Goal: Task Accomplishment & Management: Complete application form

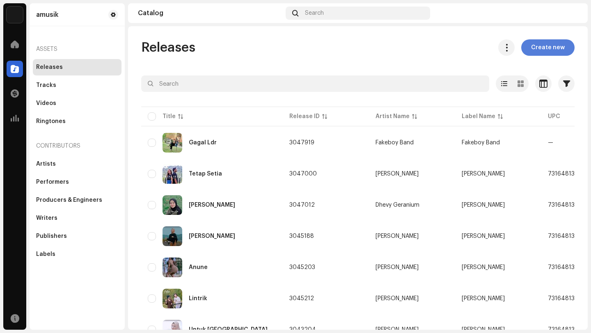
click at [546, 49] on span "Create new" at bounding box center [548, 47] width 34 height 16
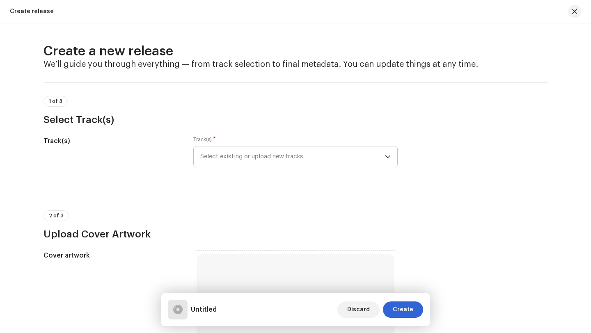
click at [305, 155] on span "Select existing or upload new tracks" at bounding box center [292, 156] width 185 height 21
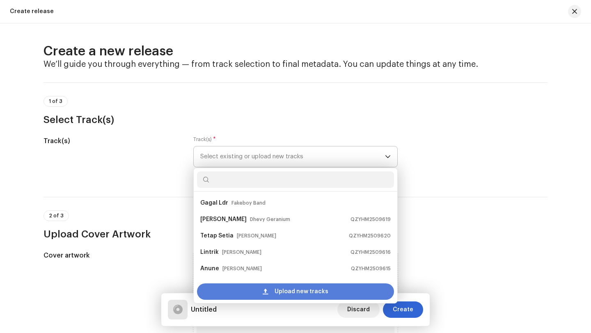
scroll to position [13, 0]
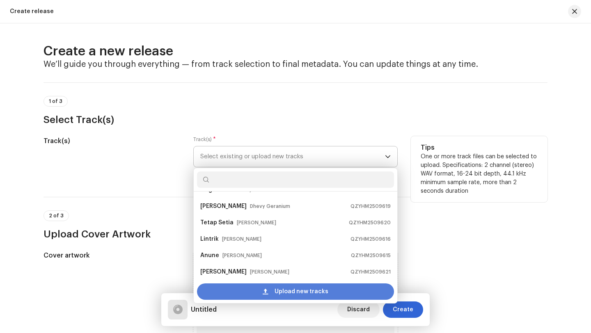
click at [281, 292] on span "Upload new tracks" at bounding box center [301, 291] width 54 height 16
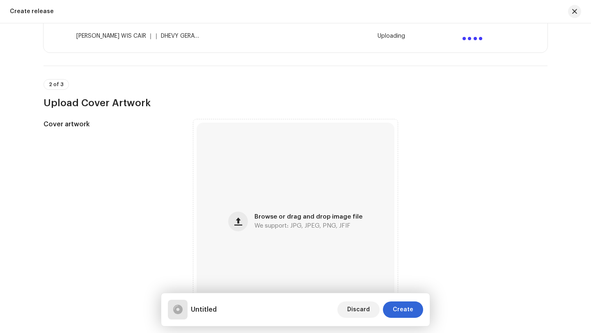
scroll to position [197, 0]
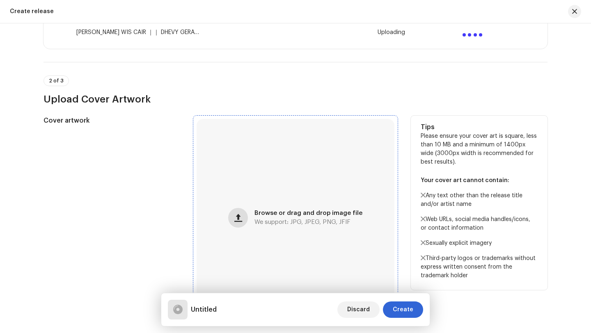
click at [238, 219] on span "button" at bounding box center [238, 218] width 8 height 7
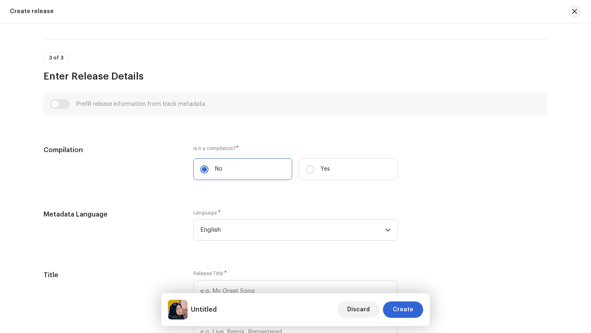
scroll to position [507, 0]
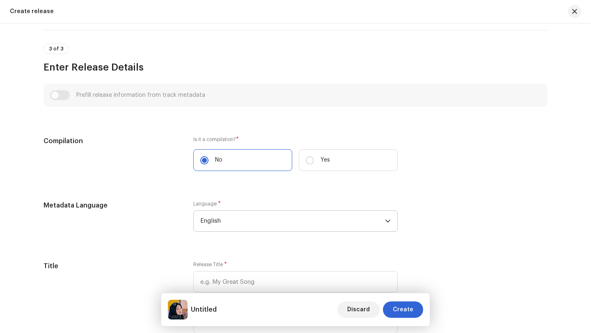
click at [231, 223] on span "English" at bounding box center [292, 221] width 185 height 21
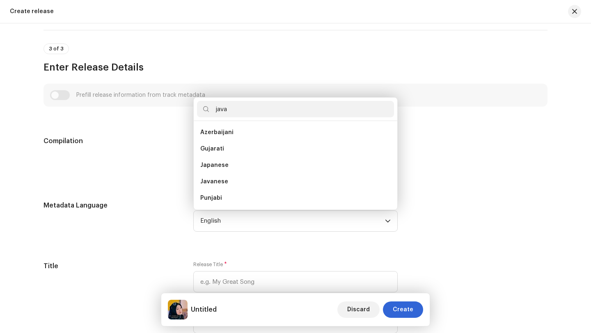
scroll to position [0, 0]
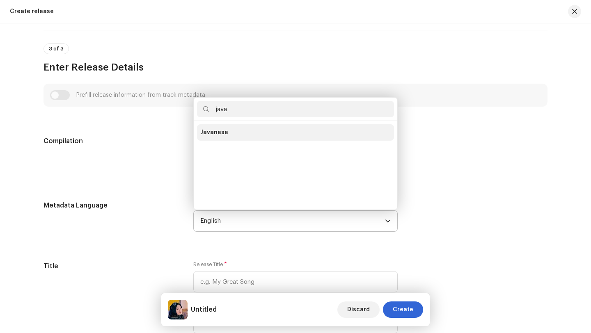
type input "java"
click at [212, 130] on span "Javanese" at bounding box center [214, 132] width 28 height 8
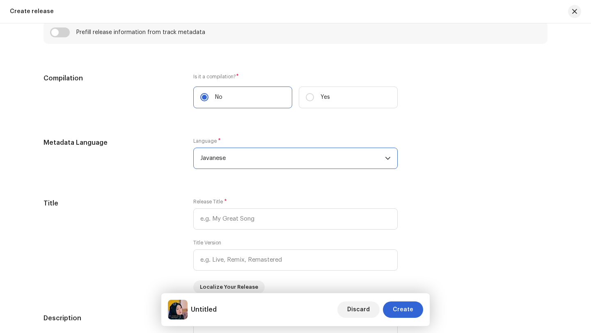
scroll to position [603, 0]
click at [256, 218] on input "text" at bounding box center [295, 218] width 204 height 21
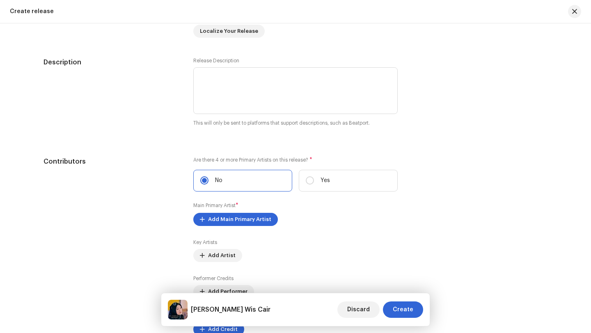
scroll to position [863, 0]
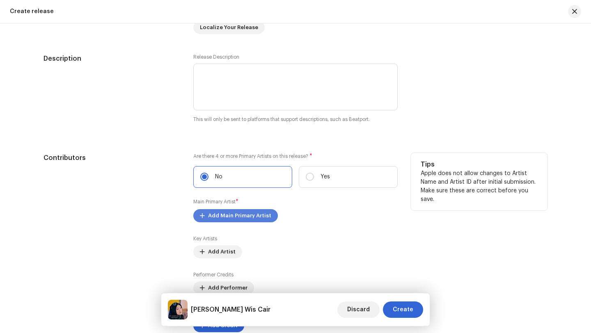
type input "[PERSON_NAME] Wis Cair"
click at [221, 217] on span "Add Main Primary Artist" at bounding box center [239, 216] width 63 height 16
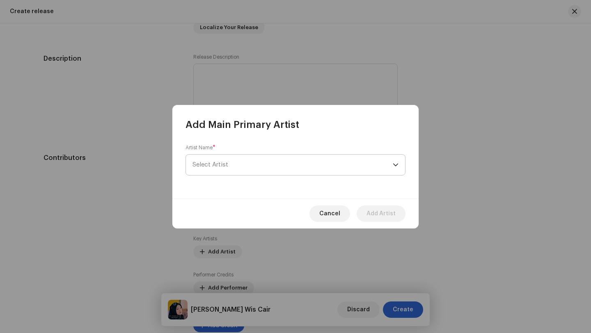
click at [224, 165] on span "Select Artist" at bounding box center [210, 165] width 36 height 6
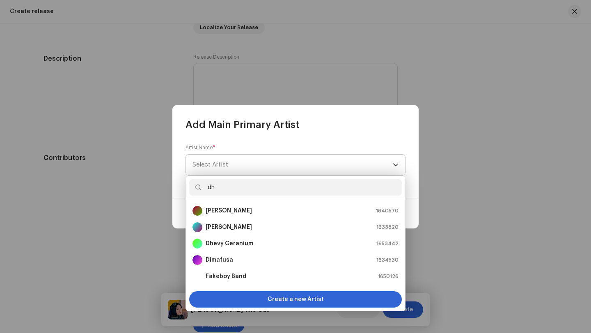
type input "dhe"
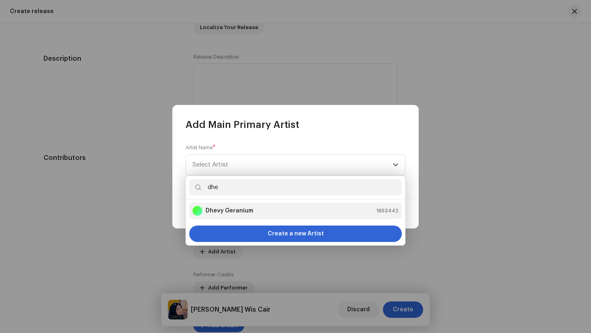
click at [231, 209] on strong "Dhevy Geranium" at bounding box center [230, 211] width 48 height 8
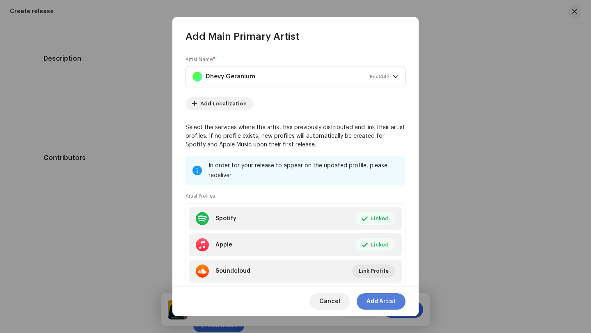
click at [381, 303] on span "Add Artist" at bounding box center [380, 301] width 29 height 16
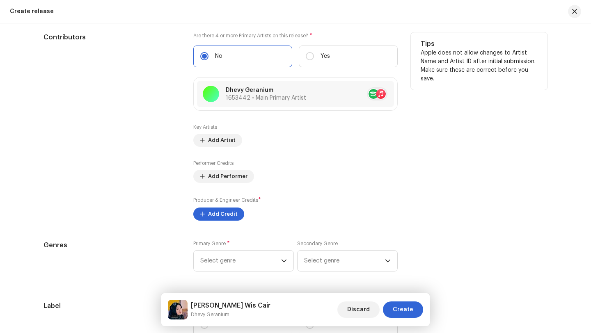
scroll to position [1015, 0]
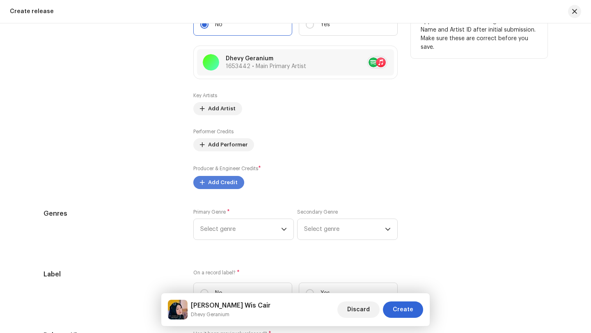
click at [212, 182] on span "Add Credit" at bounding box center [223, 182] width 30 height 16
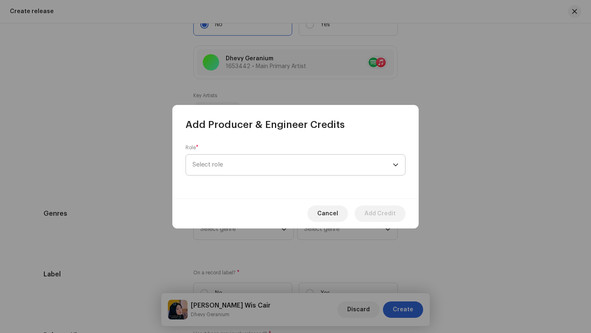
click at [224, 162] on span "Select role" at bounding box center [292, 165] width 200 height 21
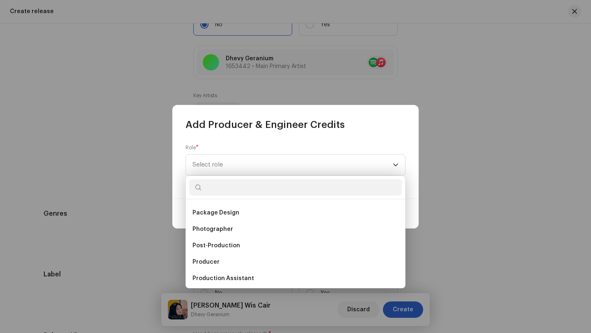
scroll to position [283, 0]
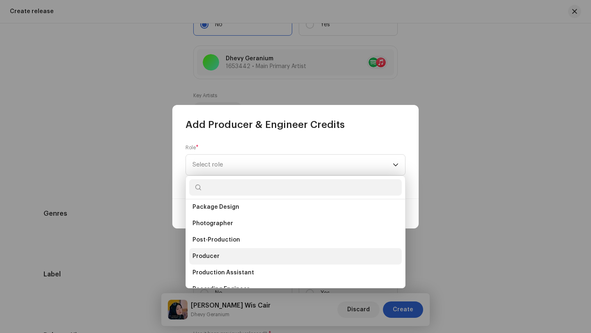
click at [204, 257] on span "Producer" at bounding box center [205, 256] width 27 height 8
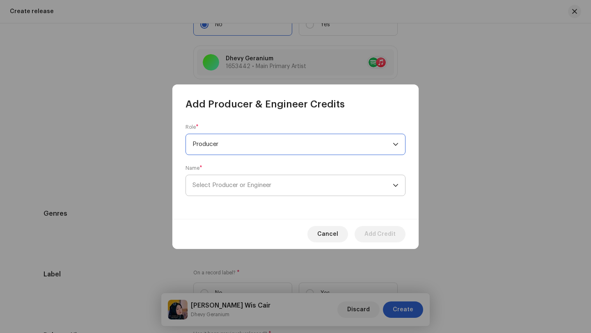
click at [228, 183] on span "Select Producer or Engineer" at bounding box center [231, 185] width 79 height 6
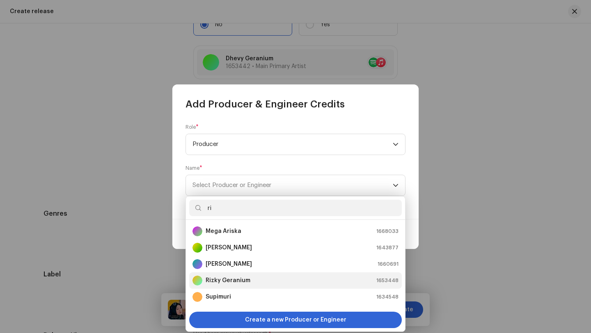
type input "ri"
click at [224, 280] on strong "Rizky Geranium" at bounding box center [228, 280] width 45 height 8
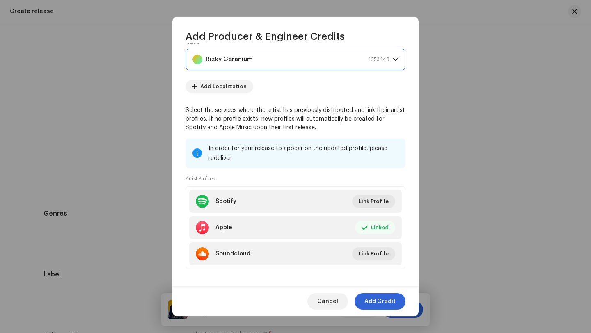
scroll to position [64, 0]
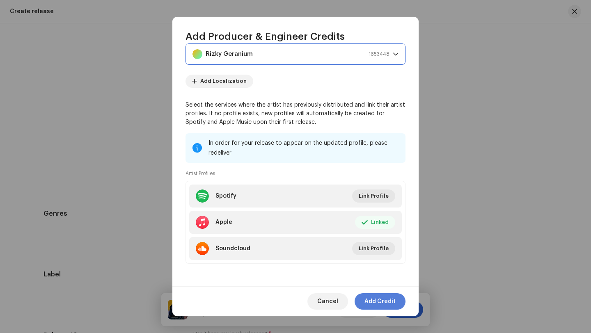
click at [380, 300] on span "Add Credit" at bounding box center [379, 301] width 31 height 16
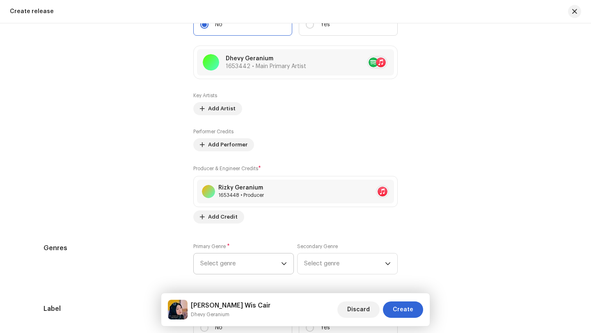
click at [281, 264] on icon "dropdown trigger" at bounding box center [284, 264] width 6 height 6
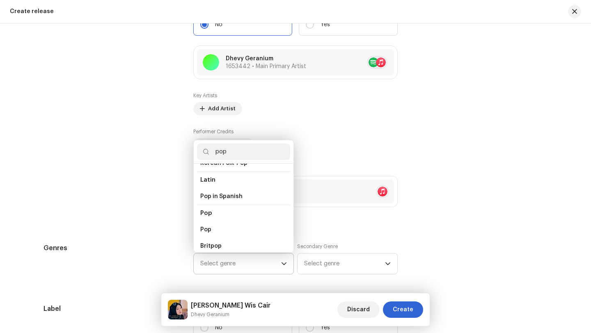
scroll to position [275, 0]
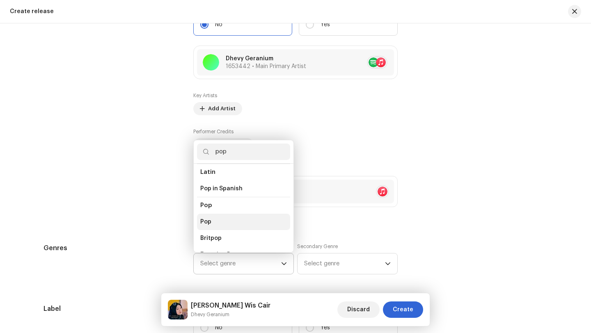
type input "pop"
click at [204, 214] on li "Pop" at bounding box center [243, 222] width 93 height 16
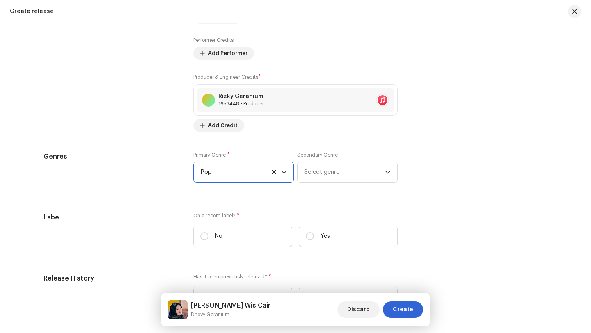
scroll to position [1107, 0]
click at [308, 238] on input "Yes" at bounding box center [310, 235] width 8 height 8
radio input "true"
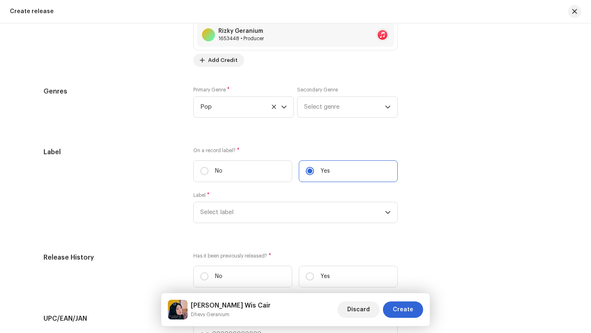
scroll to position [1181, 0]
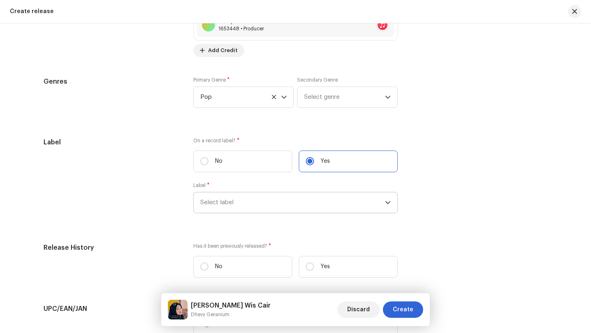
click at [234, 203] on span "Select label" at bounding box center [292, 202] width 185 height 21
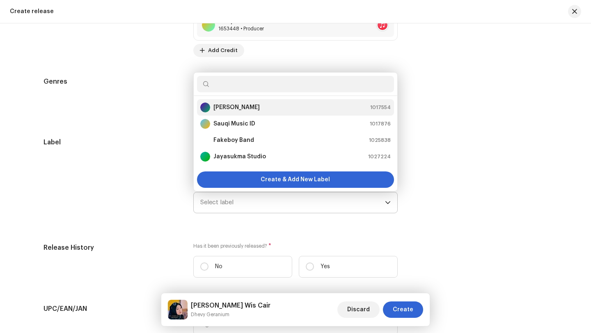
click at [223, 105] on strong "[PERSON_NAME]" at bounding box center [236, 107] width 46 height 8
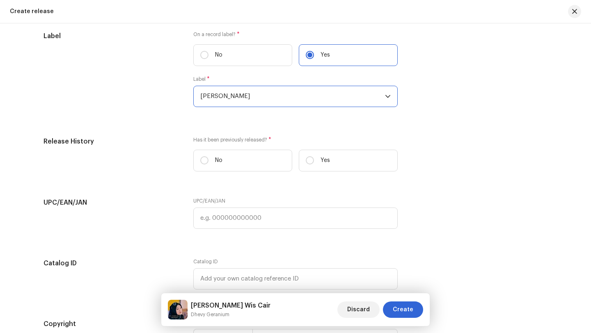
scroll to position [1293, 0]
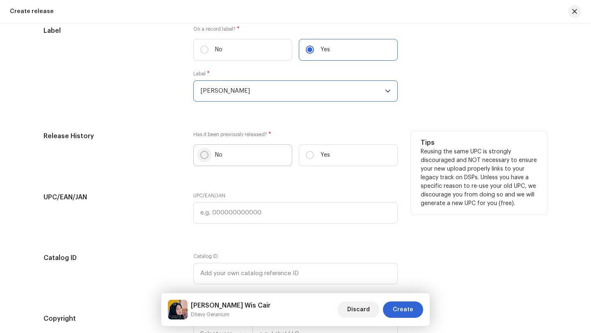
click at [202, 157] on input "No" at bounding box center [204, 155] width 8 height 8
radio input "true"
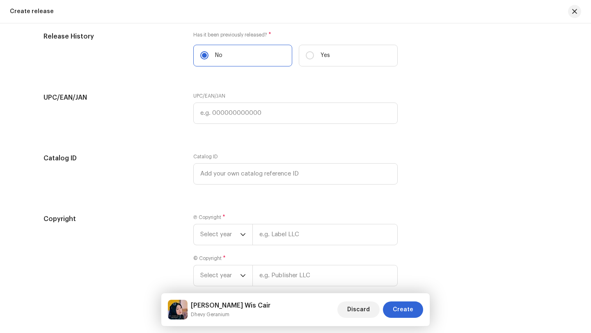
scroll to position [1437, 0]
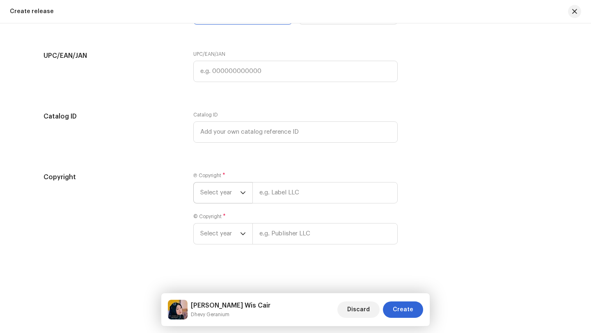
click at [241, 191] on icon "dropdown trigger" at bounding box center [243, 193] width 6 height 6
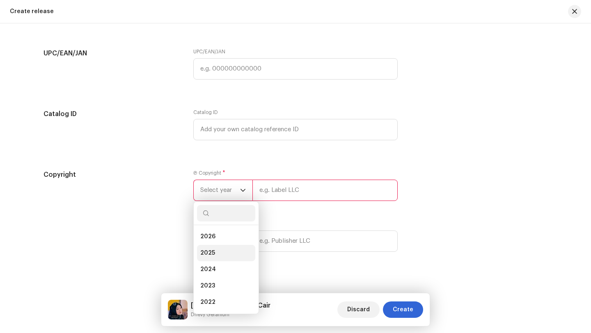
click at [205, 257] on span "2025" at bounding box center [207, 253] width 15 height 8
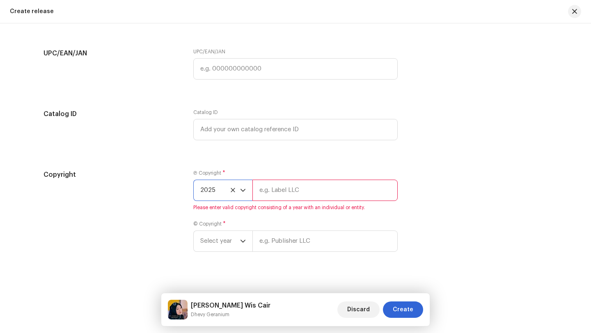
click at [263, 192] on input "text" at bounding box center [324, 190] width 145 height 21
type input "[PERSON_NAME]"
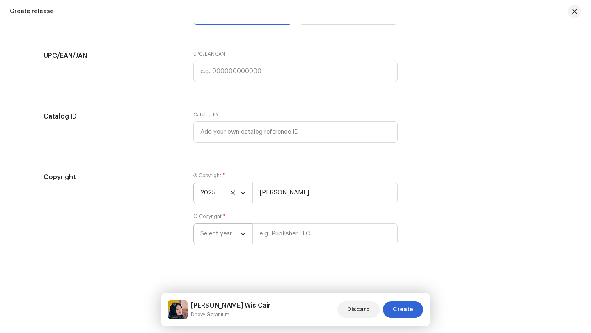
click at [241, 235] on icon "dropdown trigger" at bounding box center [243, 234] width 6 height 6
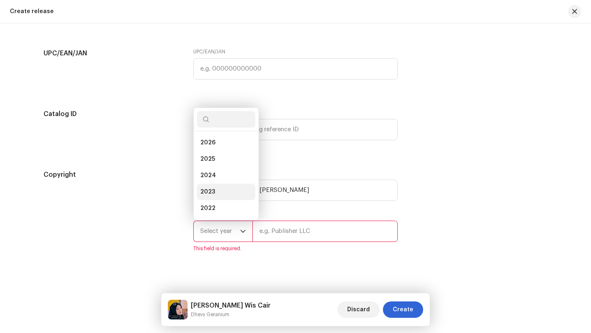
scroll to position [13, 0]
click at [206, 148] on span "2025" at bounding box center [207, 146] width 15 height 8
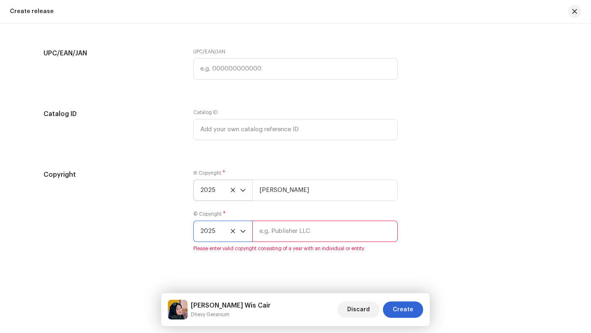
click at [260, 235] on input "text" at bounding box center [324, 231] width 145 height 21
type input "[PERSON_NAME]"
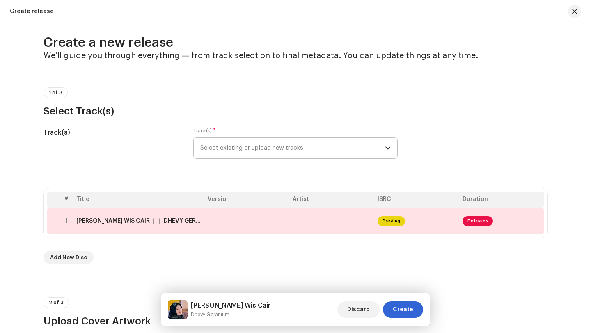
scroll to position [0, 0]
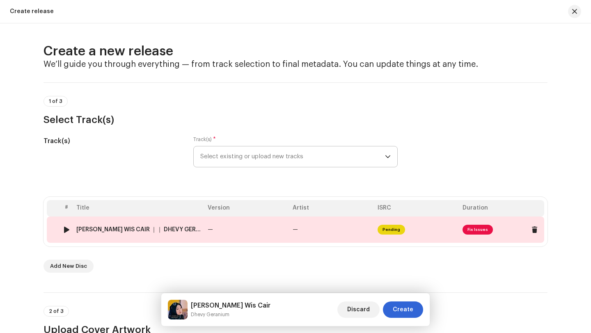
click at [324, 227] on td "—" at bounding box center [331, 230] width 85 height 26
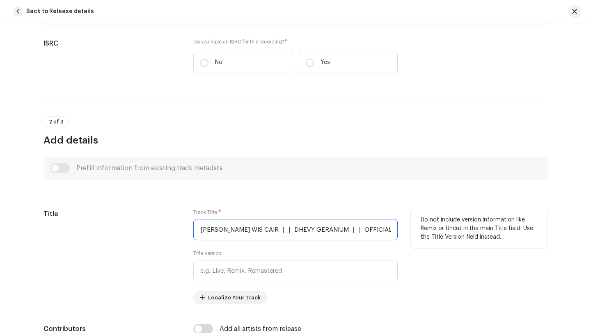
scroll to position [0, 60]
drag, startPoint x: 199, startPoint y: 231, endPoint x: 446, endPoint y: 233, distance: 247.8
click at [446, 233] on div "Title Track Title * DANA KENAKALAN WIS CAIR ｜｜ DHEVY GERANIUM ｜｜ OFFICIAL LIVE …" at bounding box center [295, 256] width 504 height 95
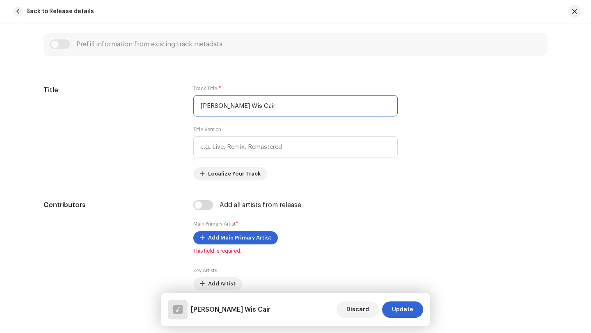
scroll to position [331, 0]
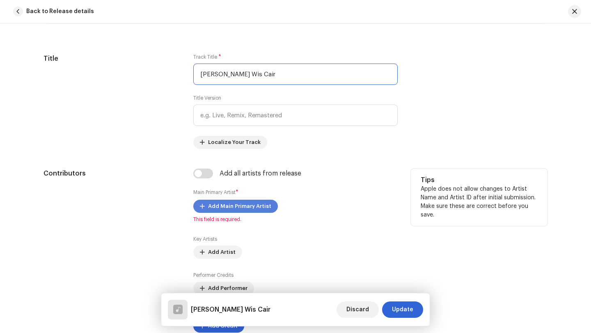
type input "[PERSON_NAME] Wis Cair"
click at [228, 207] on span "Add Main Primary Artist" at bounding box center [239, 206] width 63 height 16
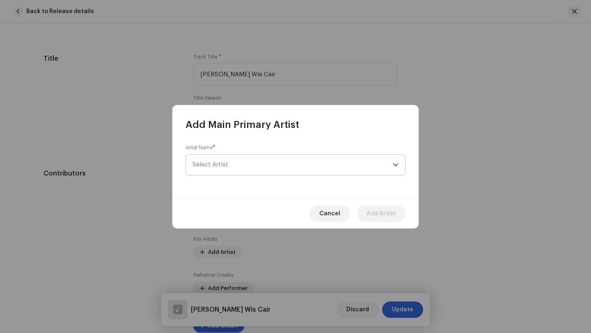
click at [226, 159] on span "Select Artist" at bounding box center [292, 165] width 200 height 21
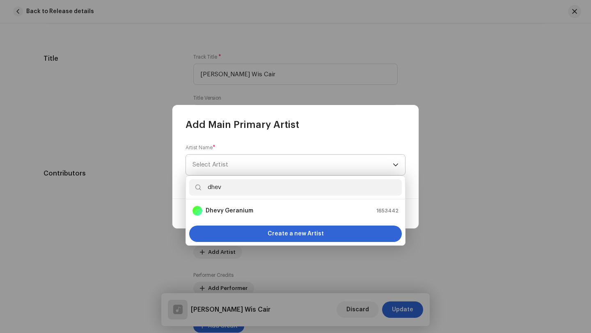
type input "dhevy"
click at [226, 212] on strong "Dhevy Geranium" at bounding box center [230, 211] width 48 height 8
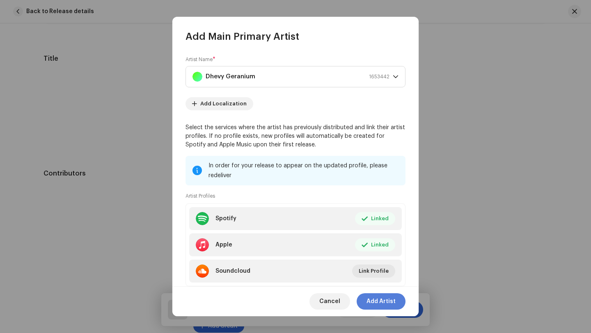
click at [382, 301] on span "Add Artist" at bounding box center [380, 301] width 29 height 16
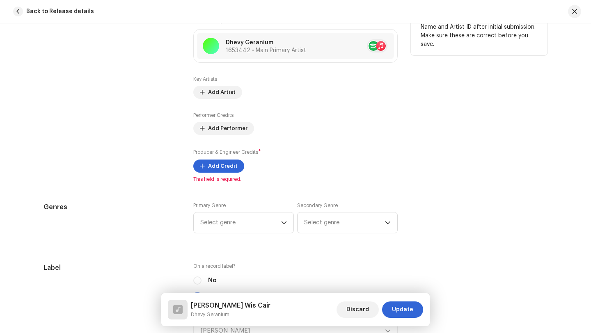
scroll to position [505, 0]
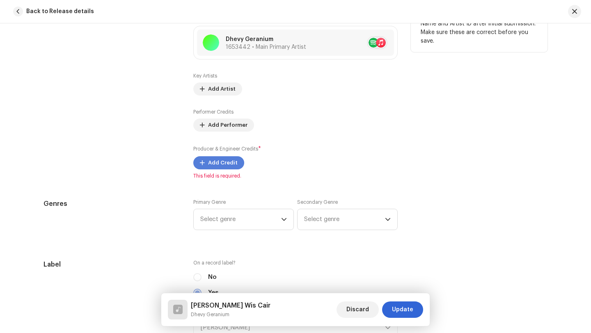
click at [215, 163] on span "Add Credit" at bounding box center [223, 163] width 30 height 16
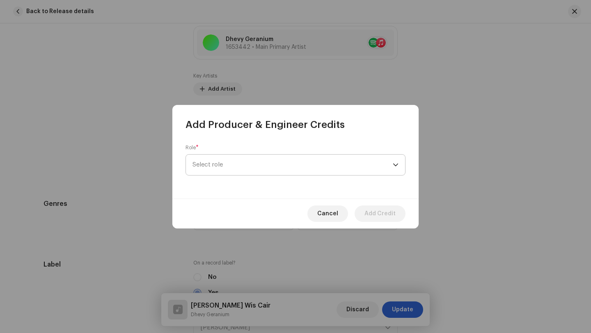
click at [223, 167] on span "Select role" at bounding box center [292, 165] width 200 height 21
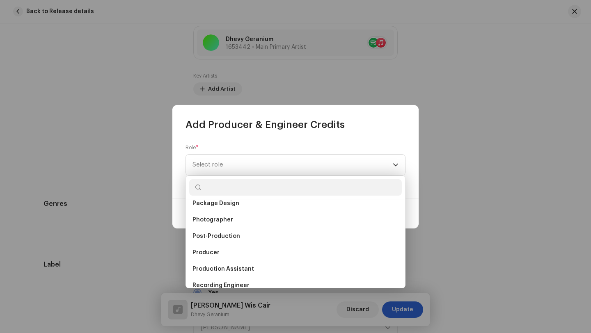
scroll to position [289, 0]
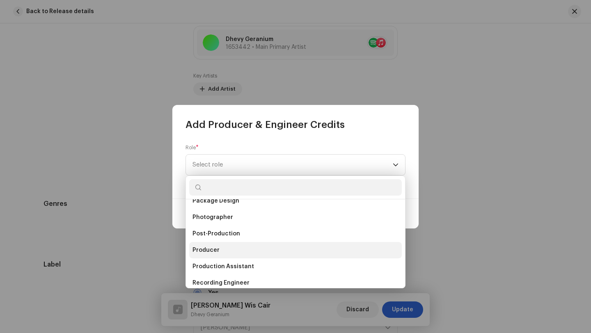
click at [211, 249] on span "Producer" at bounding box center [205, 250] width 27 height 8
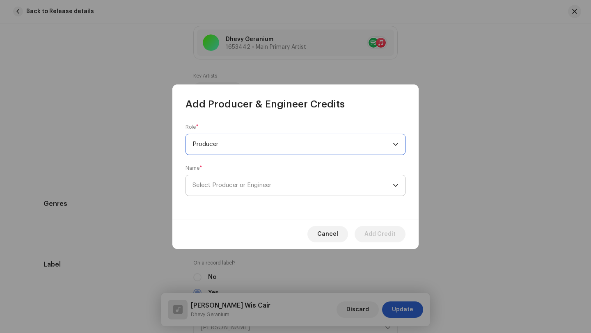
click at [232, 185] on span "Select Producer or Engineer" at bounding box center [231, 185] width 79 height 6
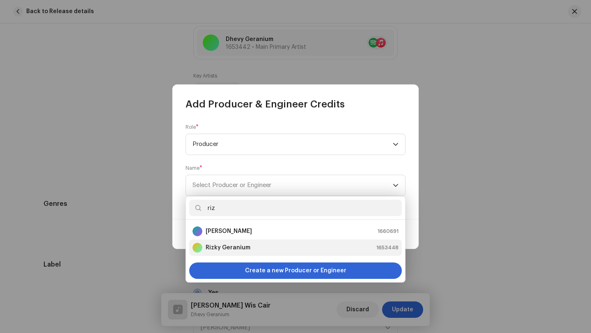
type input "riz"
click at [221, 247] on strong "Rizky Geranium" at bounding box center [228, 248] width 45 height 8
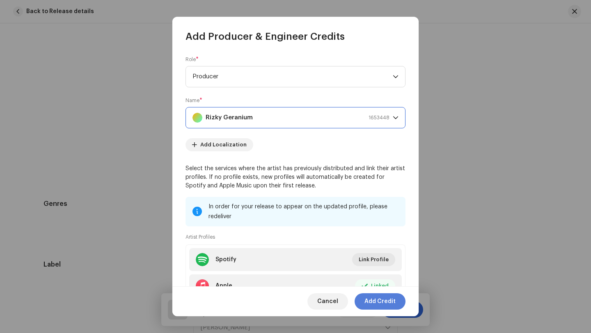
click at [380, 301] on span "Add Credit" at bounding box center [379, 301] width 31 height 16
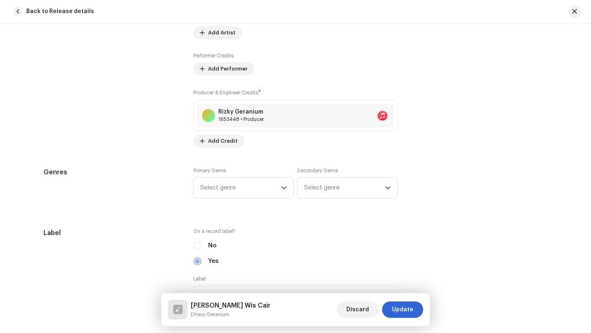
scroll to position [580, 0]
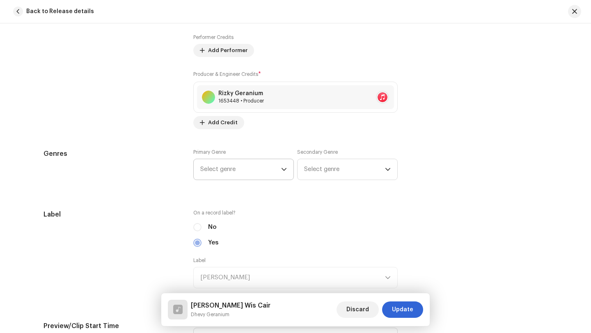
click at [283, 170] on icon "dropdown trigger" at bounding box center [283, 169] width 5 height 3
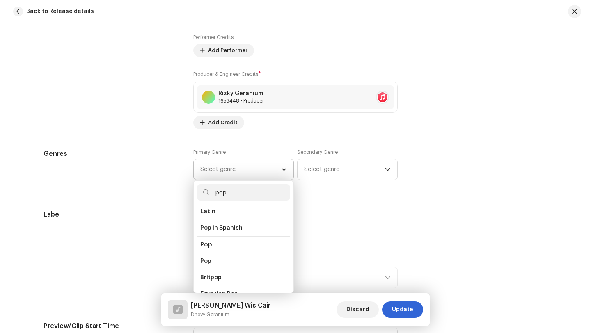
scroll to position [284, 0]
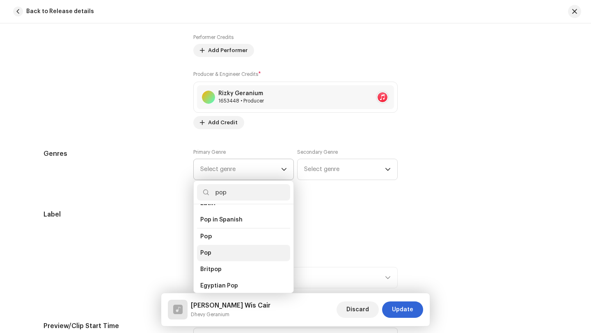
type input "pop"
click at [209, 245] on li "Pop" at bounding box center [243, 253] width 93 height 16
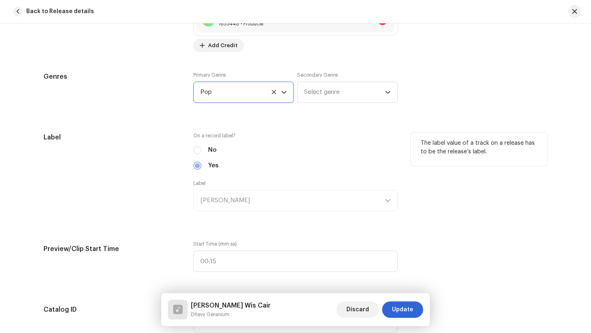
scroll to position [678, 0]
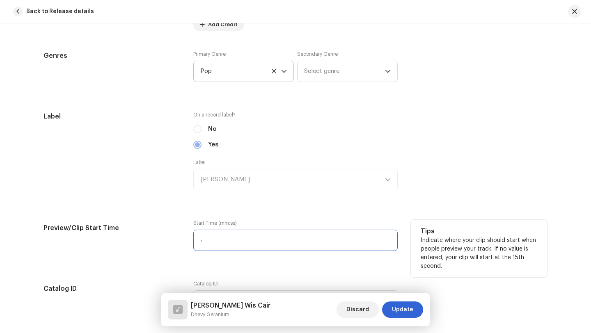
drag, startPoint x: 221, startPoint y: 241, endPoint x: 214, endPoint y: 241, distance: 7.4
click at [214, 241] on input ":" at bounding box center [295, 240] width 204 height 21
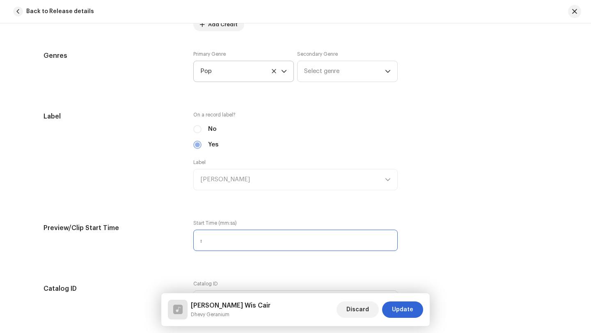
type input "00:60"
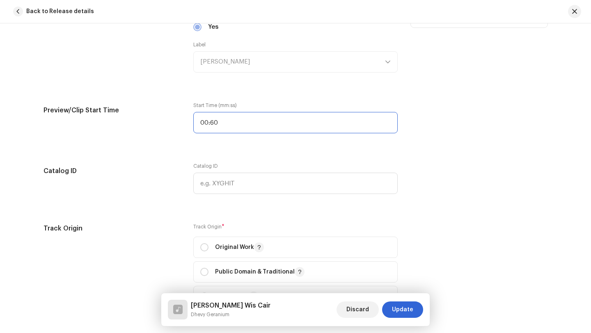
scroll to position [804, 0]
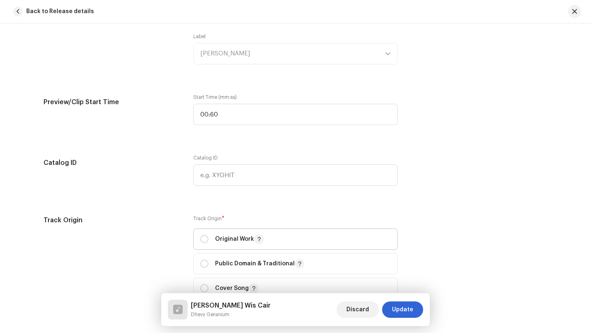
click at [224, 241] on p "Original Work" at bounding box center [239, 239] width 49 height 10
radio input "true"
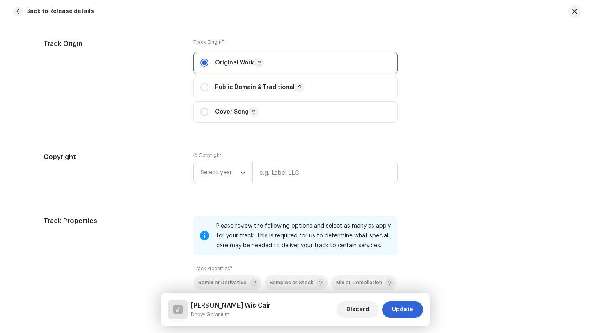
scroll to position [999, 0]
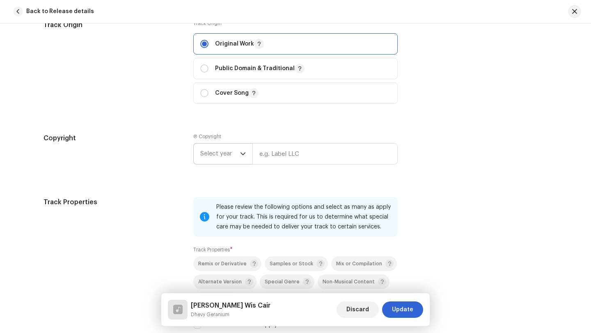
click at [242, 155] on icon "dropdown trigger" at bounding box center [242, 154] width 5 height 3
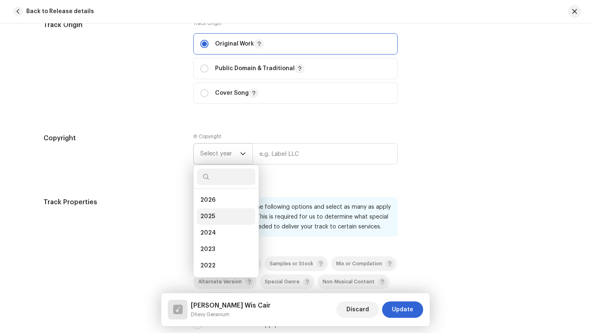
click at [210, 217] on span "2025" at bounding box center [207, 216] width 15 height 8
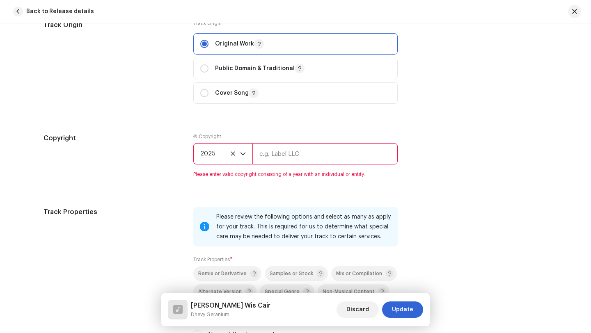
click at [265, 157] on input "text" at bounding box center [324, 153] width 145 height 21
type input "[PERSON_NAME]"
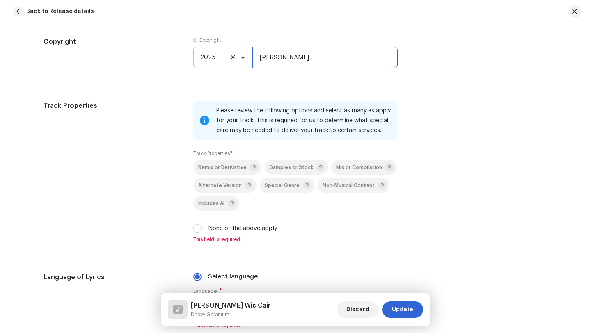
scroll to position [1096, 0]
click at [214, 230] on label "None of the above apply" at bounding box center [242, 228] width 69 height 9
click at [201, 230] on input "None of the above apply" at bounding box center [197, 228] width 8 height 8
checkbox input "true"
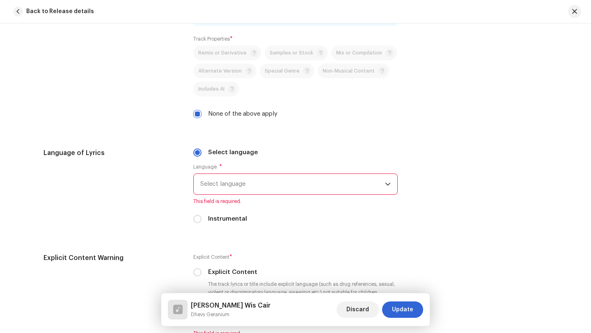
scroll to position [1222, 0]
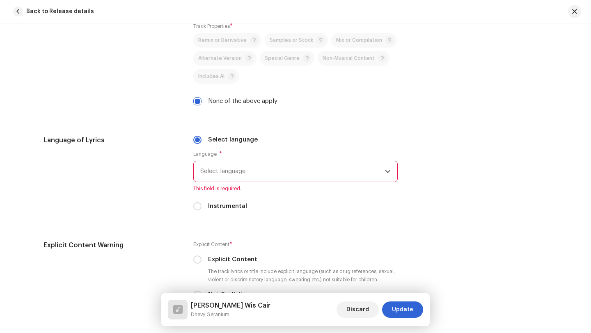
click at [237, 170] on span "Select language" at bounding box center [292, 171] width 185 height 21
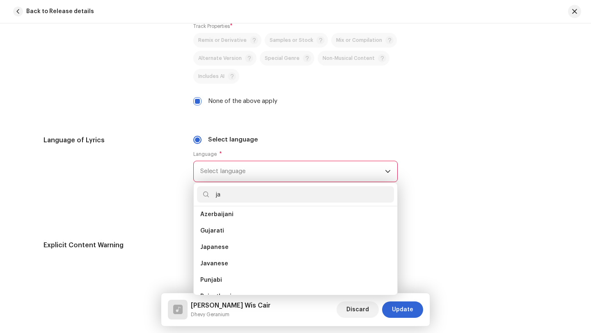
scroll to position [0, 0]
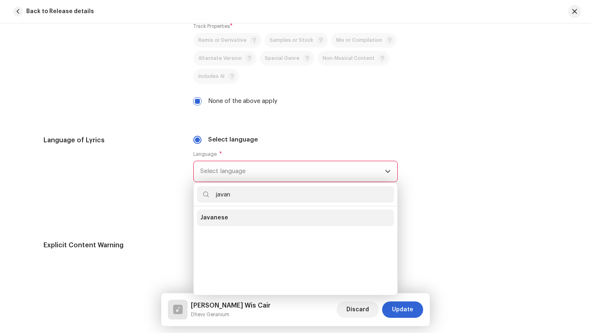
type input "javan"
click at [219, 219] on span "Javanese" at bounding box center [214, 218] width 28 height 8
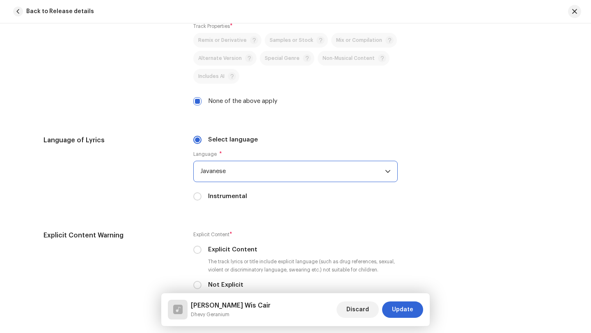
scroll to position [1266, 0]
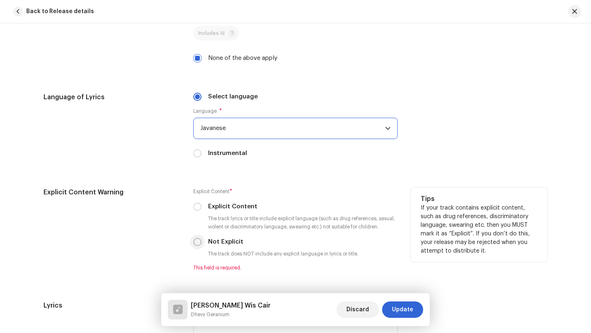
click at [195, 244] on input "Not Explicit" at bounding box center [197, 242] width 8 height 8
radio input "true"
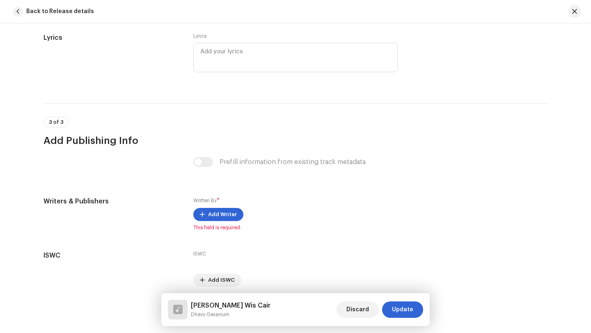
scroll to position [1535, 0]
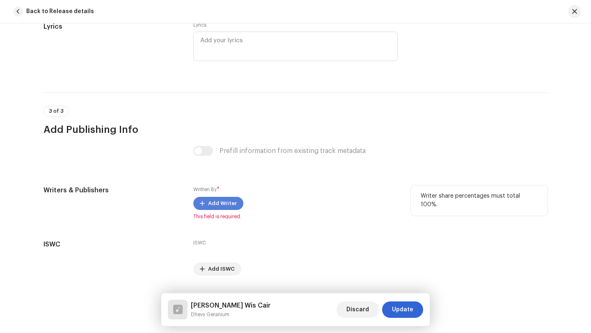
click at [214, 205] on span "Add Writer" at bounding box center [222, 203] width 29 height 16
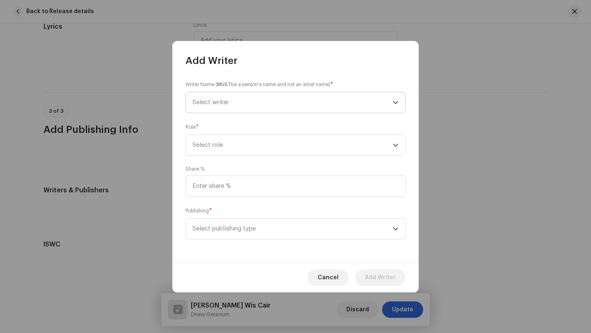
click at [236, 100] on span "Select writer" at bounding box center [292, 102] width 200 height 21
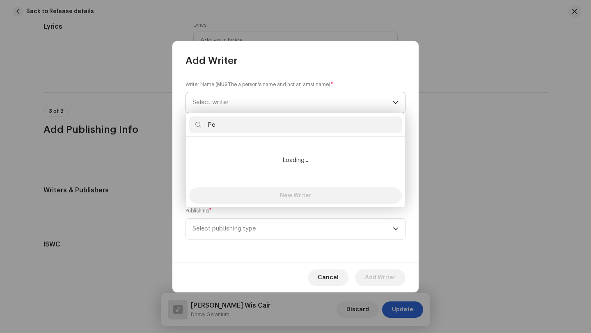
type input "P"
type input "M"
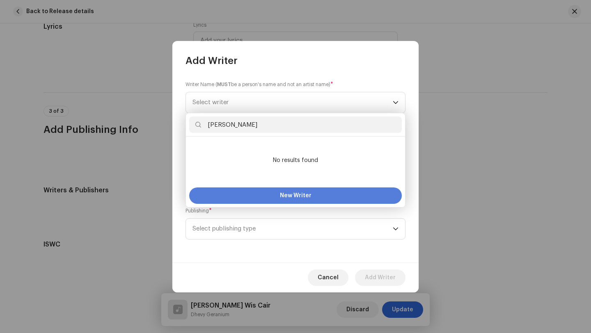
type input "Mohammad Hilmi"
click at [293, 195] on span "New Writer" at bounding box center [296, 196] width 32 height 6
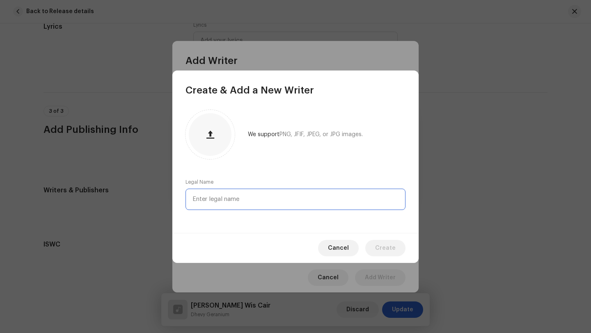
click at [255, 200] on input "text" at bounding box center [295, 199] width 220 height 21
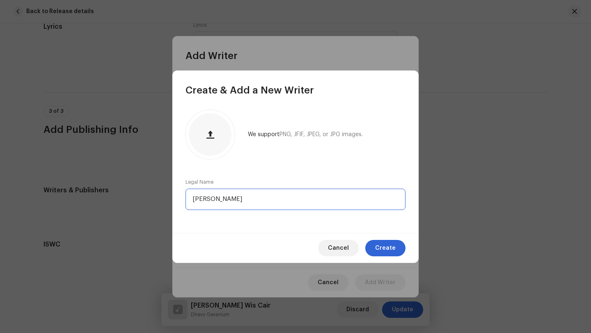
type input "Muhammad Hilmi"
click at [387, 249] on span "Create" at bounding box center [385, 248] width 21 height 16
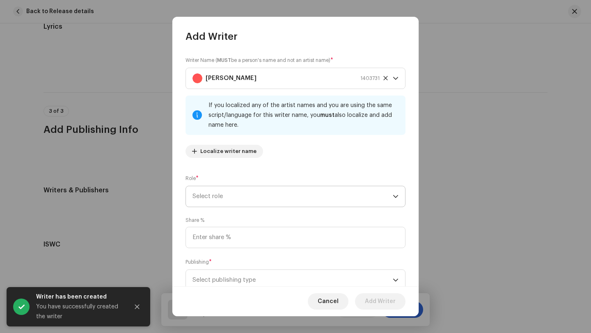
click at [235, 194] on span "Select role" at bounding box center [292, 196] width 200 height 21
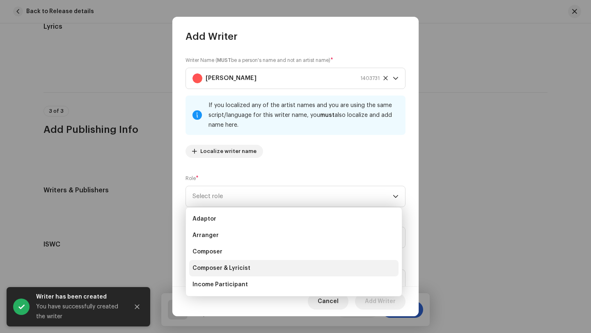
click at [239, 270] on span "Composer & Lyricist" at bounding box center [221, 268] width 58 height 8
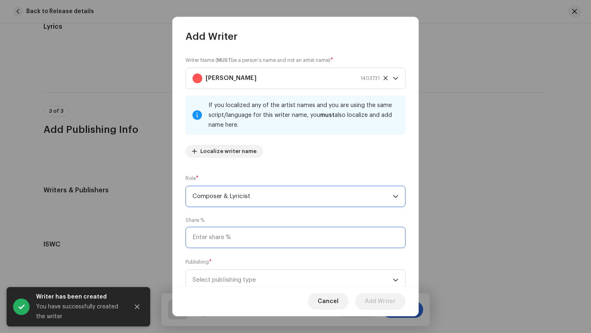
click at [239, 237] on input at bounding box center [295, 237] width 220 height 21
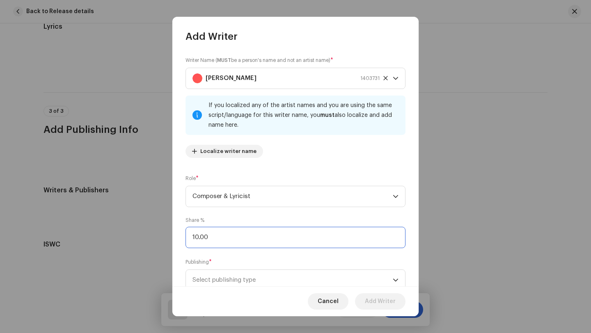
type input "100.00"
click at [269, 282] on span "Select publishing type" at bounding box center [292, 280] width 200 height 21
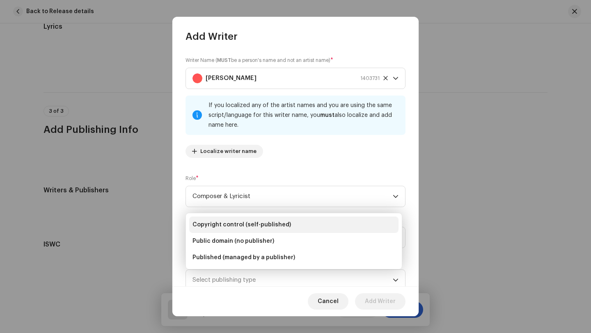
click at [242, 225] on span "Copyright control (self-published)" at bounding box center [241, 225] width 98 height 8
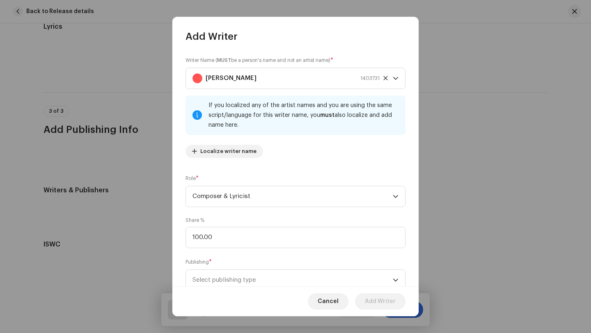
scroll to position [4, 0]
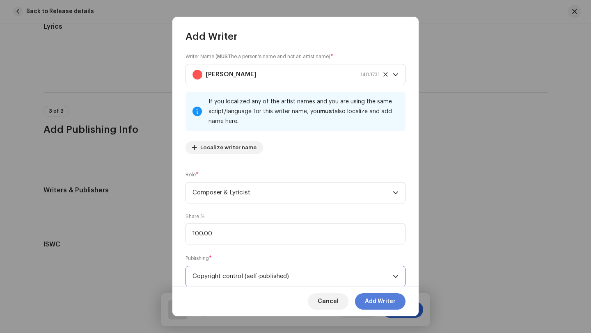
click at [376, 302] on span "Add Writer" at bounding box center [380, 301] width 31 height 16
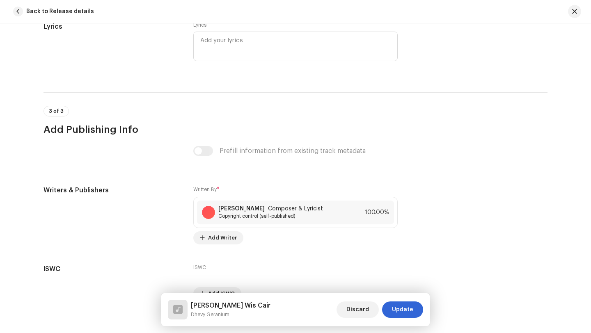
scroll to position [1583, 0]
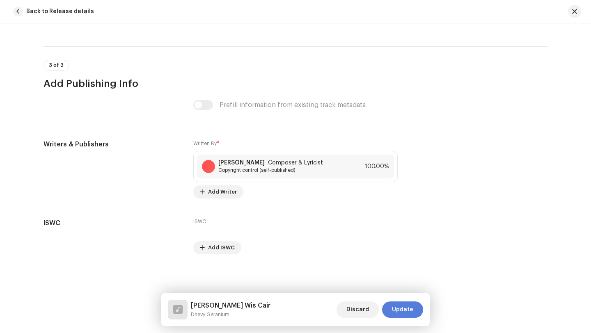
click at [401, 312] on span "Update" at bounding box center [402, 310] width 21 height 16
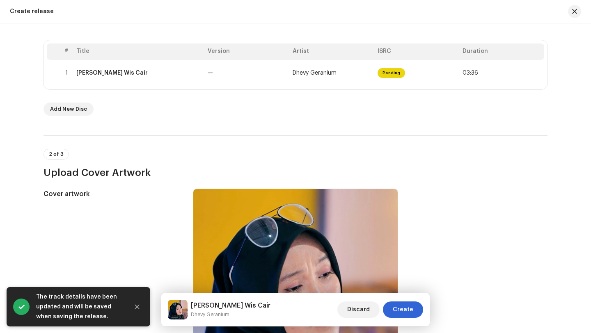
scroll to position [222, 0]
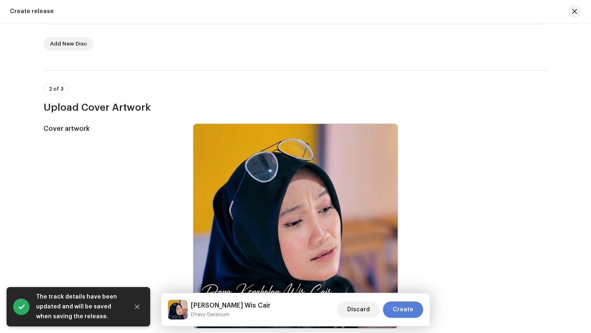
click at [408, 312] on span "Create" at bounding box center [403, 310] width 21 height 16
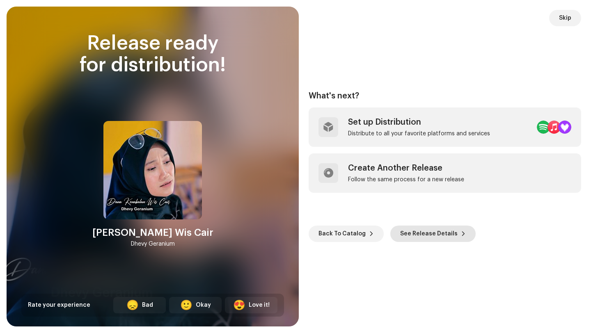
click at [416, 233] on span "See Release Details" at bounding box center [428, 234] width 57 height 16
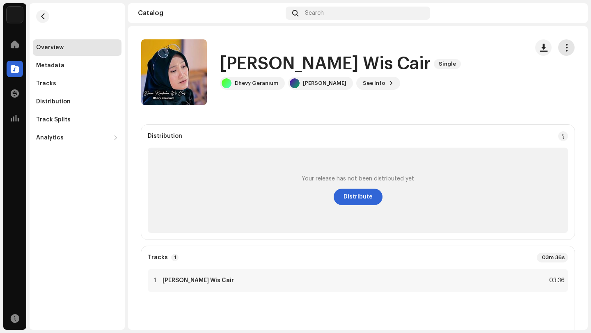
click at [562, 47] on span "button" at bounding box center [566, 47] width 8 height 7
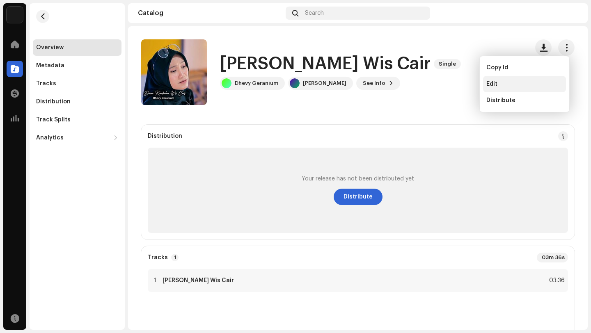
click at [496, 85] on span "Edit" at bounding box center [491, 84] width 11 height 7
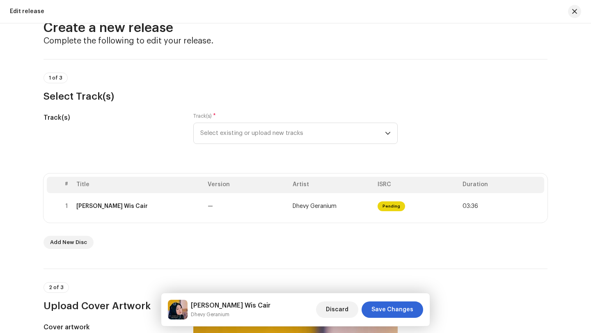
scroll to position [24, 0]
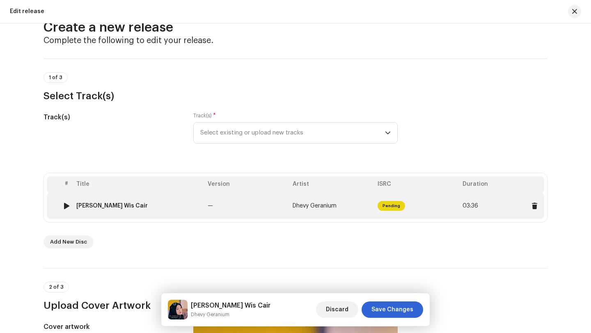
click at [239, 209] on td "—" at bounding box center [246, 206] width 85 height 26
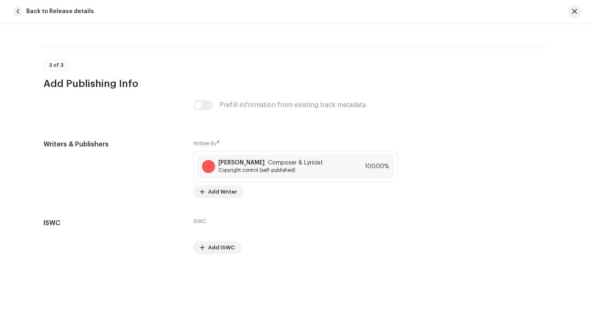
scroll to position [1598, 0]
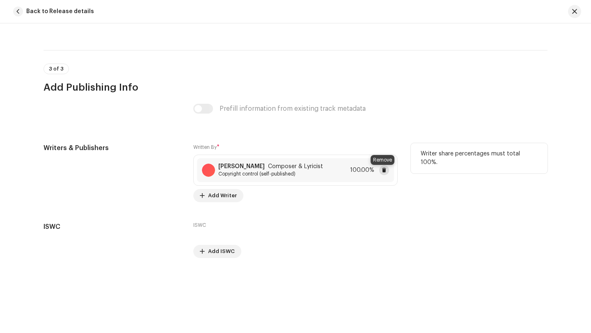
click at [382, 172] on span at bounding box center [384, 170] width 5 height 7
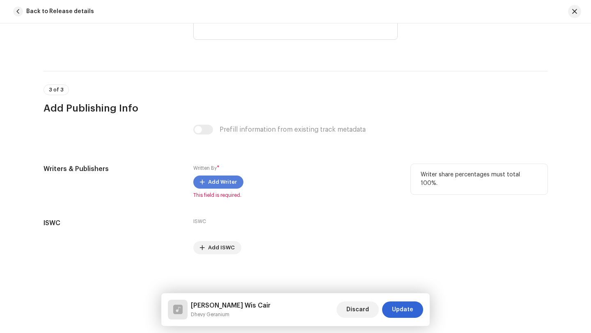
click at [213, 181] on span "Add Writer" at bounding box center [222, 182] width 29 height 16
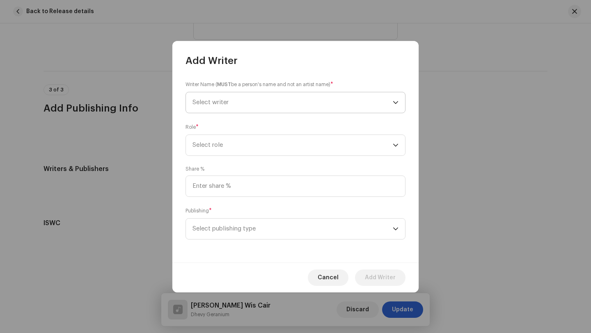
click at [230, 101] on span "Select writer" at bounding box center [292, 102] width 200 height 21
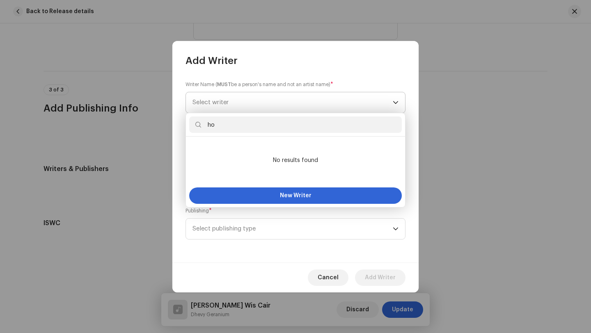
type input "h"
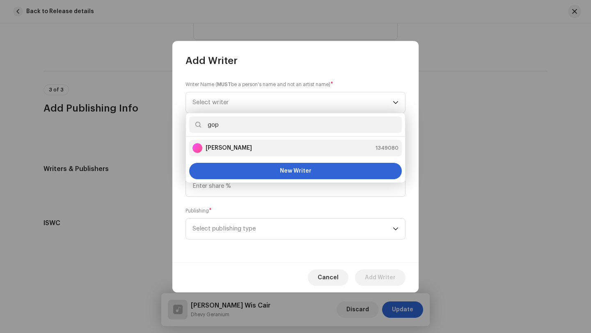
type input "gop"
click at [226, 148] on strong "Gopy Hafid" at bounding box center [229, 148] width 46 height 8
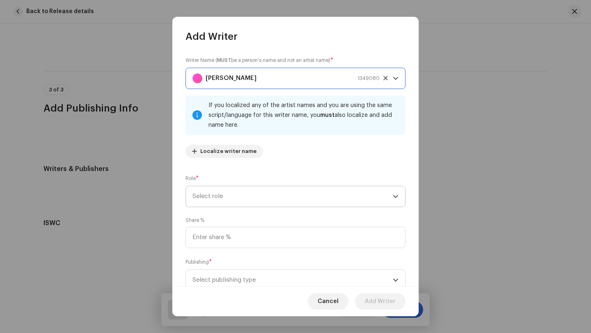
click at [235, 198] on span "Select role" at bounding box center [292, 196] width 200 height 21
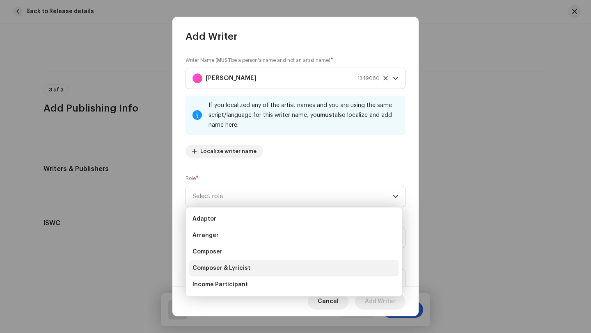
click at [230, 270] on span "Composer & Lyricist" at bounding box center [221, 268] width 58 height 8
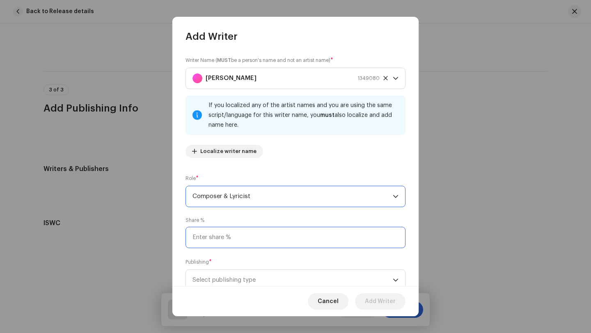
click at [242, 236] on input at bounding box center [295, 237] width 220 height 21
type input "100.00"
click at [267, 277] on span "Select publishing type" at bounding box center [292, 280] width 200 height 21
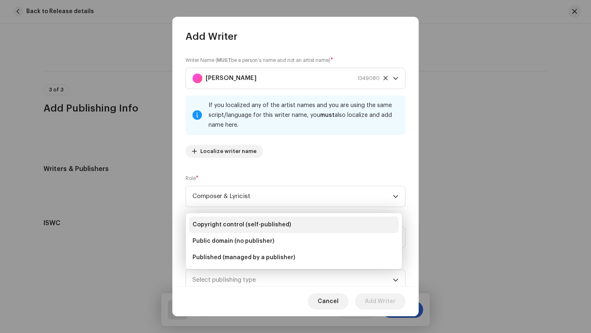
click at [239, 224] on span "Copyright control (self-published)" at bounding box center [241, 225] width 98 height 8
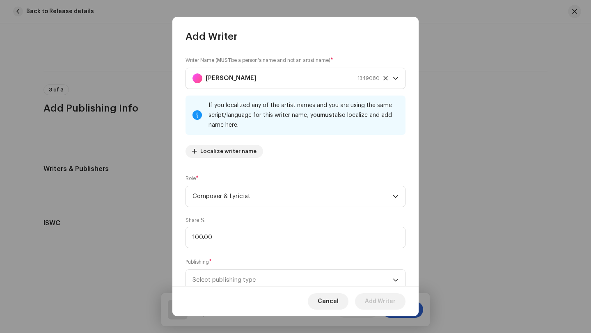
scroll to position [4, 0]
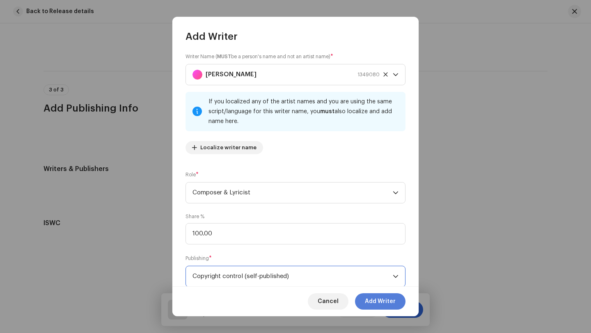
click at [379, 304] on span "Add Writer" at bounding box center [380, 301] width 31 height 16
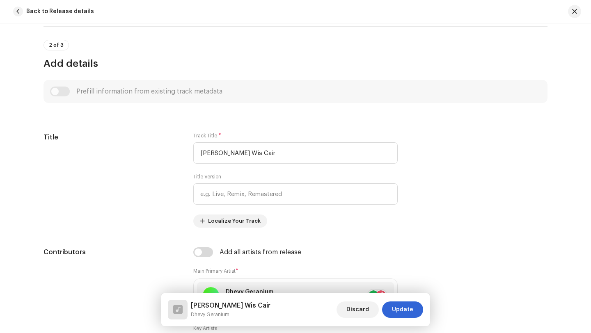
scroll to position [0, 0]
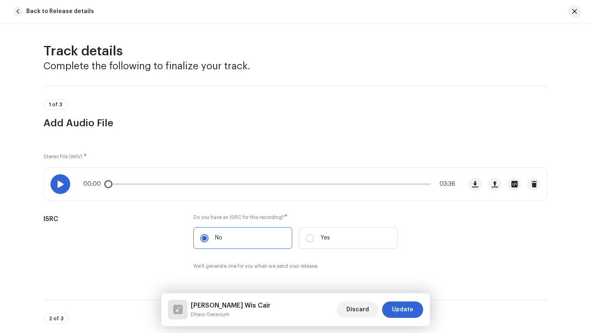
click at [60, 185] on span at bounding box center [60, 184] width 7 height 7
click at [58, 184] on span at bounding box center [60, 184] width 7 height 7
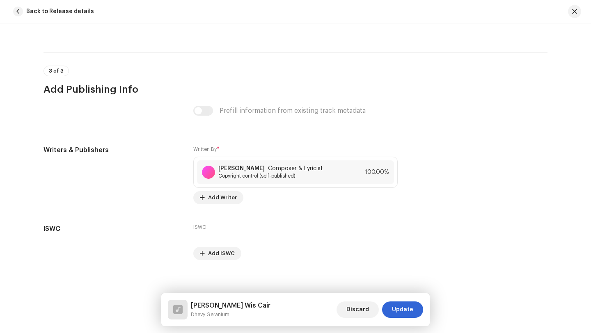
scroll to position [1604, 0]
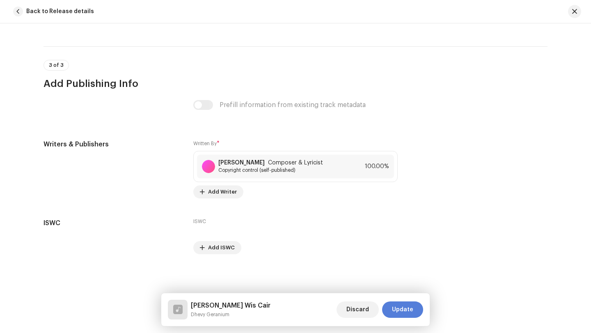
click at [401, 311] on span "Update" at bounding box center [402, 310] width 21 height 16
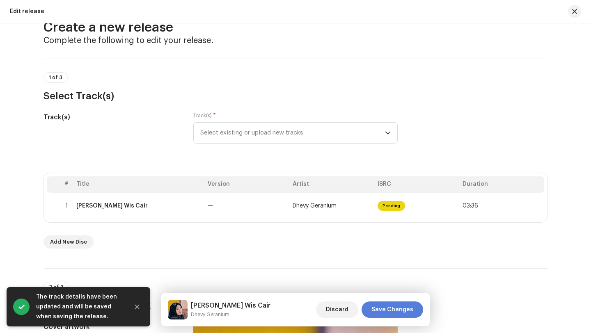
click at [393, 309] on span "Save Changes" at bounding box center [392, 310] width 42 height 16
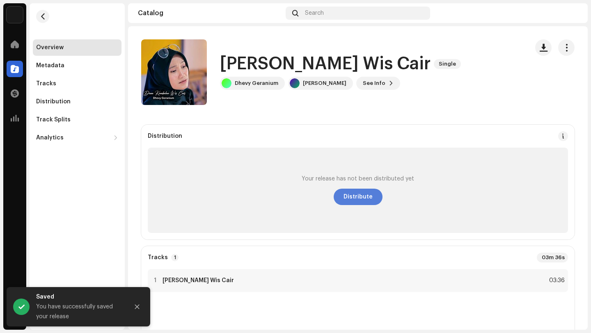
click at [355, 195] on span "Distribute" at bounding box center [357, 197] width 29 height 16
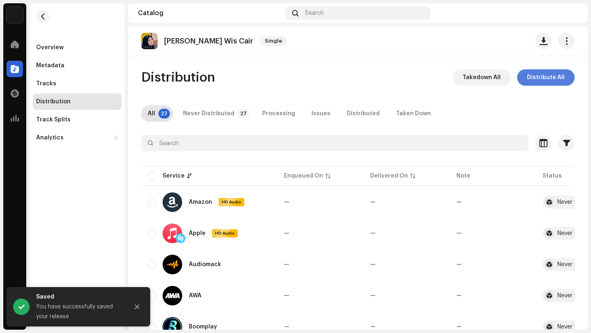
click at [540, 77] on span "Distribute All" at bounding box center [546, 77] width 38 height 16
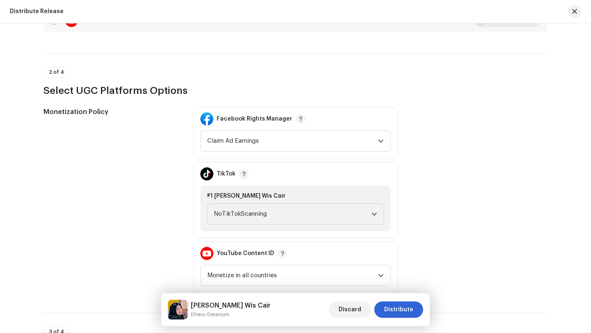
scroll to position [800, 0]
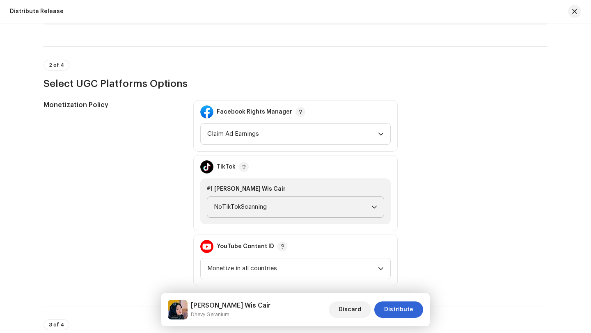
click at [272, 207] on span "NoTikTokScanning" at bounding box center [293, 207] width 158 height 21
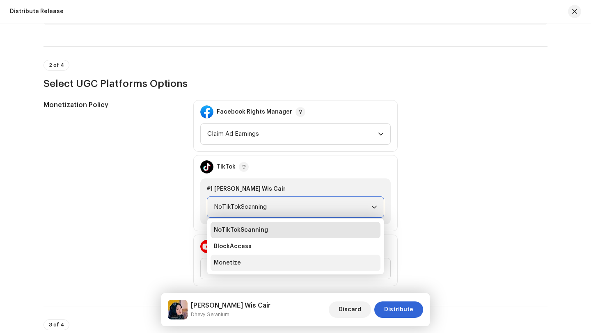
click at [227, 259] on span "Monetize" at bounding box center [227, 263] width 27 height 8
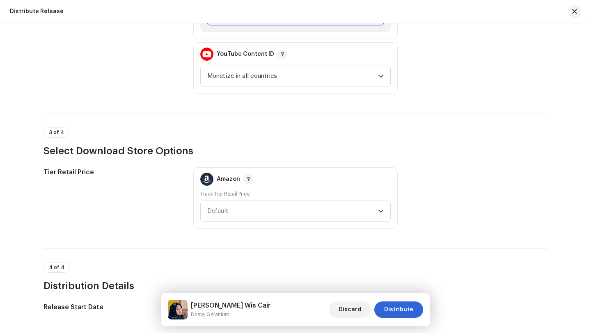
scroll to position [1014, 0]
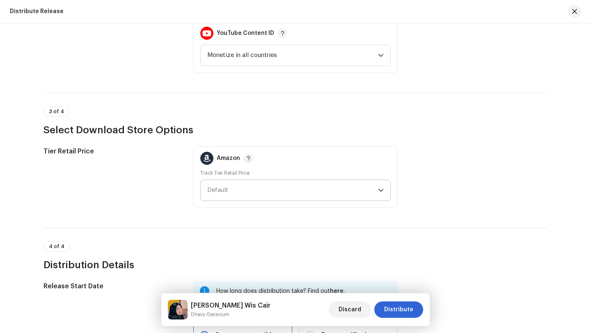
click at [249, 191] on span "Default" at bounding box center [292, 190] width 171 height 21
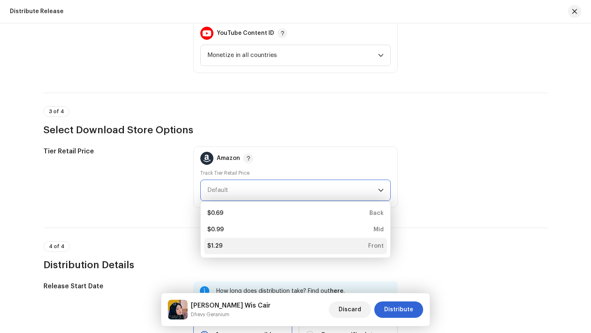
click at [217, 246] on div "$1.29" at bounding box center [214, 246] width 15 height 8
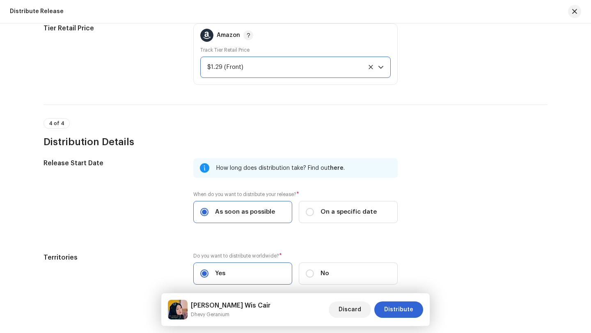
scroll to position [1177, 0]
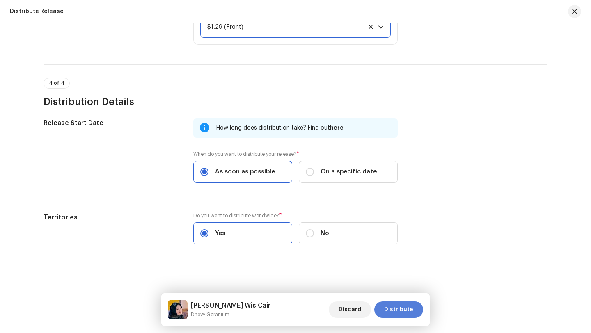
click at [398, 311] on span "Distribute" at bounding box center [398, 310] width 29 height 16
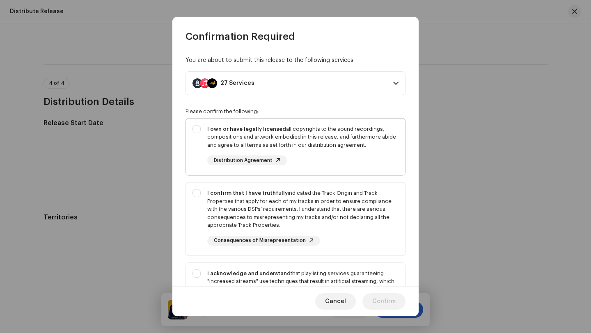
click at [333, 133] on div "I own or have legally licensed all copyrights to the sound recordings, composit…" at bounding box center [302, 137] width 191 height 24
checkbox input "true"
click at [339, 201] on div "I confirm that I have truthfully indicated the Track Origin and Track Propertie…" at bounding box center [302, 209] width 191 height 40
checkbox input "true"
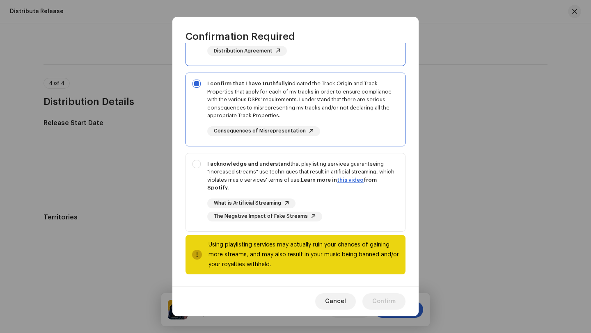
scroll to position [110, 0]
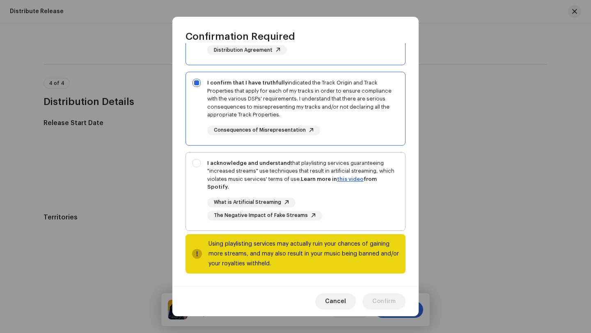
click at [350, 167] on div "I acknowledge and understand that playlisting services guaranteeing "increased …" at bounding box center [302, 175] width 191 height 32
checkbox input "true"
click at [384, 302] on span "Confirm" at bounding box center [383, 301] width 23 height 16
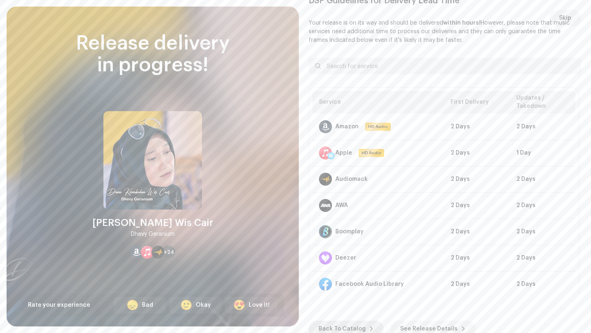
click at [339, 329] on span "Back To Catalog" at bounding box center [341, 329] width 47 height 16
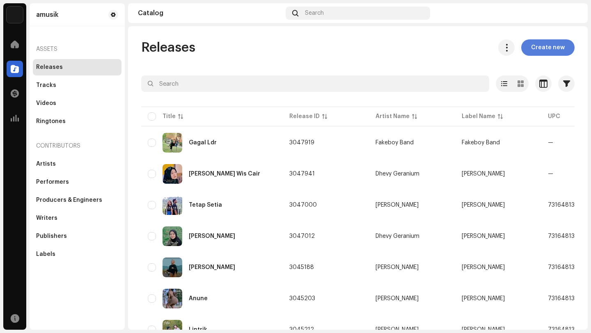
click at [540, 45] on span "Create new" at bounding box center [548, 47] width 34 height 16
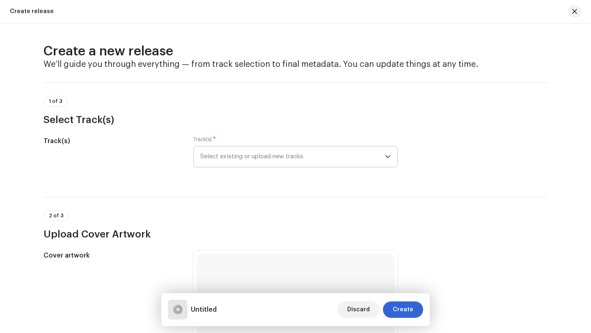
click at [263, 159] on span "Select existing or upload new tracks" at bounding box center [292, 156] width 185 height 21
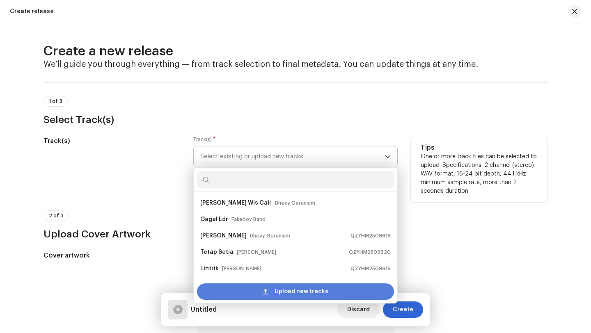
scroll to position [13, 0]
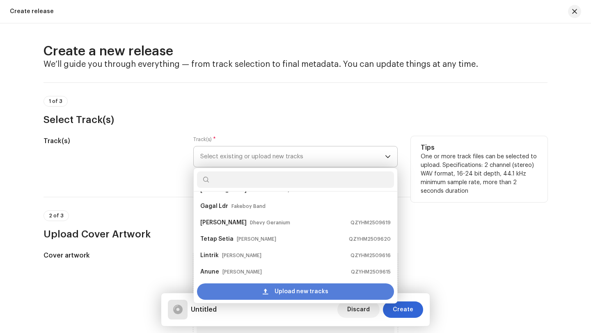
click at [286, 292] on span "Upload new tracks" at bounding box center [301, 291] width 54 height 16
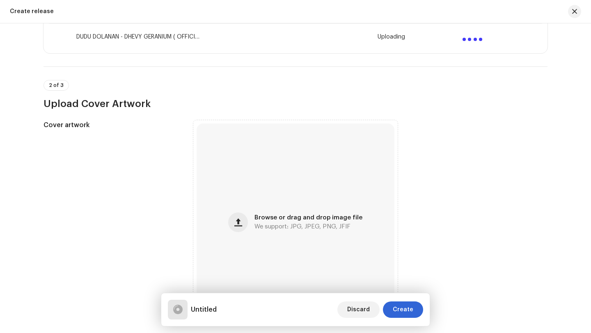
scroll to position [217, 0]
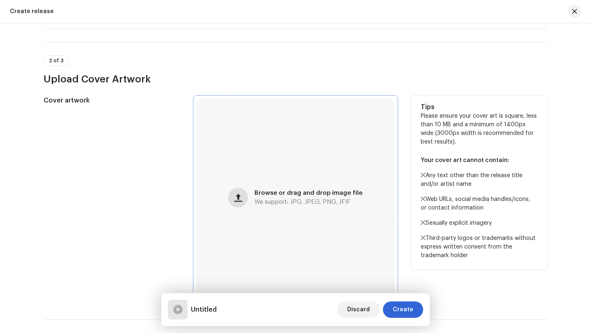
click at [240, 201] on span "button" at bounding box center [238, 197] width 8 height 7
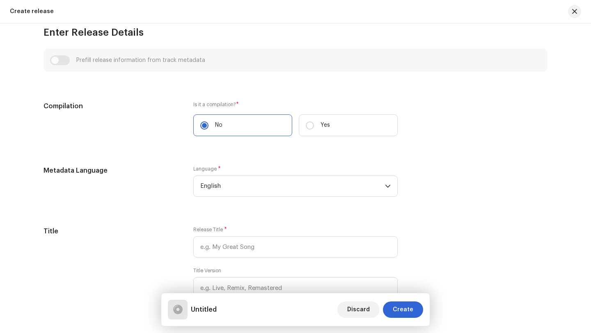
scroll to position [548, 0]
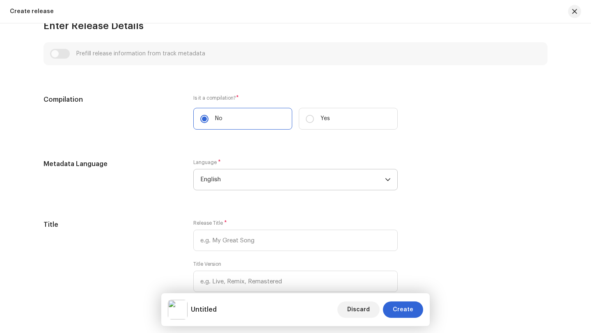
click at [258, 180] on span "English" at bounding box center [292, 179] width 185 height 21
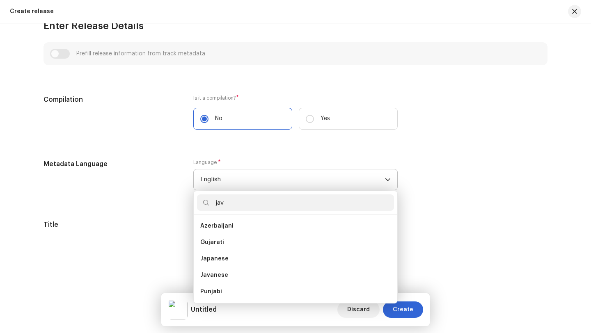
scroll to position [0, 0]
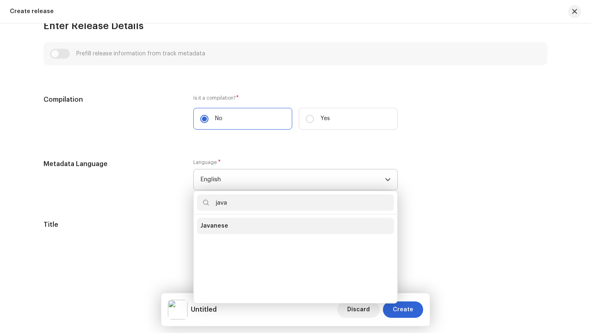
type input "java"
click at [219, 229] on span "Javanese" at bounding box center [214, 226] width 28 height 8
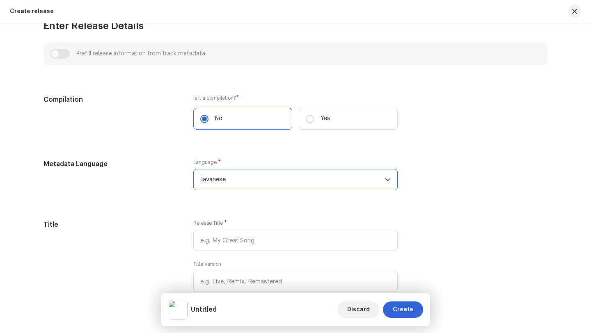
scroll to position [601, 0]
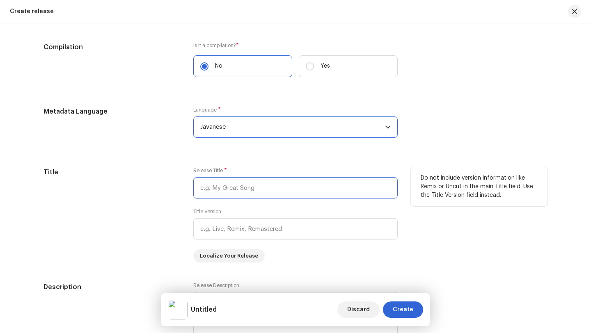
click at [260, 187] on input "text" at bounding box center [295, 187] width 204 height 21
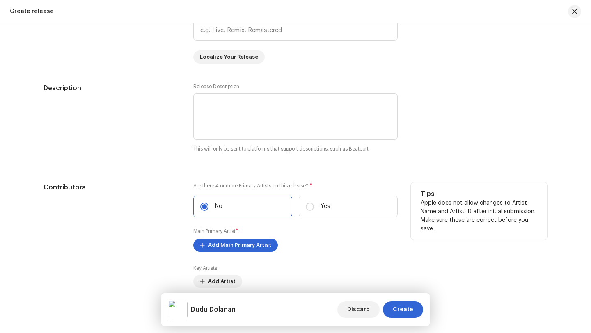
scroll to position [836, 0]
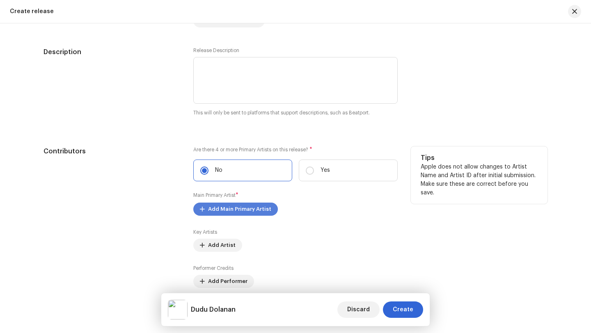
type input "Dudu Dolanan"
click at [226, 208] on span "Add Main Primary Artist" at bounding box center [239, 209] width 63 height 16
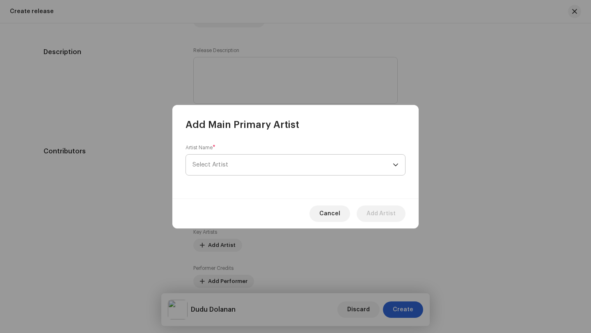
click at [231, 165] on span "Select Artist" at bounding box center [292, 165] width 200 height 21
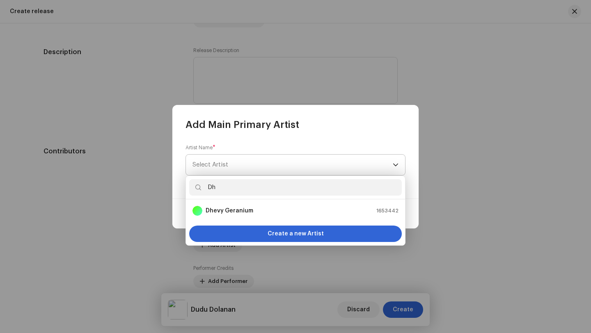
type input "Dhe"
click at [229, 212] on strong "Dhevy Geranium" at bounding box center [230, 211] width 48 height 8
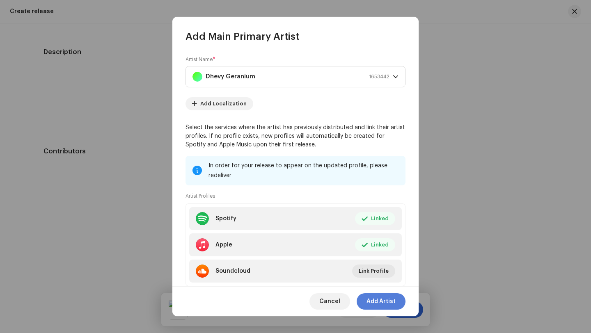
click at [383, 302] on span "Add Artist" at bounding box center [380, 301] width 29 height 16
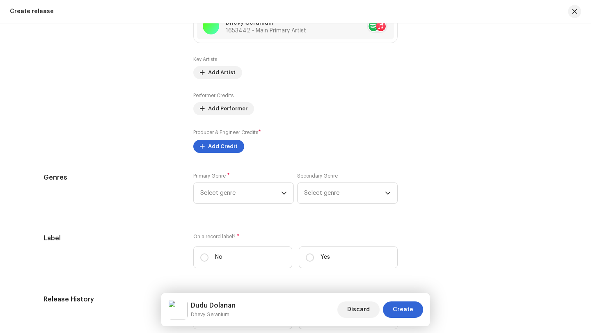
scroll to position [992, 0]
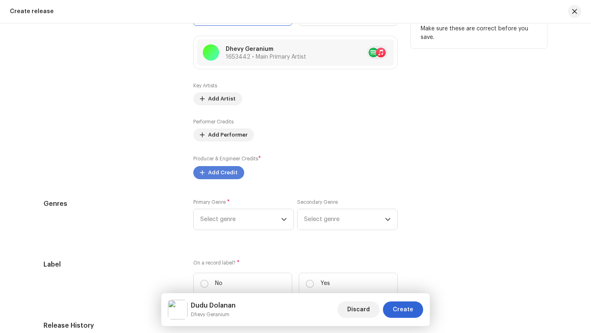
click at [219, 173] on span "Add Credit" at bounding box center [223, 173] width 30 height 16
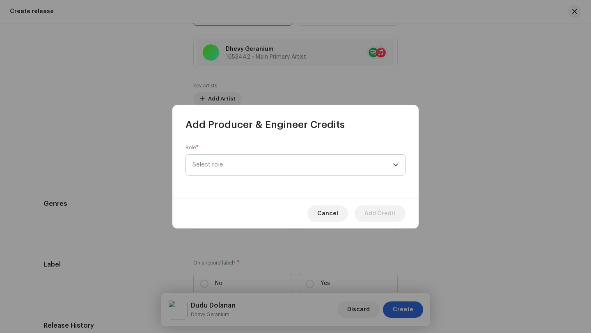
click at [222, 160] on span "Select role" at bounding box center [292, 165] width 200 height 21
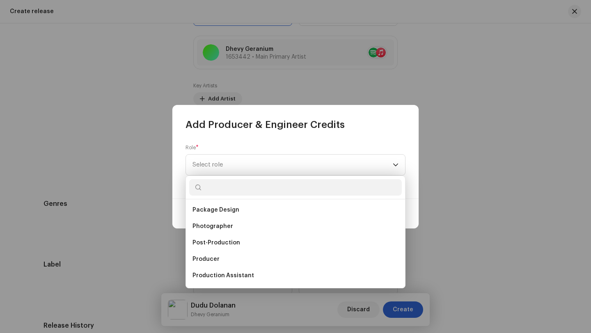
scroll to position [302, 0]
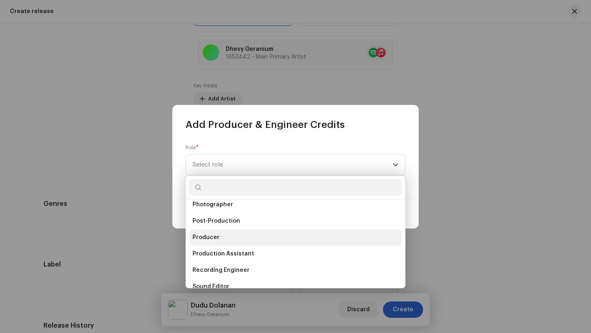
click at [206, 235] on span "Producer" at bounding box center [205, 237] width 27 height 8
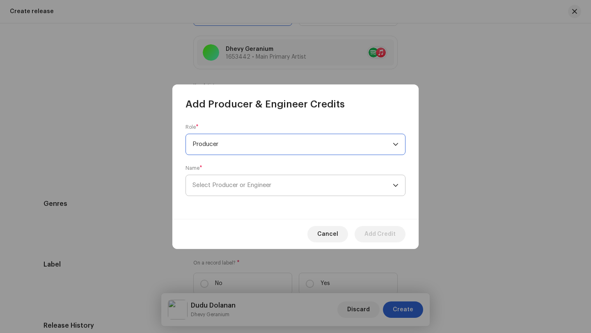
click at [258, 182] on span "Select Producer or Engineer" at bounding box center [231, 185] width 79 height 6
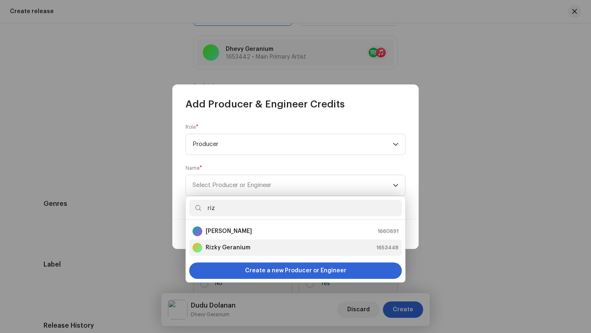
type input "riz"
click at [235, 247] on strong "Rizky Geranium" at bounding box center [228, 248] width 45 height 8
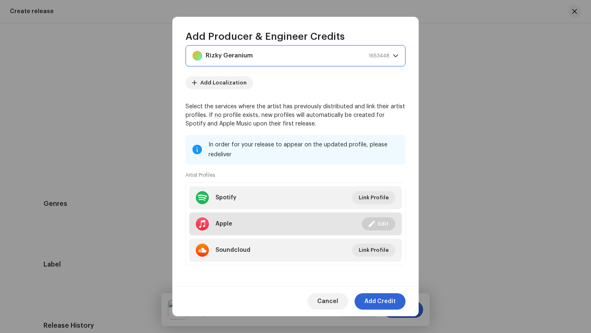
scroll to position [64, 0]
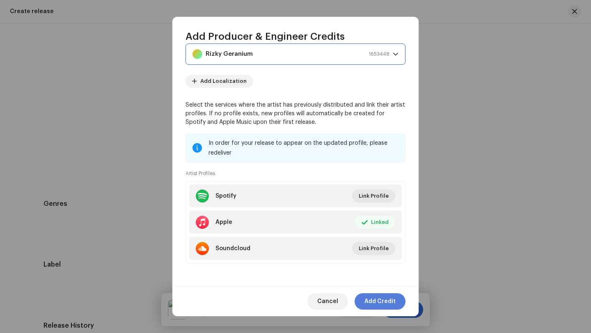
click at [381, 303] on span "Add Credit" at bounding box center [379, 301] width 31 height 16
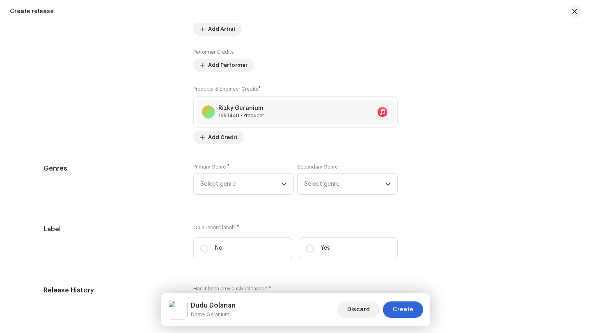
scroll to position [1068, 0]
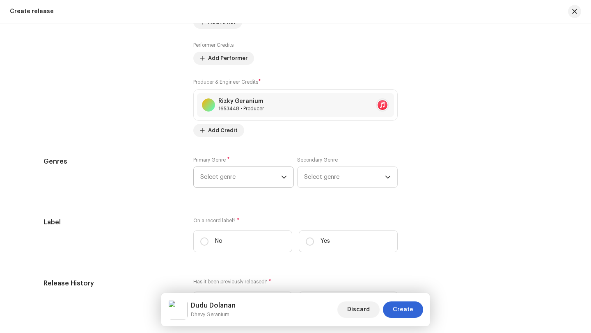
click at [282, 178] on icon "dropdown trigger" at bounding box center [284, 177] width 6 height 6
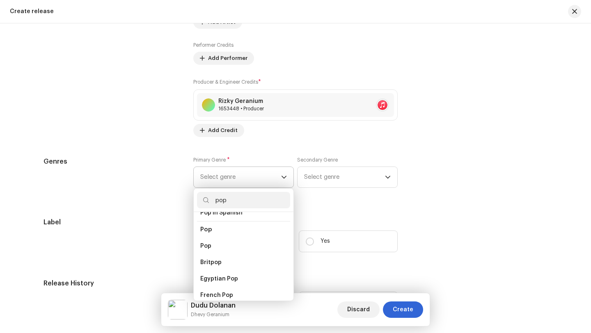
scroll to position [301, 0]
type input "pop"
click at [208, 240] on span "Pop" at bounding box center [205, 244] width 11 height 8
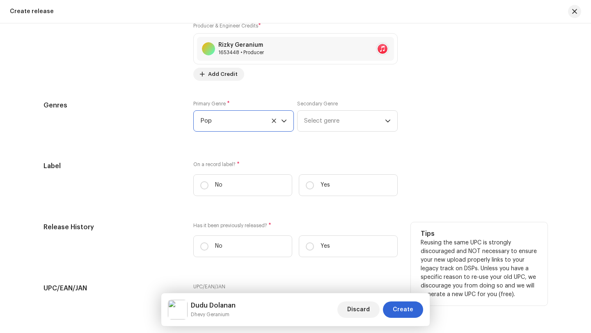
scroll to position [1125, 0]
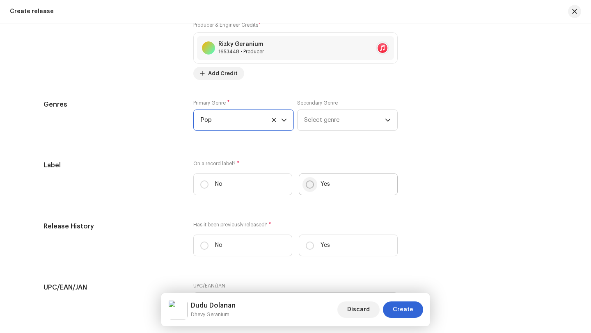
click at [309, 187] on input "Yes" at bounding box center [310, 185] width 8 height 8
radio input "true"
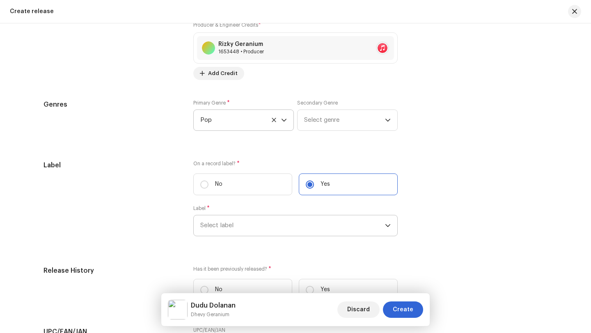
click at [240, 226] on span "Select label" at bounding box center [292, 225] width 185 height 21
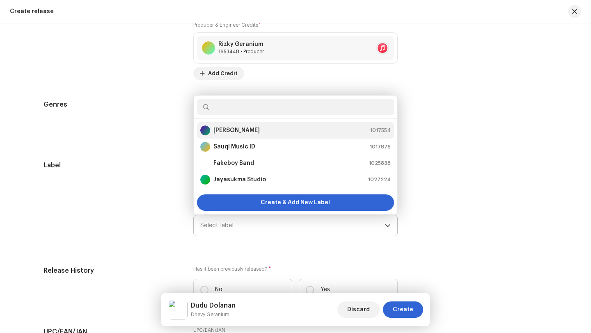
click at [228, 131] on strong "[PERSON_NAME]" at bounding box center [236, 130] width 46 height 8
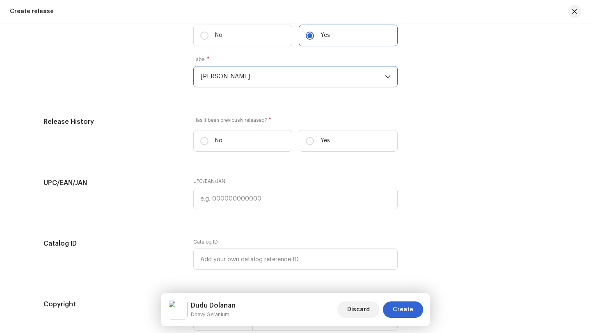
scroll to position [1289, 0]
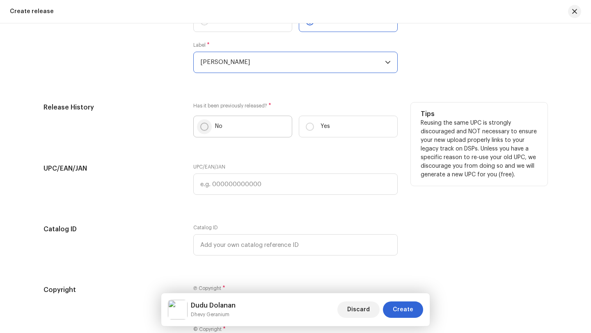
click at [202, 127] on input "No" at bounding box center [204, 127] width 8 height 8
radio input "true"
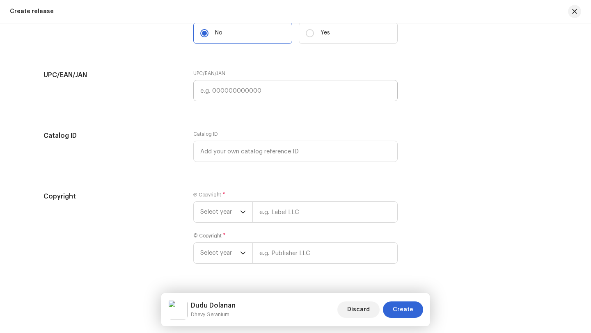
scroll to position [1404, 0]
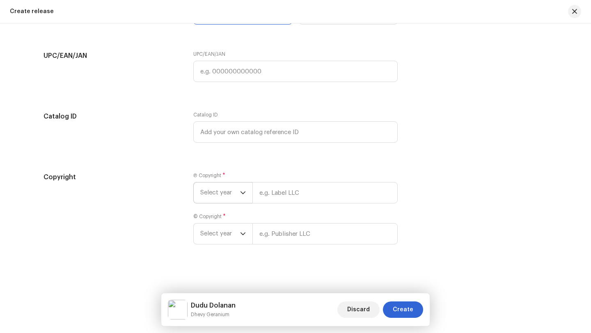
click at [241, 193] on icon "dropdown trigger" at bounding box center [242, 193] width 5 height 3
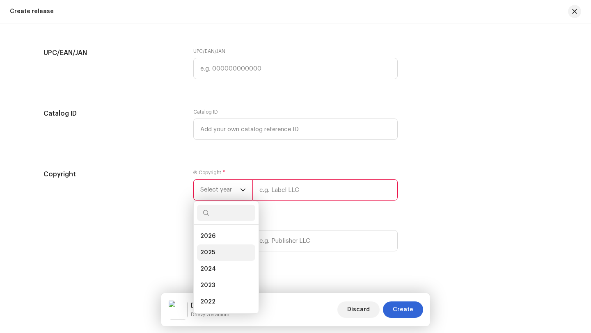
click at [208, 256] on span "2025" at bounding box center [207, 253] width 15 height 8
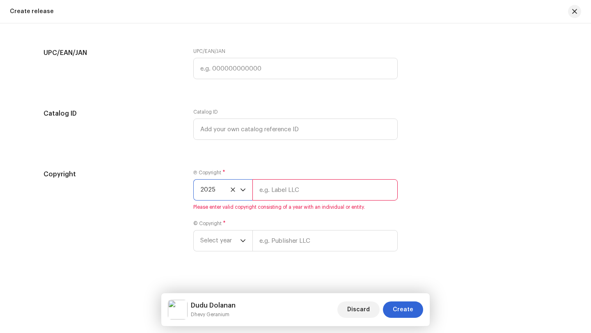
click at [260, 192] on input "text" at bounding box center [324, 189] width 145 height 21
type input "[PERSON_NAME]"
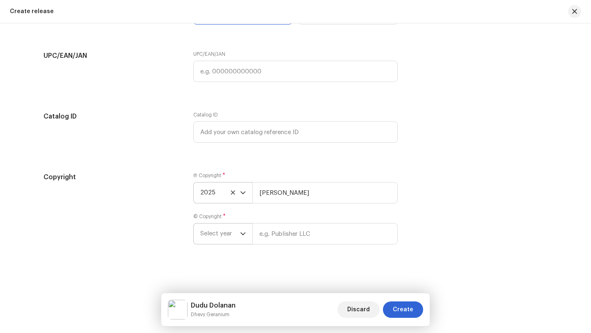
click at [241, 234] on icon "dropdown trigger" at bounding box center [243, 234] width 6 height 6
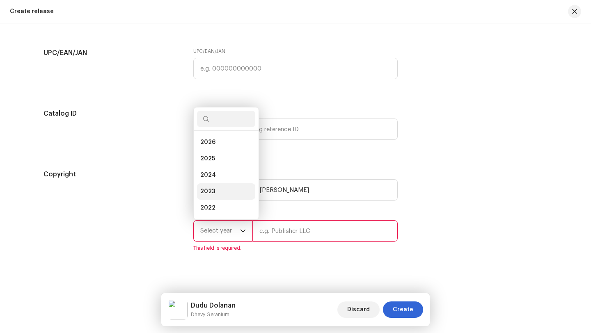
scroll to position [13, 0]
click at [205, 148] on span "2025" at bounding box center [207, 146] width 15 height 8
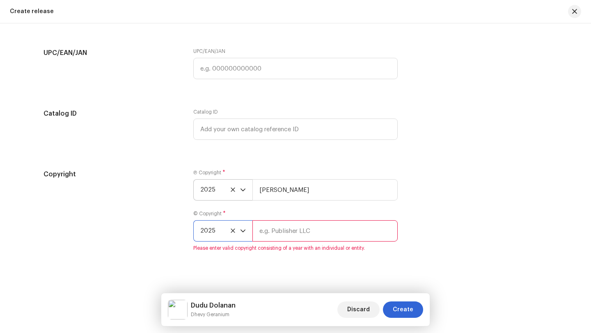
click at [260, 234] on input "text" at bounding box center [324, 230] width 145 height 21
type input "[PERSON_NAME]"
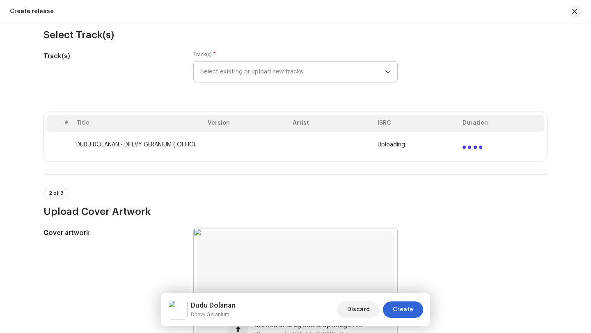
scroll to position [85, 0]
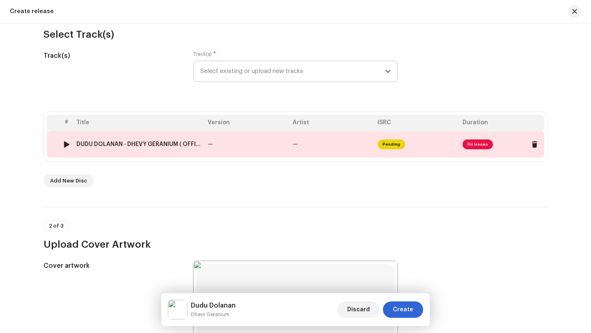
click at [318, 140] on td "—" at bounding box center [331, 144] width 85 height 26
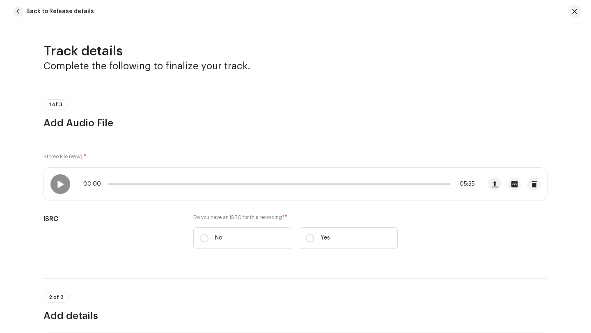
scroll to position [55, 0]
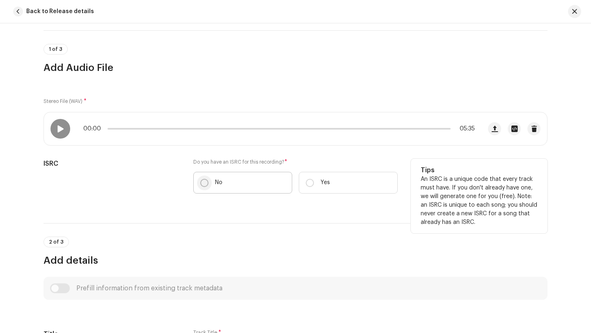
click at [203, 183] on input "No" at bounding box center [204, 183] width 8 height 8
radio input "true"
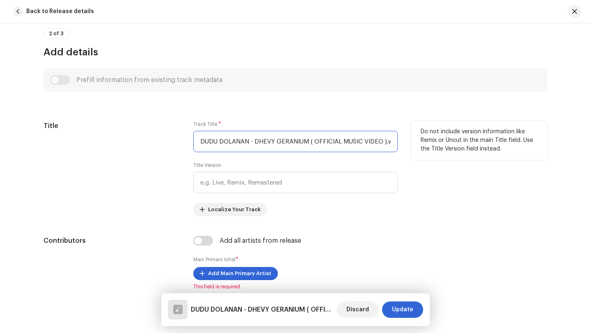
scroll to position [0, 7]
drag, startPoint x: 199, startPoint y: 142, endPoint x: 428, endPoint y: 159, distance: 230.0
click at [428, 159] on div "Title Track Title * DUDU DOLANAN - DHEVY GERANIUM ( OFFICIAL MUSIC VIDEO ).wav …" at bounding box center [295, 168] width 504 height 95
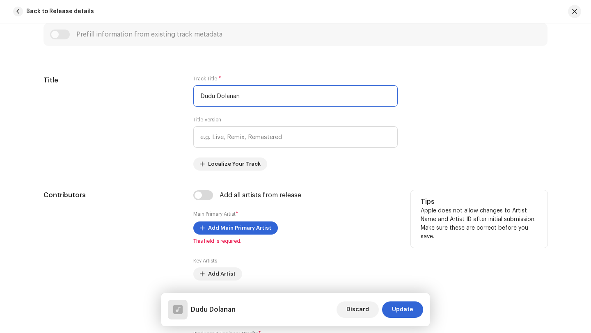
scroll to position [341, 0]
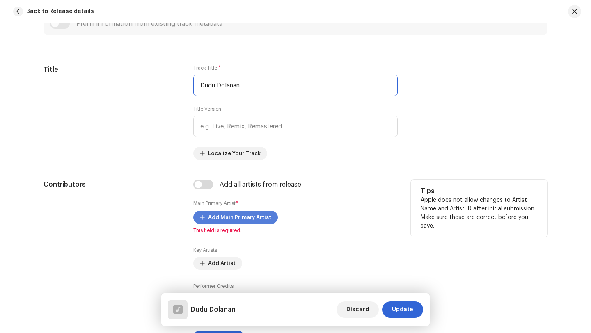
type input "Dudu Dolanan"
click at [226, 218] on span "Add Main Primary Artist" at bounding box center [239, 217] width 63 height 16
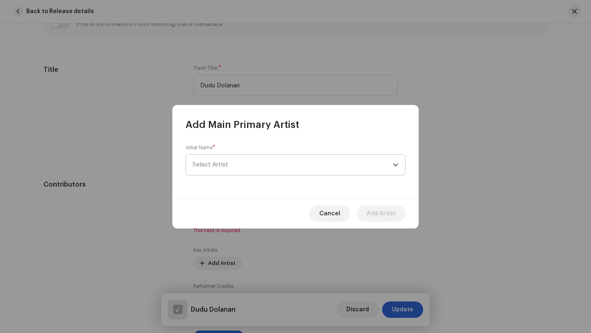
click at [226, 165] on span "Select Artist" at bounding box center [210, 165] width 36 height 6
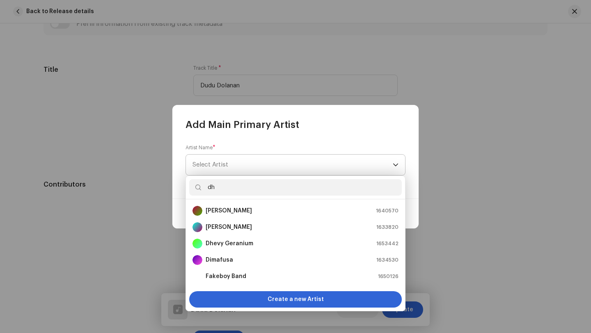
type input "dhe"
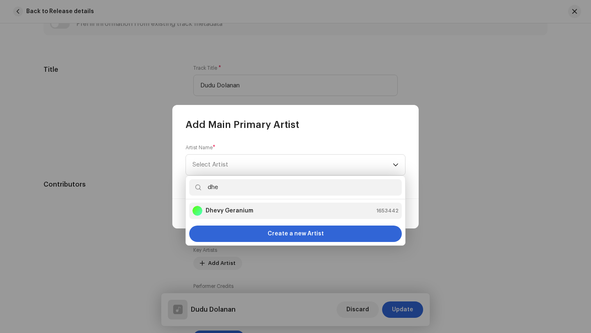
click at [232, 210] on strong "Dhevy Geranium" at bounding box center [230, 211] width 48 height 8
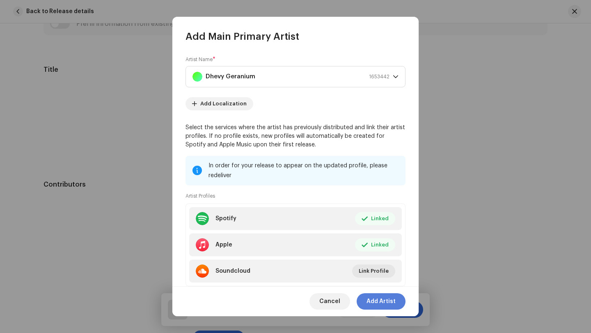
click at [383, 302] on span "Add Artist" at bounding box center [380, 301] width 29 height 16
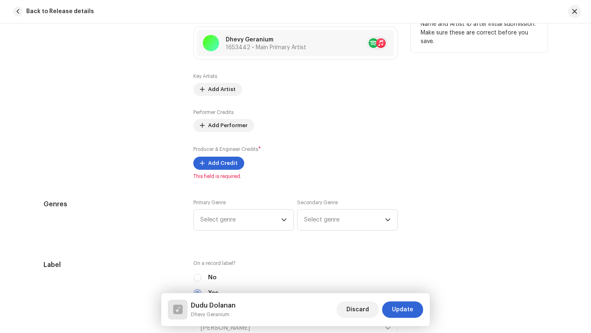
scroll to position [536, 0]
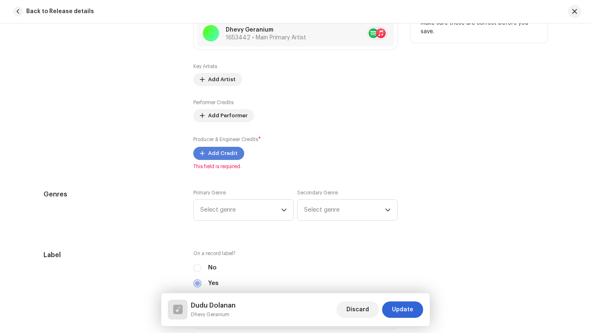
click at [214, 155] on span "Add Credit" at bounding box center [223, 153] width 30 height 16
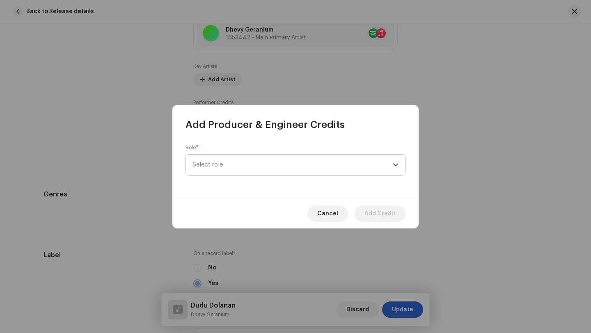
click at [225, 168] on span "Select role" at bounding box center [292, 165] width 200 height 21
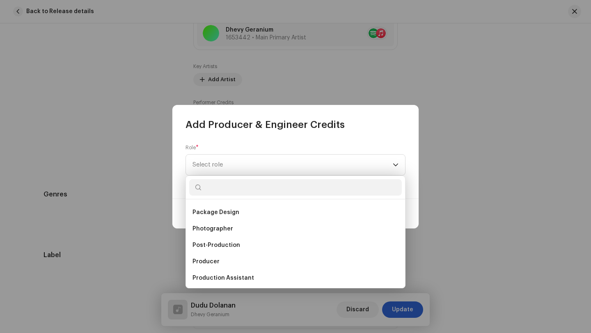
scroll to position [286, 0]
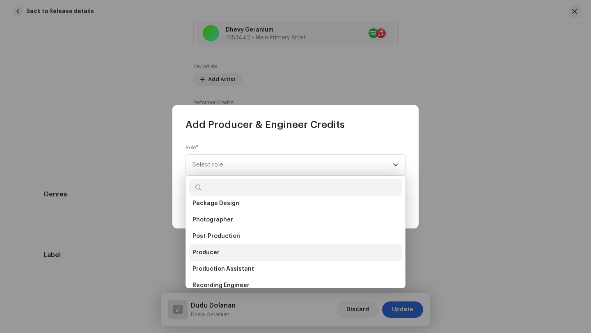
click at [208, 251] on span "Producer" at bounding box center [205, 253] width 27 height 8
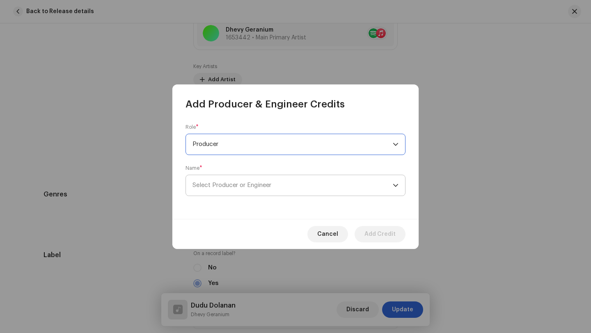
click at [225, 185] on span "Select Producer or Engineer" at bounding box center [231, 185] width 79 height 6
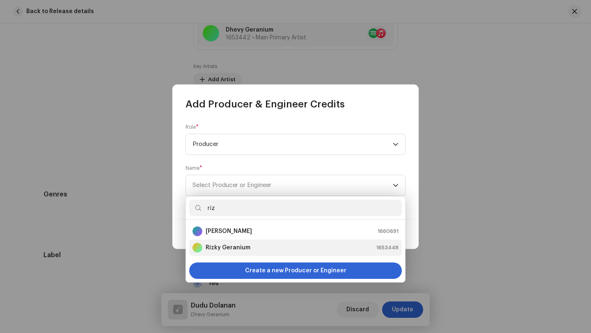
type input "riz"
click at [230, 249] on strong "Rizky Geranium" at bounding box center [228, 248] width 45 height 8
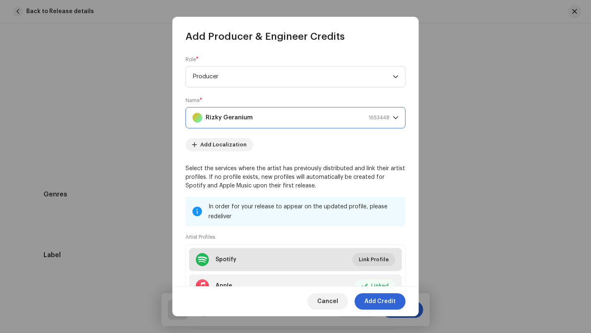
scroll to position [64, 0]
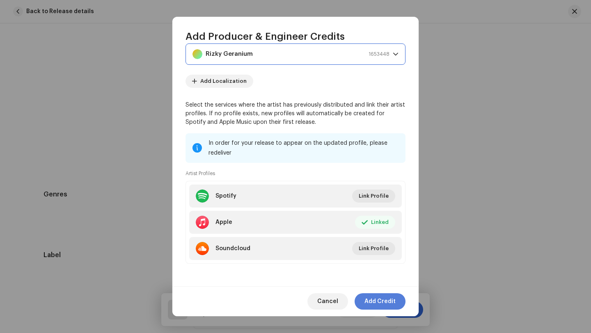
click at [377, 302] on span "Add Credit" at bounding box center [379, 301] width 31 height 16
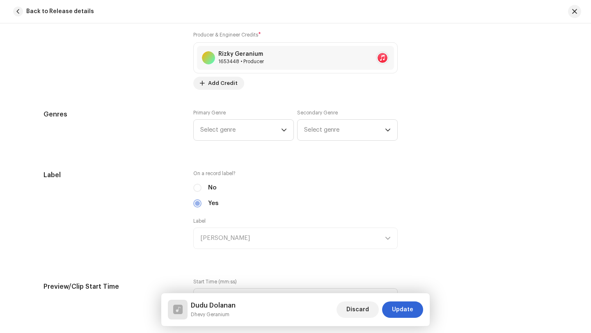
scroll to position [660, 0]
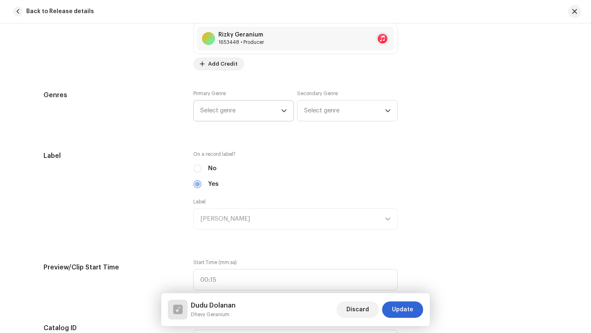
click at [283, 112] on icon "dropdown trigger" at bounding box center [284, 111] width 6 height 6
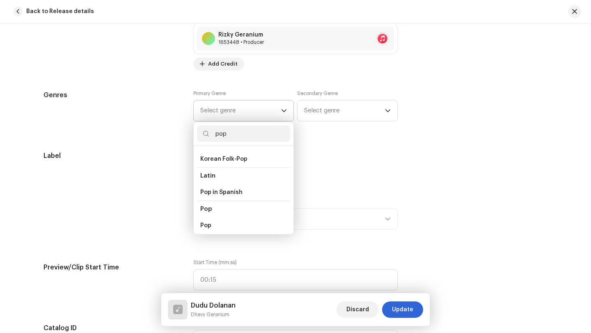
scroll to position [266, 0]
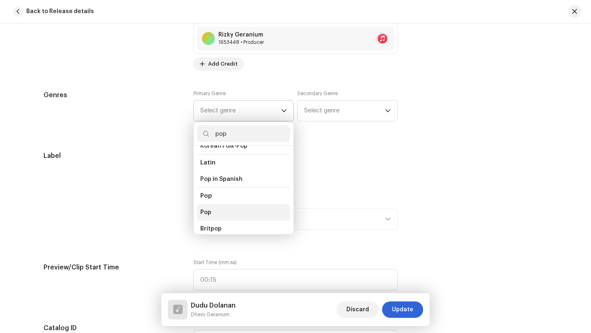
type input "pop"
click at [204, 208] on span "Pop" at bounding box center [205, 212] width 11 height 8
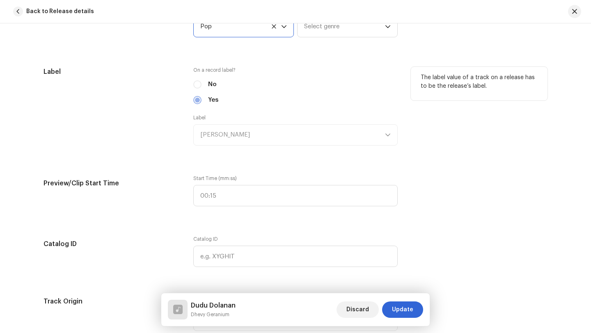
scroll to position [743, 0]
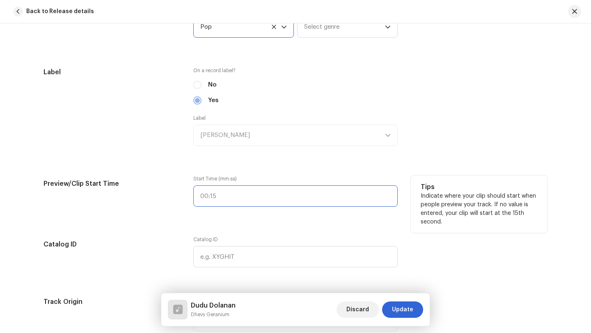
click at [220, 195] on input "text" at bounding box center [295, 195] width 204 height 21
type input "00:60"
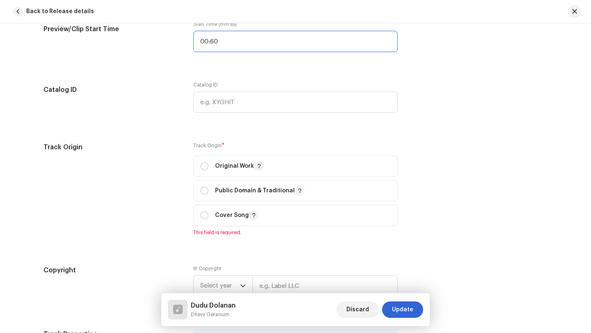
scroll to position [936, 0]
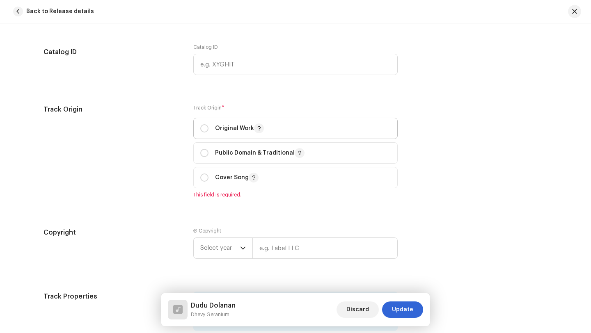
click at [222, 123] on span "Original Work" at bounding box center [295, 128] width 190 height 21
radio input "true"
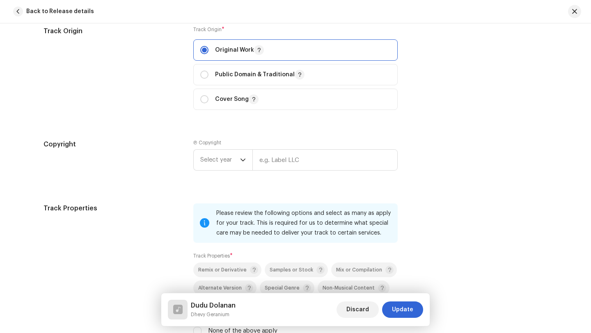
scroll to position [1018, 0]
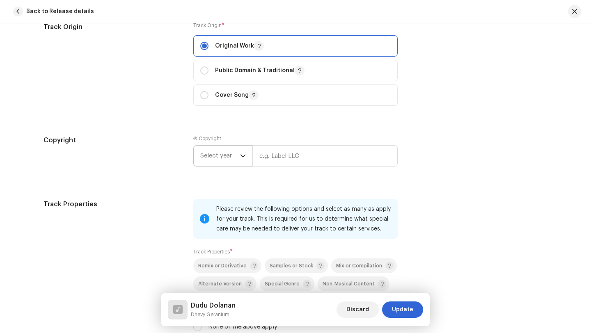
click at [240, 154] on icon "dropdown trigger" at bounding box center [243, 156] width 6 height 6
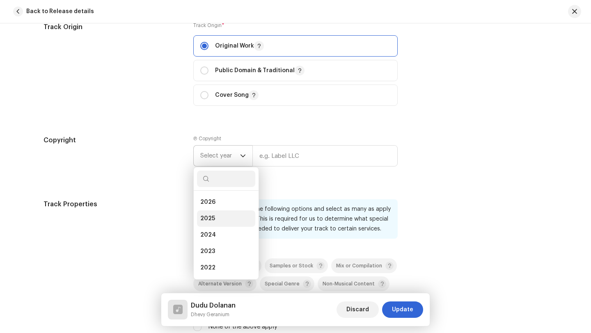
click at [208, 222] on span "2025" at bounding box center [207, 219] width 15 height 8
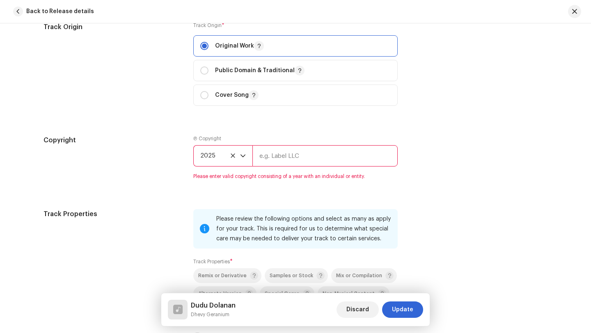
click at [260, 158] on input "text" at bounding box center [324, 155] width 145 height 21
type input "[PERSON_NAME]"
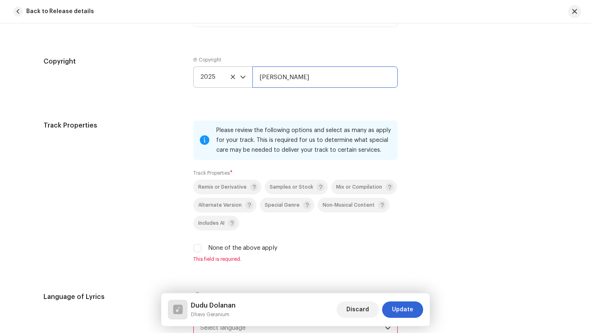
scroll to position [1122, 0]
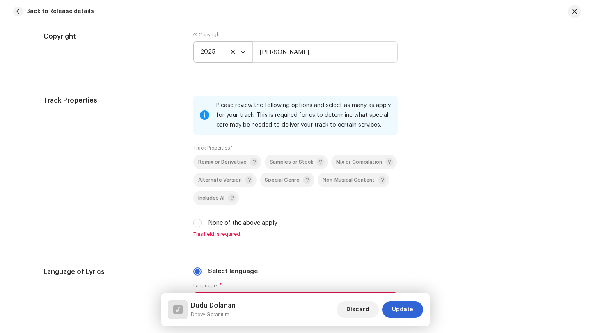
click at [250, 225] on label "None of the above apply" at bounding box center [242, 223] width 69 height 9
click at [201, 225] on input "None of the above apply" at bounding box center [197, 223] width 8 height 8
checkbox input "true"
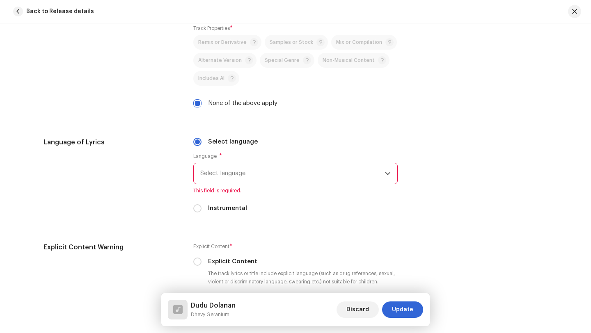
scroll to position [1258, 0]
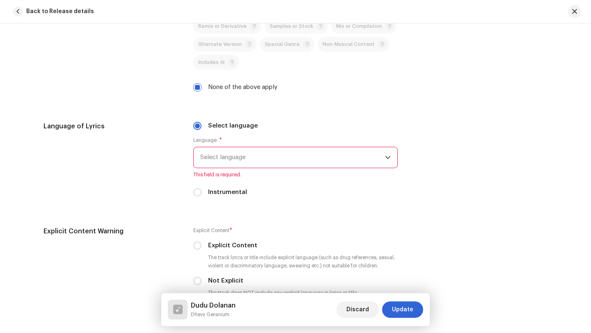
click at [257, 162] on span "Select language" at bounding box center [292, 157] width 185 height 21
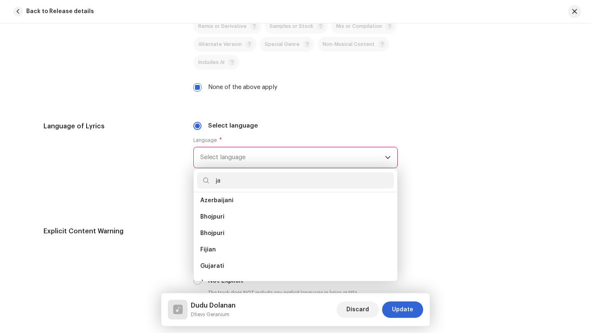
scroll to position [0, 0]
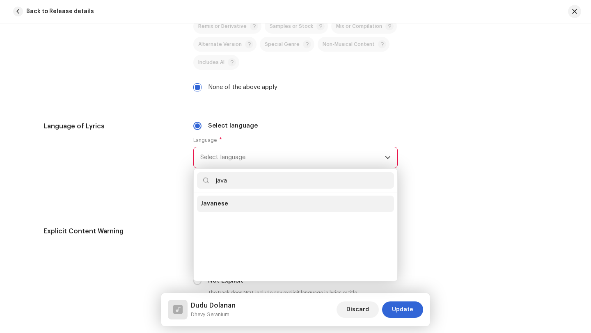
type input "java"
click at [222, 206] on span "Javanese" at bounding box center [214, 204] width 28 height 8
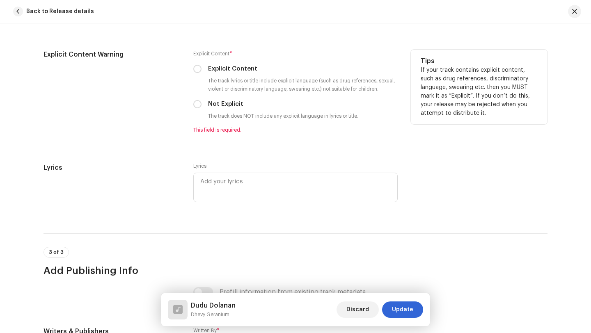
scroll to position [1426, 0]
click at [195, 104] on input "Not Explicit" at bounding box center [197, 103] width 8 height 8
radio input "true"
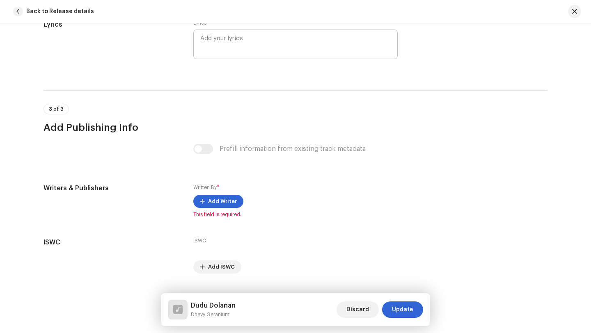
scroll to position [1579, 0]
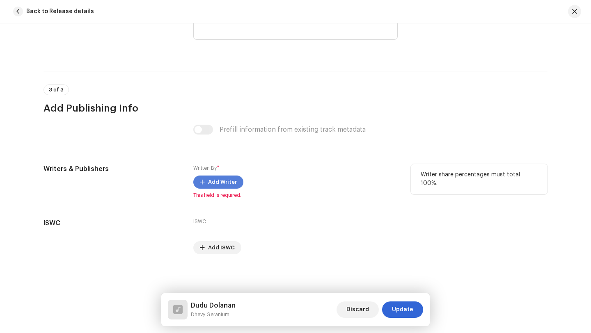
click at [218, 181] on span "Add Writer" at bounding box center [222, 182] width 29 height 16
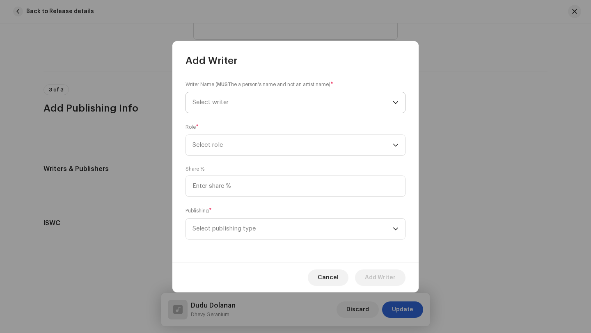
click at [242, 103] on span "Select writer" at bounding box center [292, 102] width 200 height 21
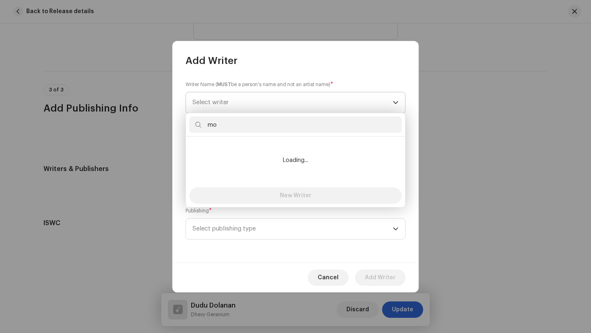
type input "m"
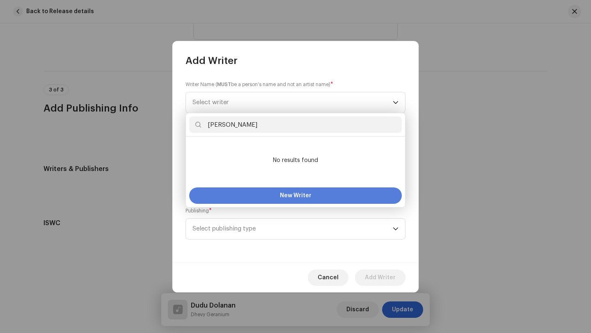
type input "Mohammad Hilmi"
click at [297, 196] on span "New Writer" at bounding box center [296, 196] width 32 height 6
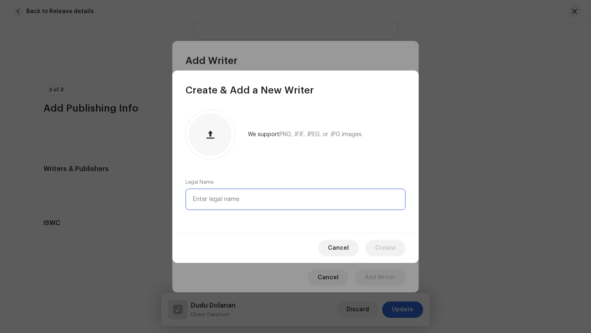
click at [268, 201] on input "text" at bounding box center [295, 199] width 220 height 21
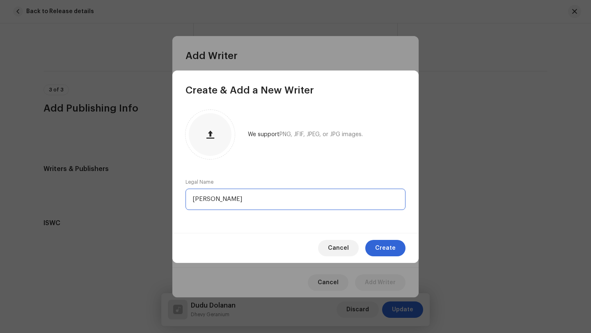
type input "Mohammad Hilmi"
click at [385, 247] on span "Create" at bounding box center [385, 248] width 21 height 16
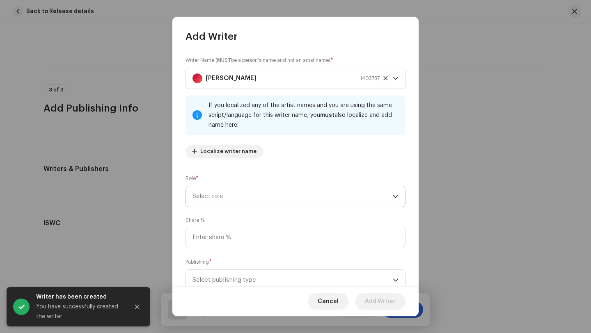
click at [238, 196] on span "Select role" at bounding box center [292, 196] width 200 height 21
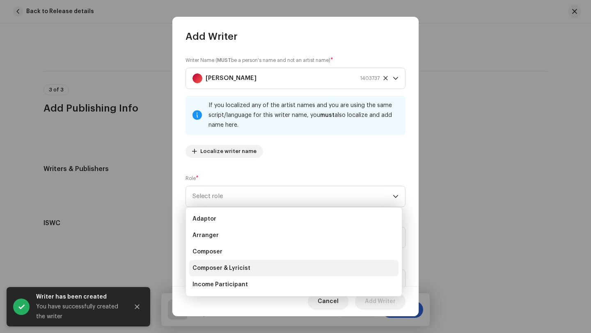
click at [238, 270] on span "Composer & Lyricist" at bounding box center [221, 268] width 58 height 8
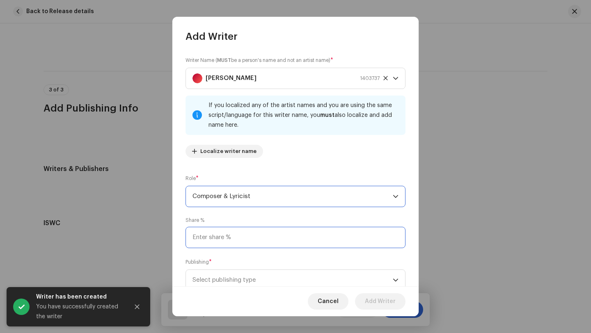
click at [242, 238] on input at bounding box center [295, 237] width 220 height 21
type input "100.00"
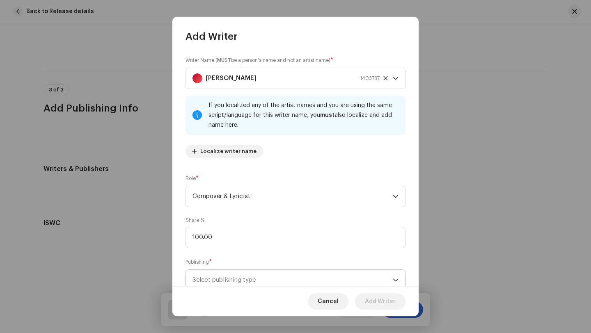
click at [286, 277] on span "Select publishing type" at bounding box center [292, 280] width 200 height 21
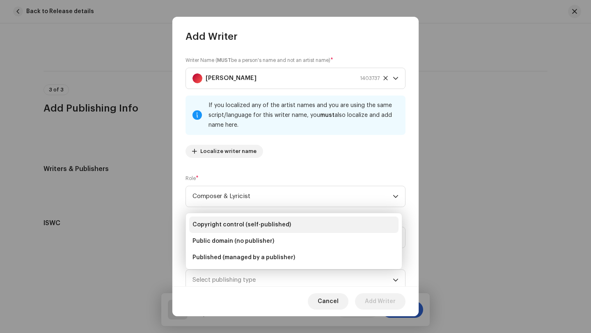
click at [253, 224] on span "Copyright control (self-published)" at bounding box center [241, 225] width 98 height 8
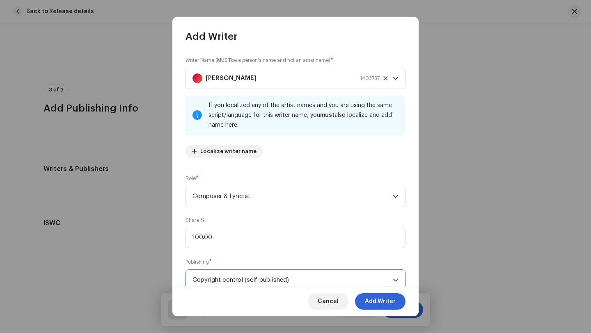
scroll to position [4, 0]
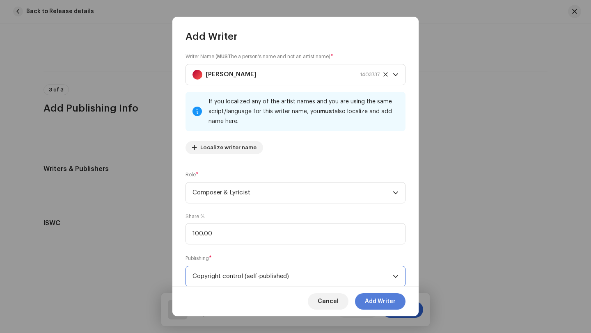
click at [375, 302] on span "Add Writer" at bounding box center [380, 301] width 31 height 16
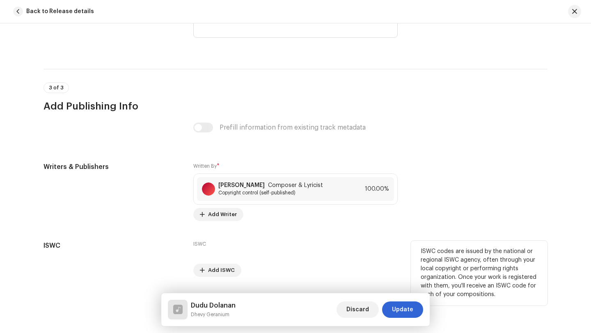
scroll to position [1604, 0]
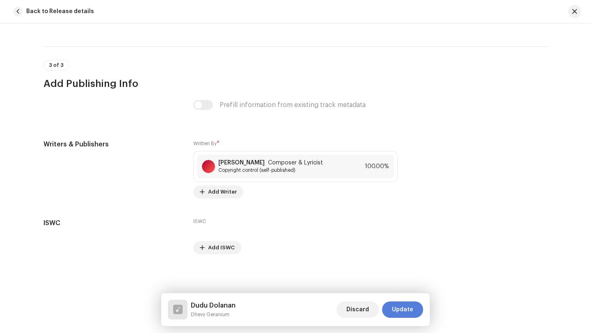
click at [403, 312] on span "Update" at bounding box center [402, 310] width 21 height 16
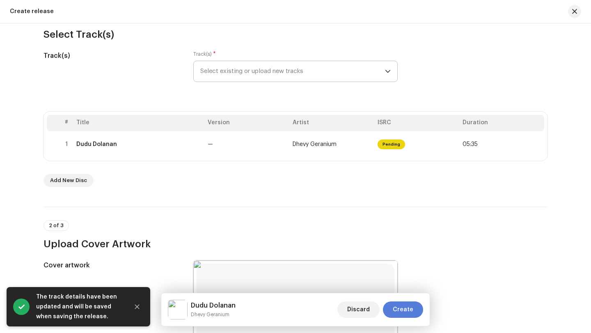
click at [404, 310] on span "Create" at bounding box center [403, 310] width 21 height 16
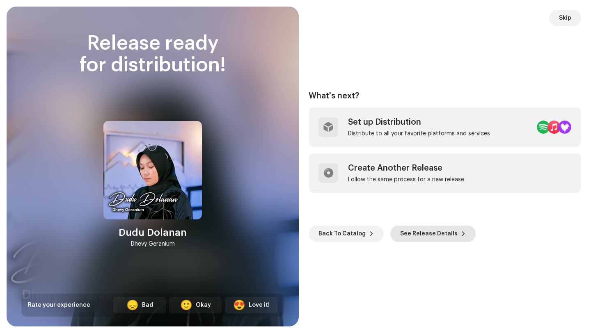
click at [425, 234] on span "See Release Details" at bounding box center [428, 234] width 57 height 16
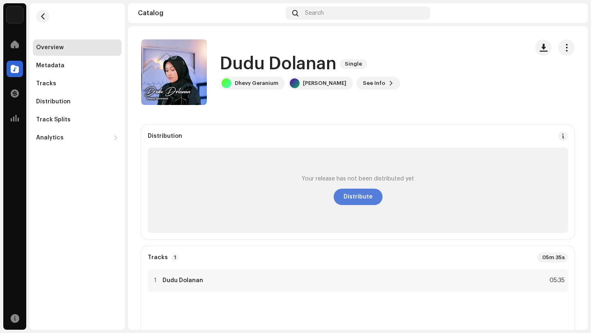
click at [355, 195] on span "Distribute" at bounding box center [357, 197] width 29 height 16
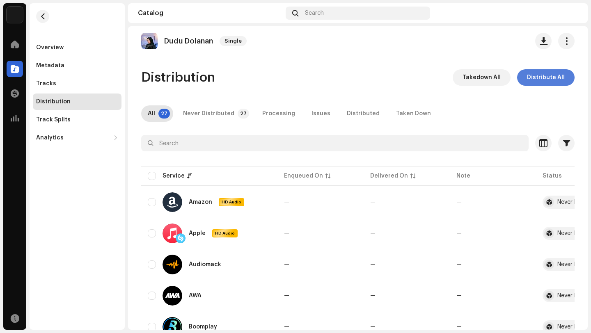
click at [542, 77] on span "Distribute All" at bounding box center [546, 77] width 38 height 16
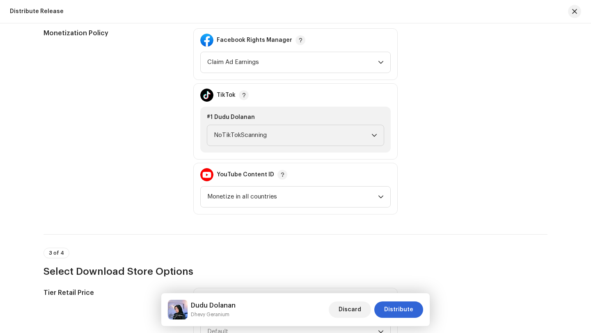
scroll to position [847, 0]
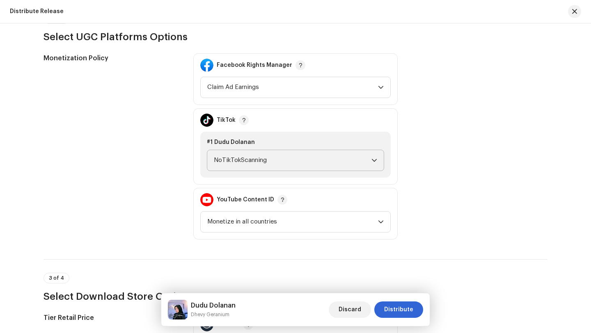
click at [271, 158] on span "NoTikTokScanning" at bounding box center [293, 160] width 158 height 21
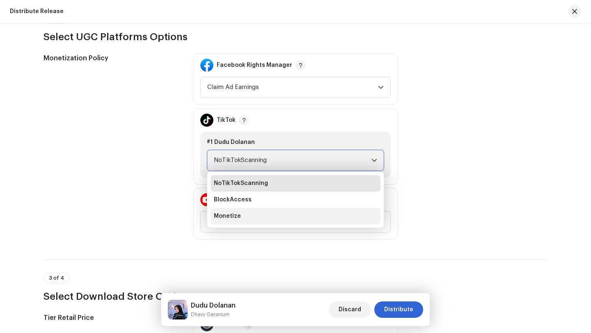
click at [222, 218] on span "Monetize" at bounding box center [227, 216] width 27 height 8
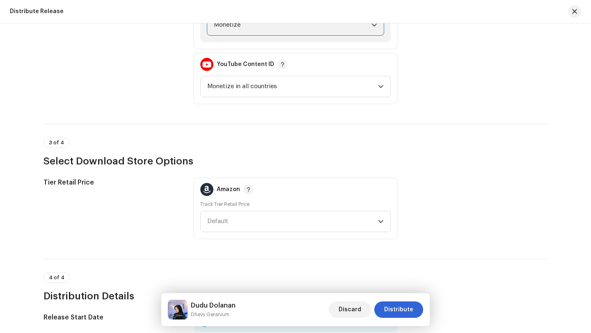
scroll to position [984, 0]
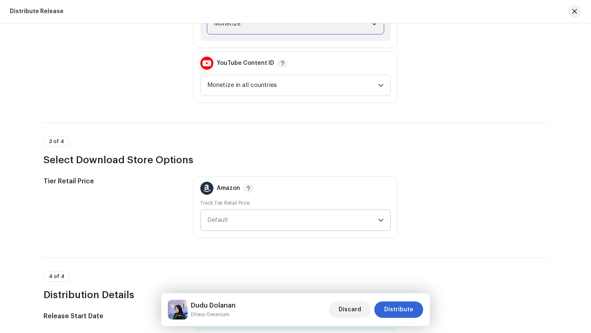
click at [247, 220] on span "Default" at bounding box center [292, 220] width 171 height 21
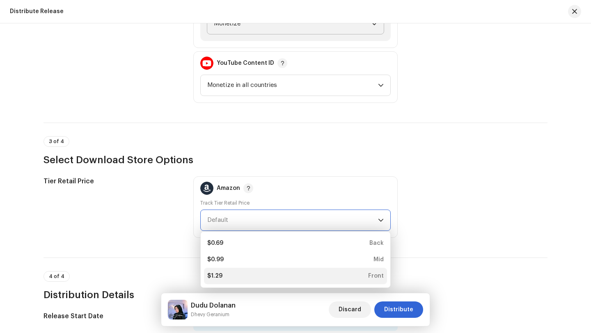
click at [214, 274] on div "$1.29" at bounding box center [214, 276] width 15 height 8
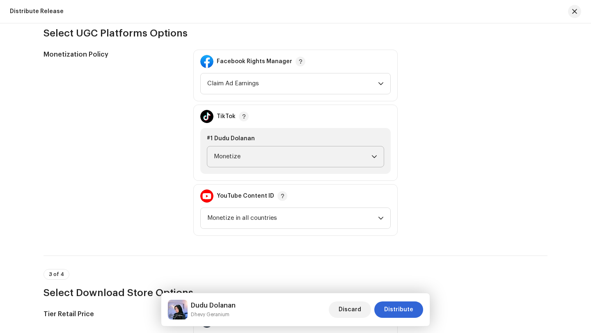
scroll to position [1177, 0]
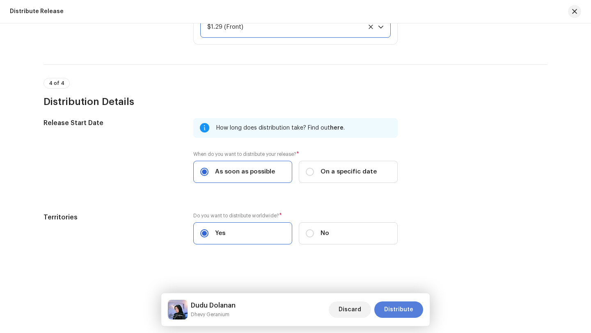
click at [394, 309] on span "Distribute" at bounding box center [398, 310] width 29 height 16
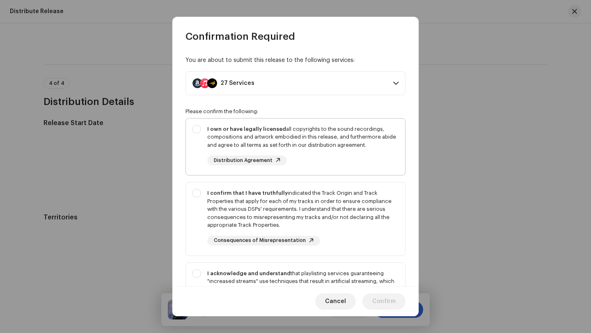
click at [306, 129] on div "I own or have legally licensed all copyrights to the sound recordings, composit…" at bounding box center [302, 137] width 191 height 24
checkbox input "true"
click at [331, 197] on div "I confirm that I have truthfully indicated the Track Origin and Track Propertie…" at bounding box center [302, 209] width 191 height 40
checkbox input "true"
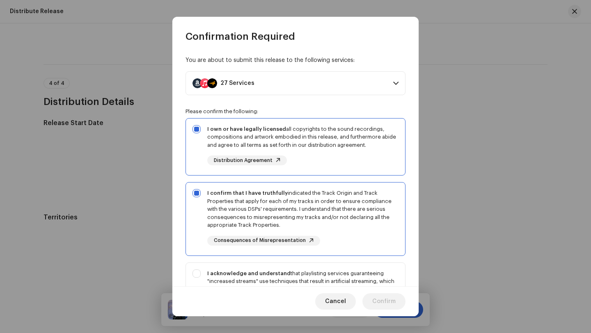
scroll to position [110, 0]
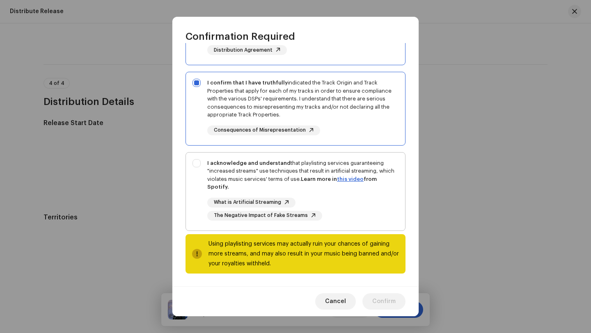
click at [314, 170] on div "I acknowledge and understand that playlisting services guaranteeing "increased …" at bounding box center [302, 175] width 191 height 32
checkbox input "true"
click at [385, 304] on span "Confirm" at bounding box center [383, 301] width 23 height 16
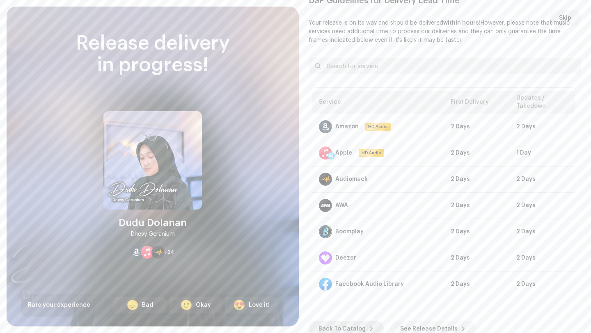
click at [336, 328] on span "Back To Catalog" at bounding box center [341, 329] width 47 height 16
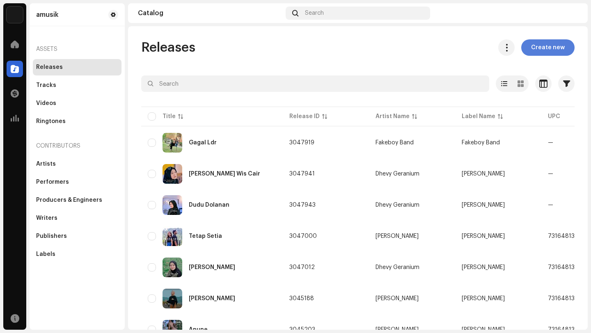
click at [535, 49] on span "Create new" at bounding box center [548, 47] width 34 height 16
click at [539, 46] on span "Create new" at bounding box center [548, 47] width 34 height 16
click at [547, 48] on span "Create new" at bounding box center [548, 47] width 34 height 16
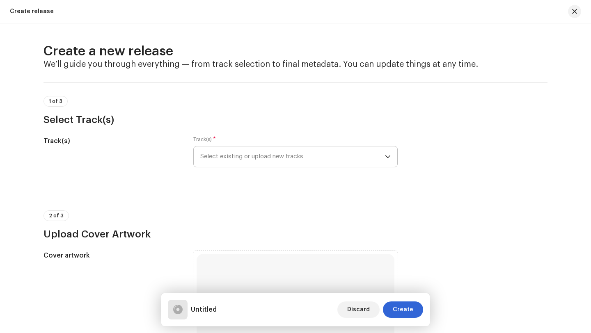
click at [325, 159] on span "Select existing or upload new tracks" at bounding box center [292, 156] width 185 height 21
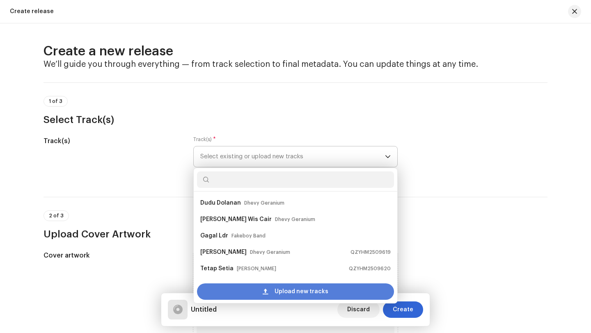
scroll to position [13, 0]
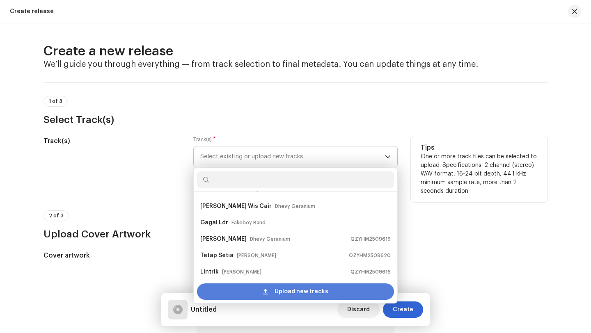
click at [274, 294] on div "Upload new tracks" at bounding box center [295, 291] width 197 height 16
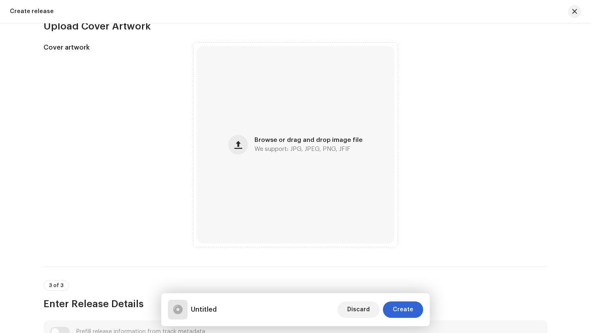
scroll to position [272, 0]
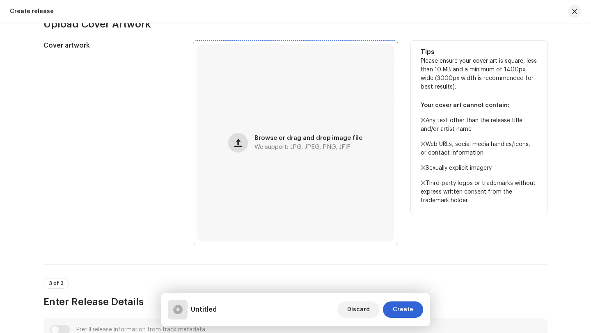
click at [238, 142] on span "button" at bounding box center [238, 142] width 8 height 7
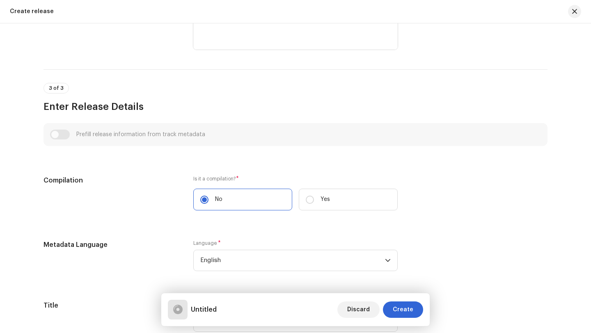
scroll to position [469, 0]
click at [242, 258] on span "English" at bounding box center [292, 259] width 185 height 21
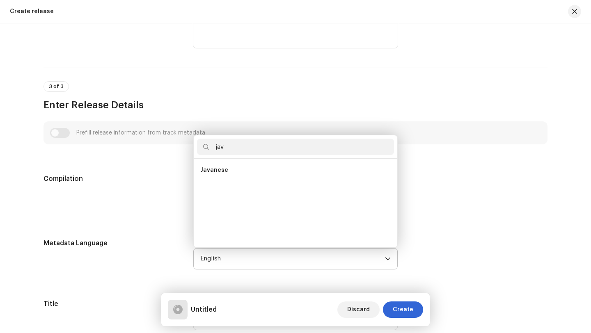
scroll to position [0, 0]
type input "java"
click at [217, 173] on span "Javanese" at bounding box center [214, 170] width 28 height 8
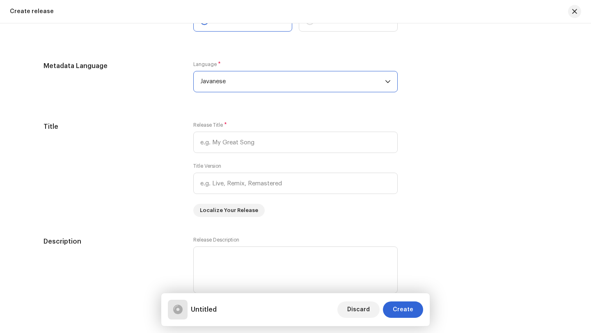
scroll to position [649, 0]
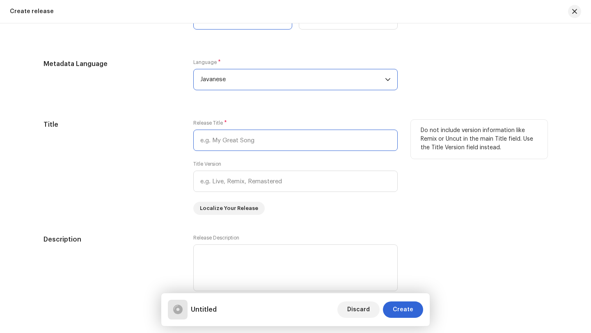
click at [254, 140] on input "text" at bounding box center [295, 140] width 204 height 21
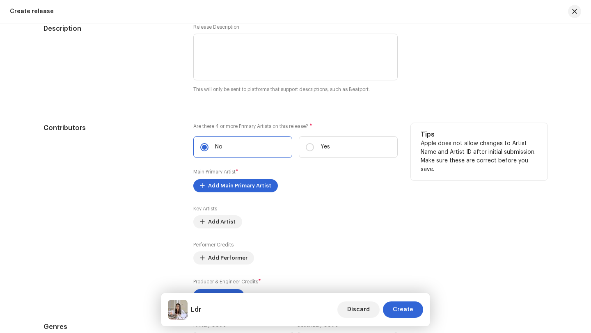
scroll to position [864, 0]
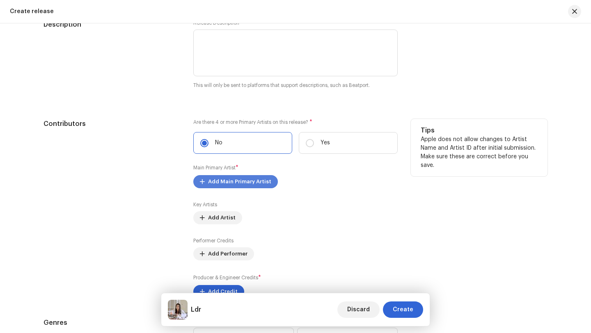
type input "Ldr"
click at [231, 179] on span "Add Main Primary Artist" at bounding box center [239, 182] width 63 height 16
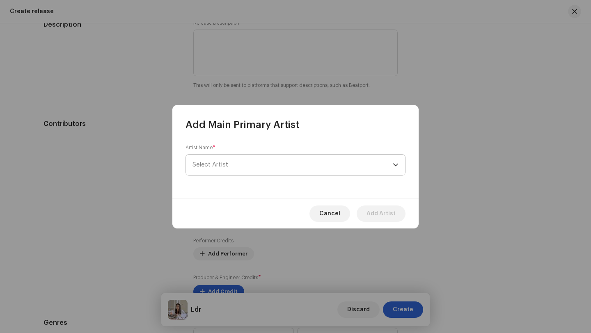
click at [230, 164] on span "Select Artist" at bounding box center [292, 165] width 200 height 21
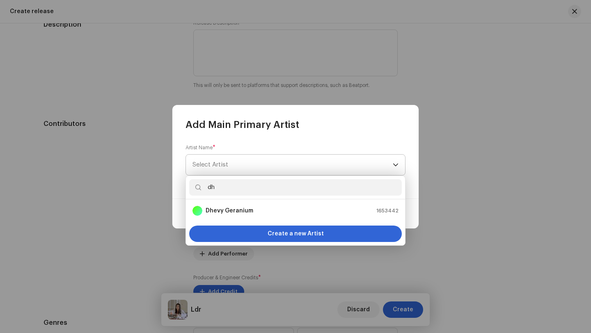
type input "dhe"
click at [236, 211] on strong "Dhevy Geranium" at bounding box center [230, 211] width 48 height 8
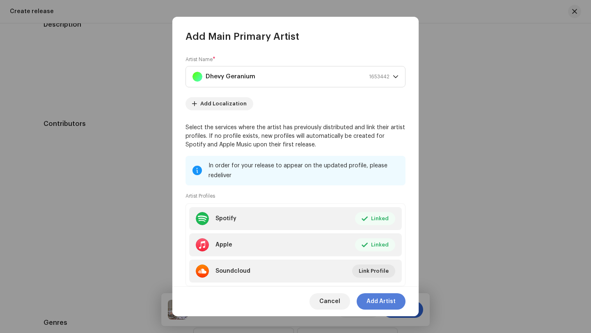
click at [382, 302] on span "Add Artist" at bounding box center [380, 301] width 29 height 16
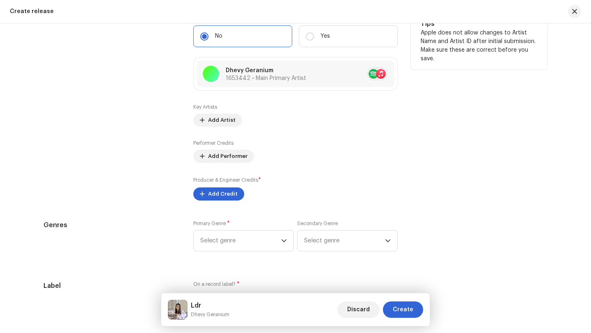
scroll to position [974, 0]
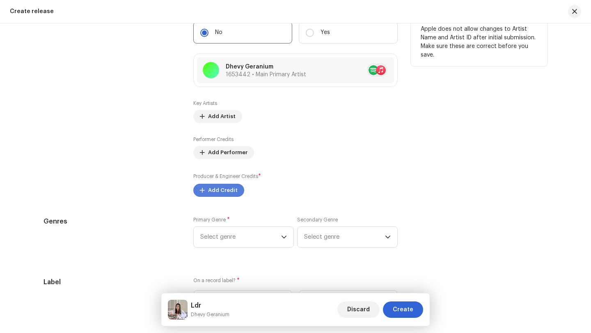
click at [216, 192] on span "Add Credit" at bounding box center [223, 190] width 30 height 16
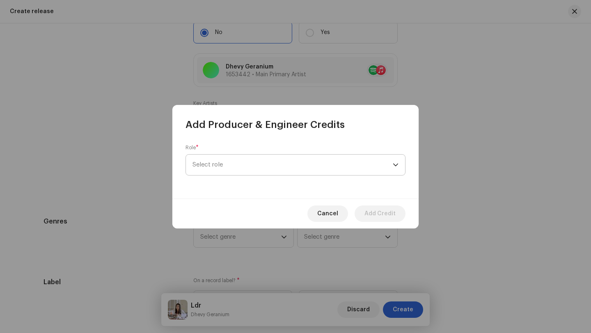
click at [230, 164] on span "Select role" at bounding box center [292, 165] width 200 height 21
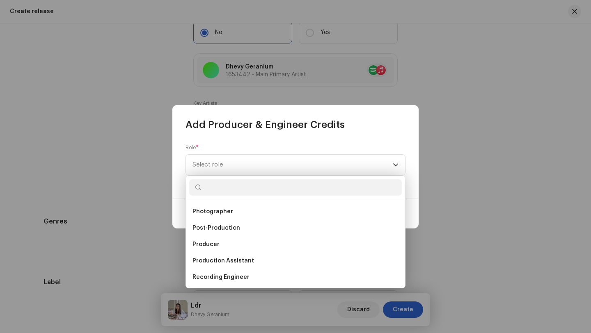
scroll to position [295, 0]
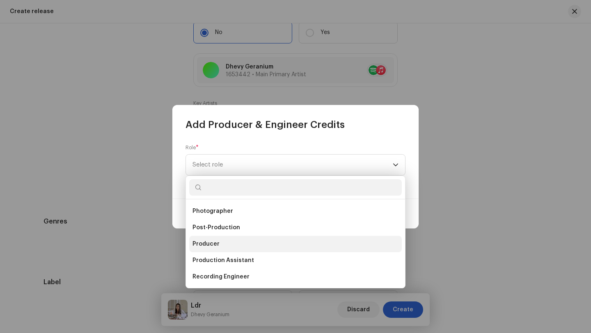
click at [209, 243] on span "Producer" at bounding box center [205, 244] width 27 height 8
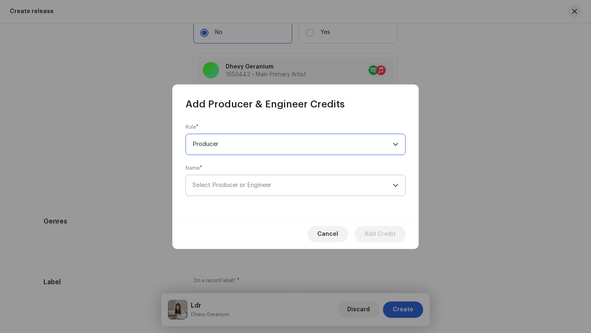
click at [271, 186] on span "Select Producer or Engineer" at bounding box center [231, 185] width 79 height 6
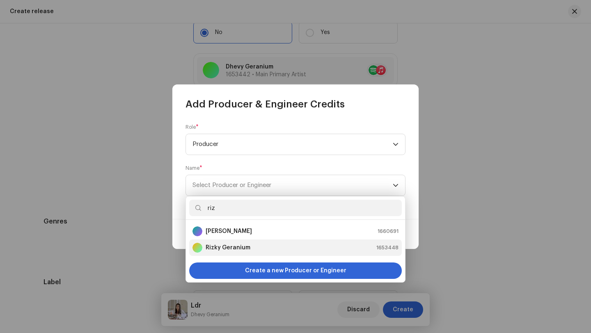
type input "riz"
click at [229, 246] on strong "Rizky Geranium" at bounding box center [228, 248] width 45 height 8
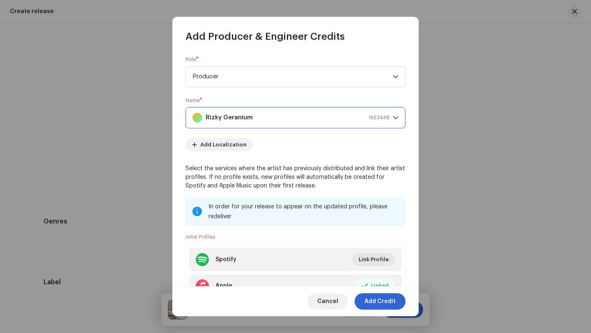
scroll to position [64, 0]
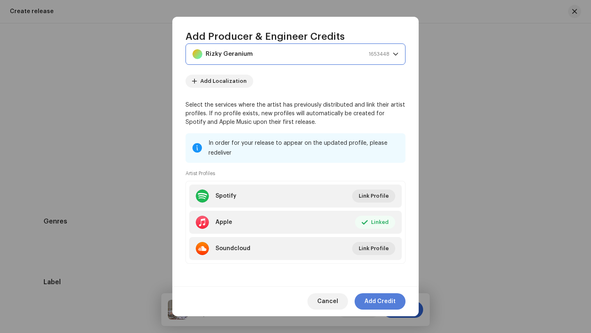
click at [379, 302] on span "Add Credit" at bounding box center [379, 301] width 31 height 16
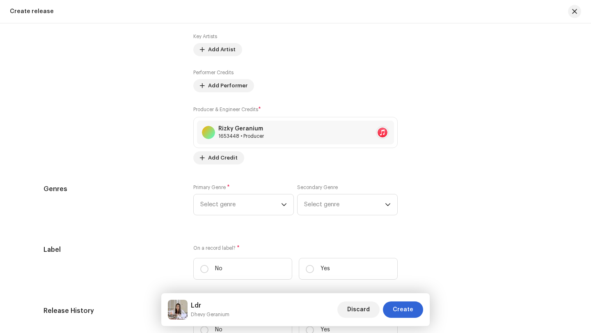
scroll to position [1058, 0]
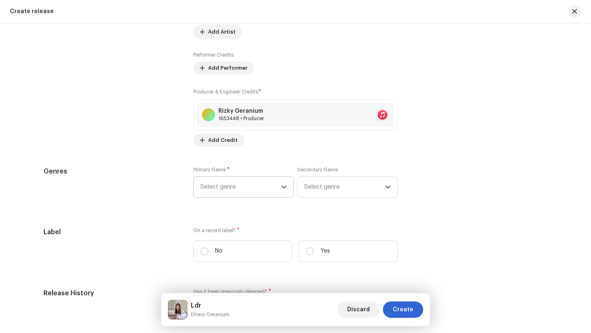
click at [281, 187] on icon "dropdown trigger" at bounding box center [284, 187] width 6 height 6
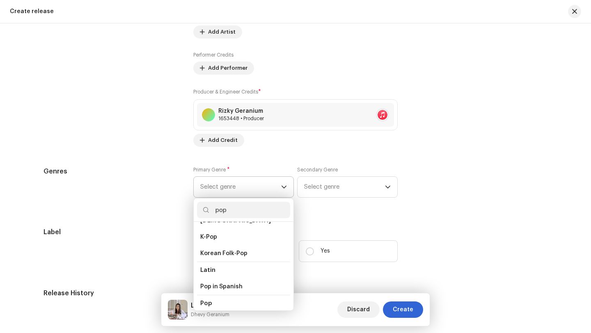
scroll to position [276, 0]
type input "pop"
click at [213, 275] on li "Pop" at bounding box center [243, 279] width 93 height 16
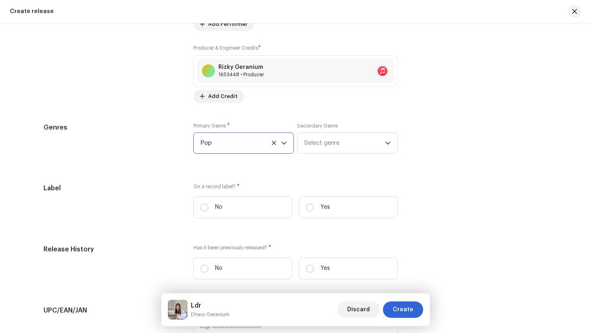
scroll to position [1110, 0]
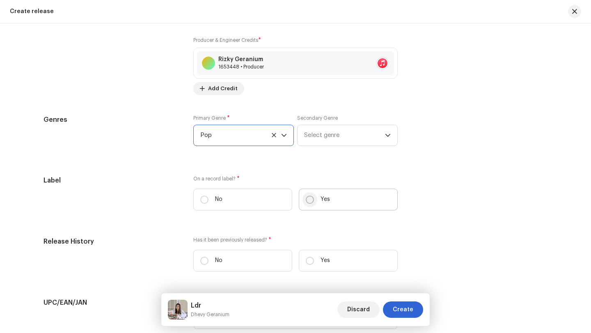
click at [308, 201] on input "Yes" at bounding box center [310, 200] width 8 height 8
radio input "true"
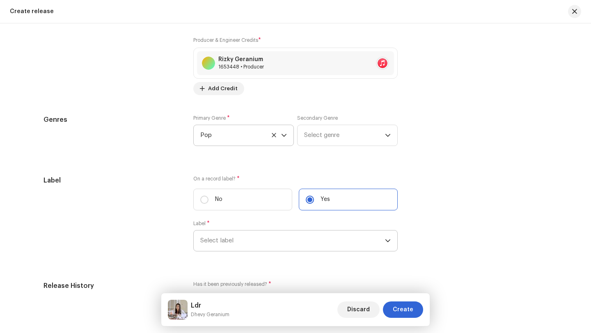
click at [234, 243] on span "Select label" at bounding box center [292, 241] width 185 height 21
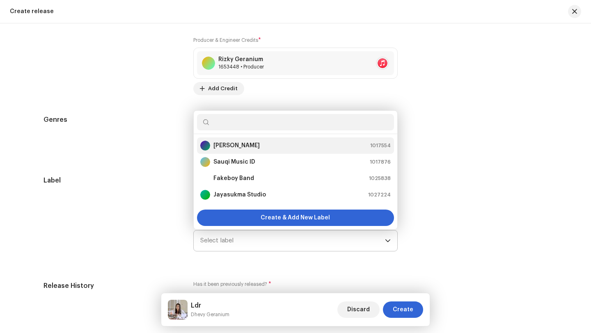
click at [229, 145] on strong "[PERSON_NAME]" at bounding box center [236, 146] width 46 height 8
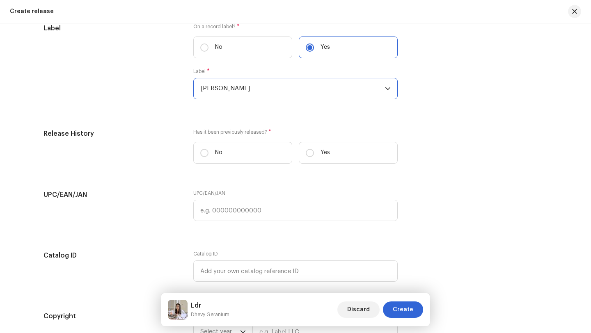
scroll to position [1271, 0]
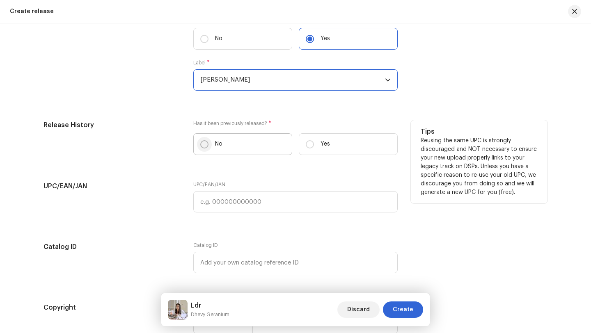
click at [202, 145] on input "No" at bounding box center [204, 144] width 8 height 8
radio input "true"
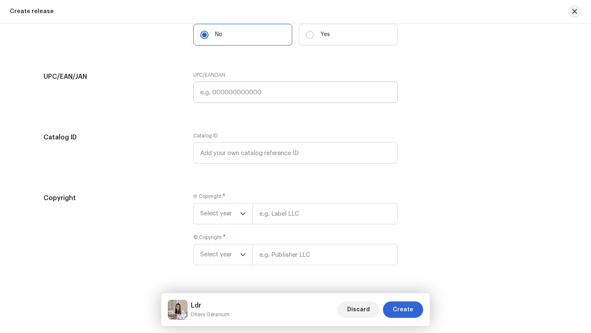
scroll to position [1404, 0]
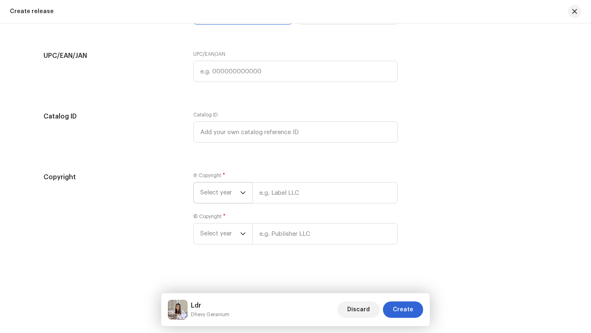
click at [242, 194] on icon "dropdown trigger" at bounding box center [243, 193] width 6 height 6
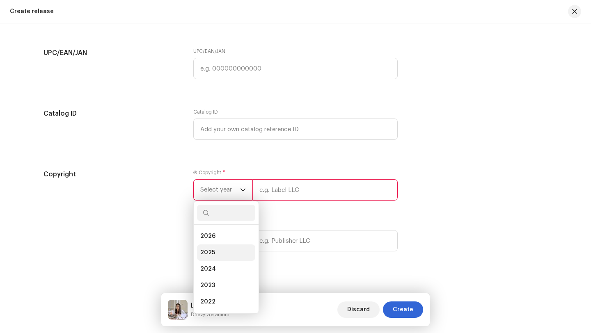
click at [208, 251] on span "2025" at bounding box center [207, 253] width 15 height 8
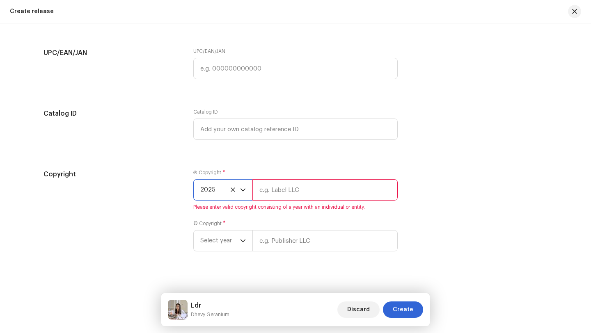
click at [262, 190] on input "text" at bounding box center [324, 189] width 145 height 21
type input "[PERSON_NAME]"
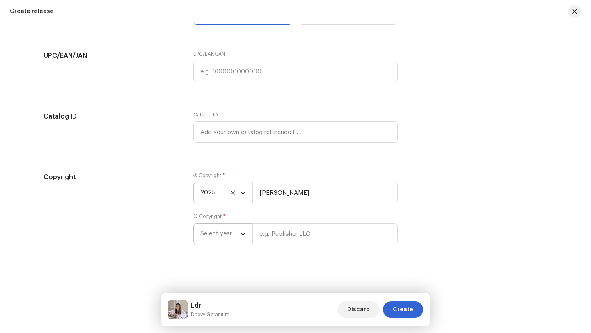
click at [241, 235] on icon "dropdown trigger" at bounding box center [243, 234] width 6 height 6
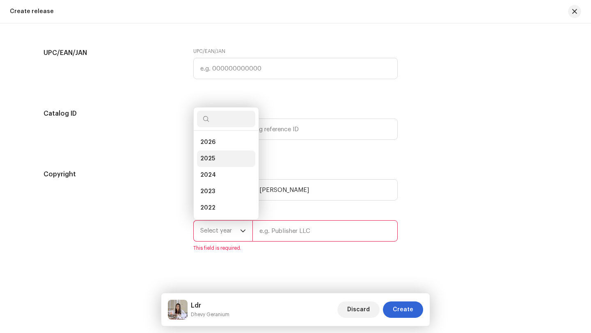
click at [203, 160] on span "2025" at bounding box center [207, 159] width 15 height 8
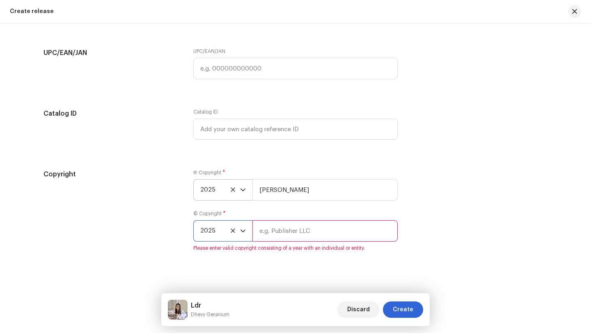
click at [257, 233] on input "text" at bounding box center [324, 230] width 145 height 21
type input "[PERSON_NAME]"
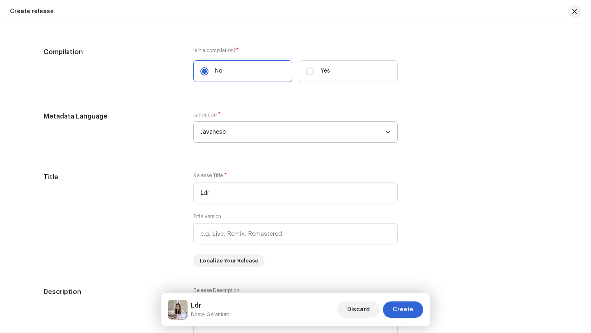
scroll to position [0, 0]
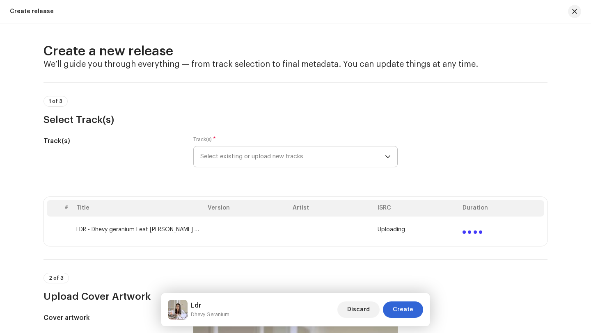
click at [381, 99] on div "1 of 3 Select Track(s)" at bounding box center [295, 111] width 504 height 30
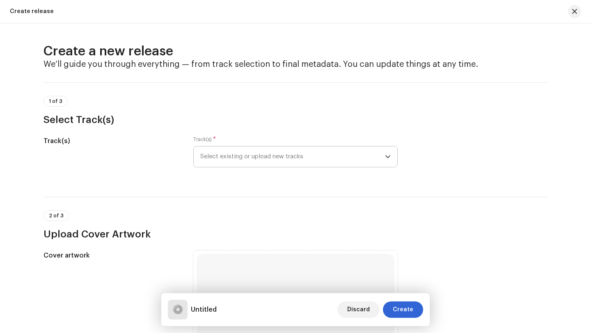
click at [385, 156] on icon "dropdown trigger" at bounding box center [388, 157] width 6 height 6
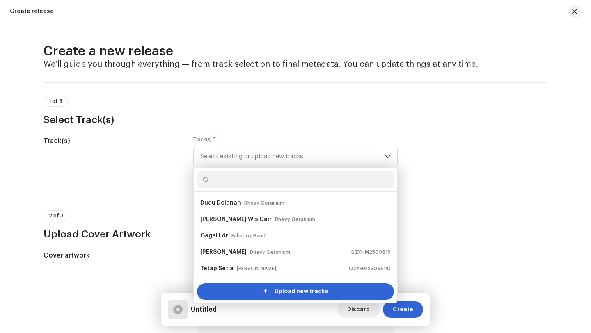
scroll to position [13, 0]
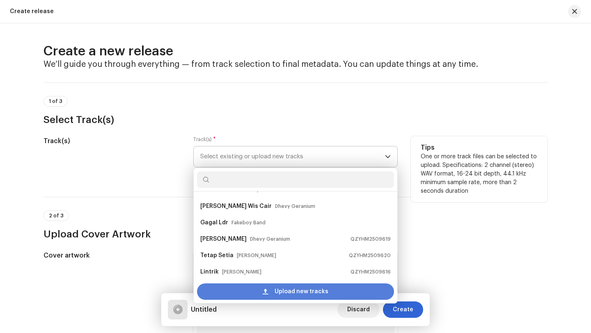
click at [285, 291] on span "Upload new tracks" at bounding box center [301, 291] width 54 height 16
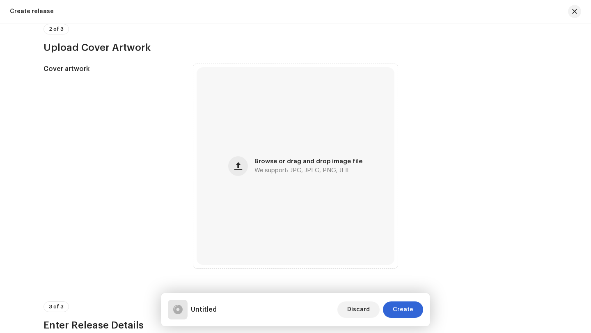
scroll to position [251, 0]
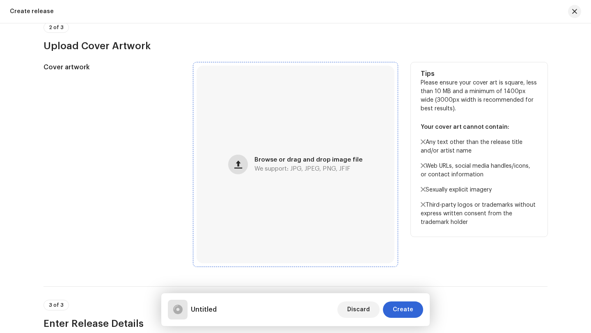
click at [240, 165] on span "button" at bounding box center [238, 164] width 8 height 7
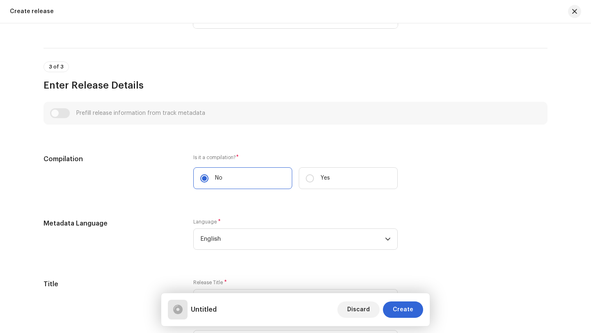
scroll to position [501, 0]
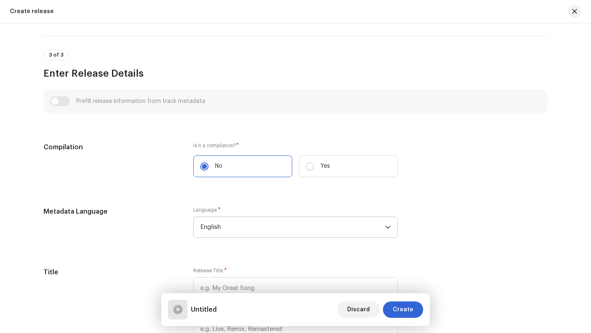
click at [249, 229] on span "English" at bounding box center [292, 227] width 185 height 21
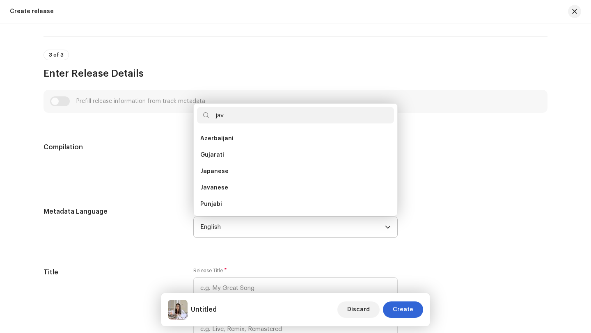
scroll to position [0, 0]
type input "j"
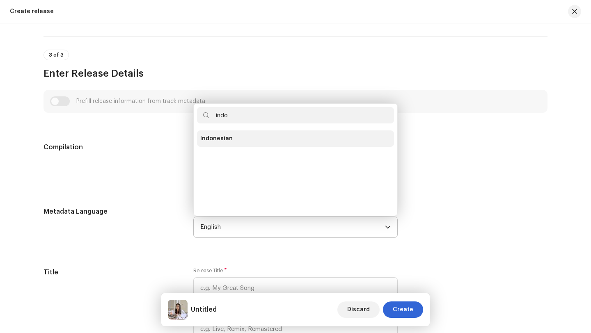
type input "indo"
click at [216, 140] on span "Indonesian" at bounding box center [216, 139] width 32 height 8
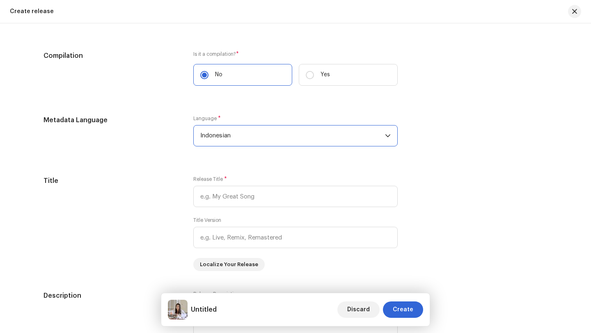
scroll to position [595, 0]
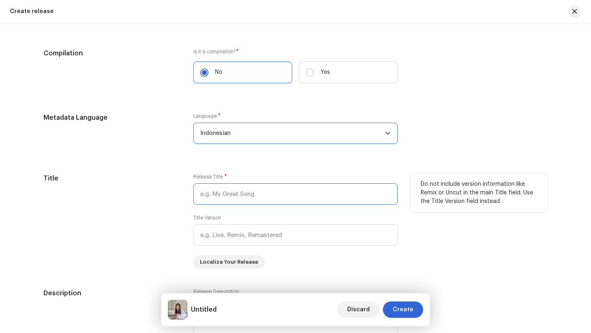
click at [258, 193] on input "text" at bounding box center [295, 193] width 204 height 21
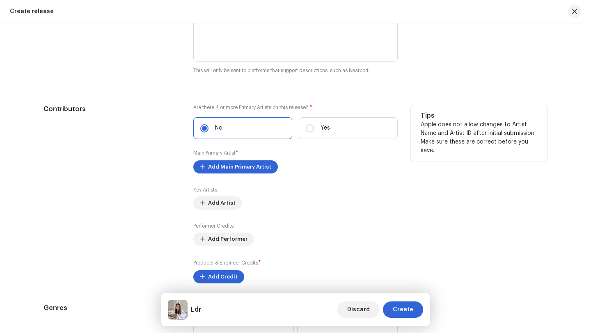
scroll to position [881, 0]
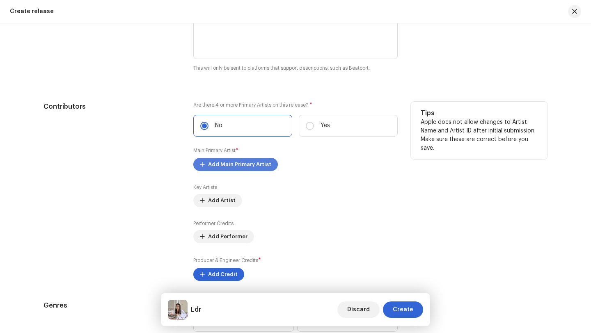
type input "Ldr"
click at [226, 165] on span "Add Main Primary Artist" at bounding box center [239, 164] width 63 height 16
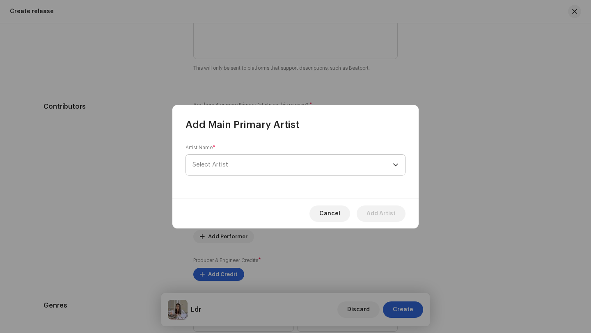
click at [233, 165] on span "Select Artist" at bounding box center [292, 165] width 200 height 21
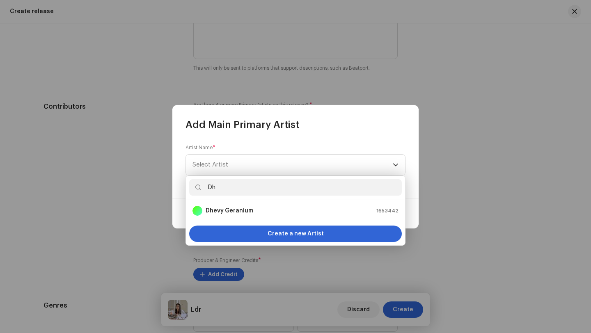
type input "Dhe"
click at [236, 212] on strong "Dhevy Geranium" at bounding box center [230, 211] width 48 height 8
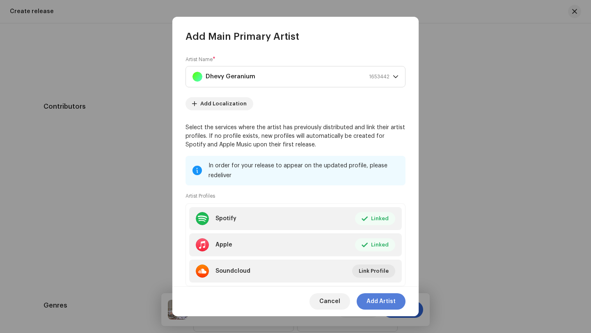
click at [382, 302] on span "Add Artist" at bounding box center [380, 301] width 29 height 16
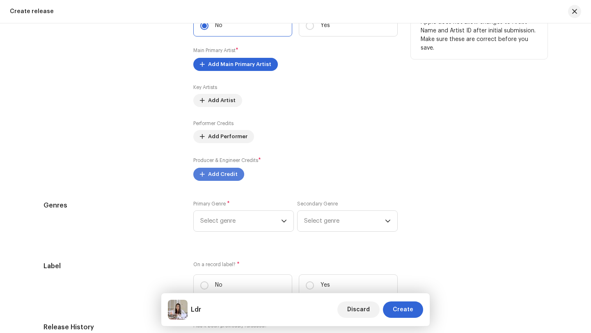
scroll to position [985, 0]
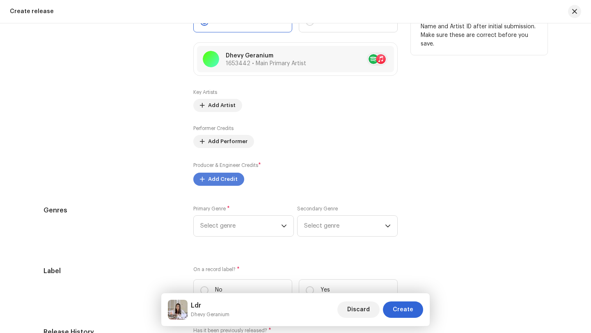
click at [215, 180] on span "Add Credit" at bounding box center [223, 179] width 30 height 16
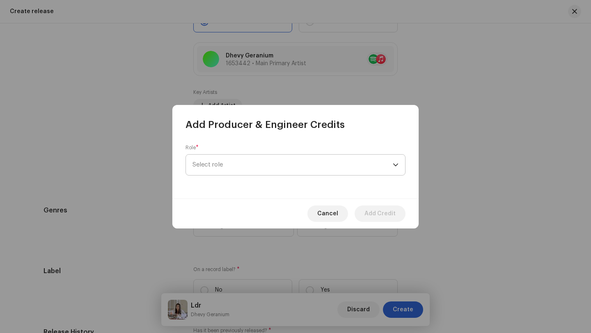
click at [224, 165] on span "Select role" at bounding box center [292, 165] width 200 height 21
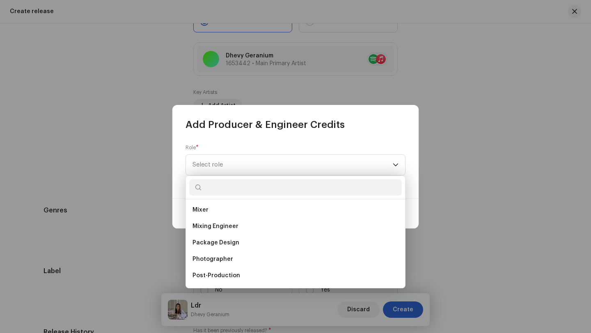
scroll to position [266, 0]
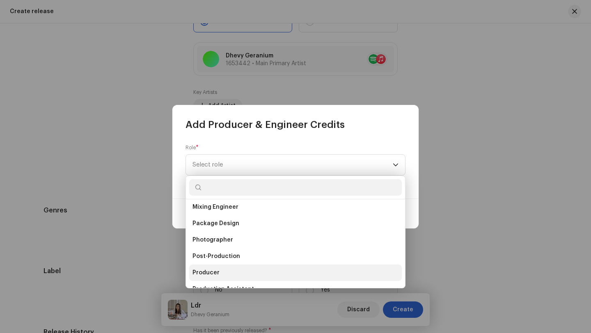
click at [209, 272] on span "Producer" at bounding box center [205, 273] width 27 height 8
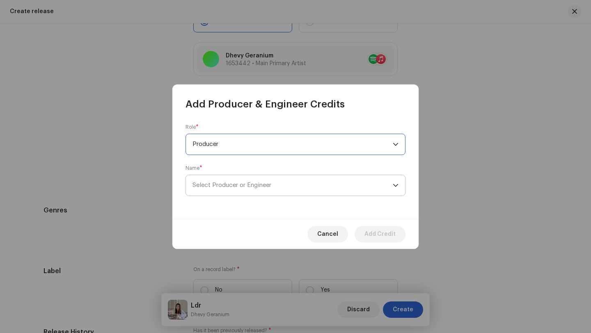
click at [238, 186] on span "Select Producer or Engineer" at bounding box center [231, 185] width 79 height 6
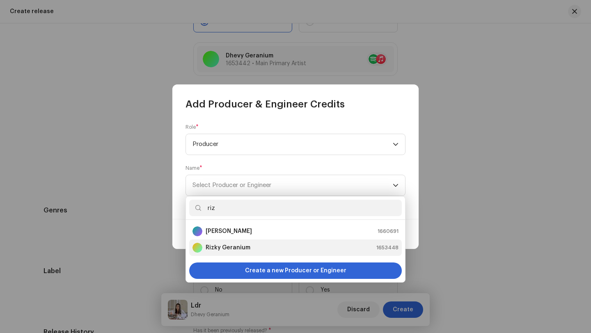
type input "riz"
click at [228, 248] on strong "Rizky Geranium" at bounding box center [228, 248] width 45 height 8
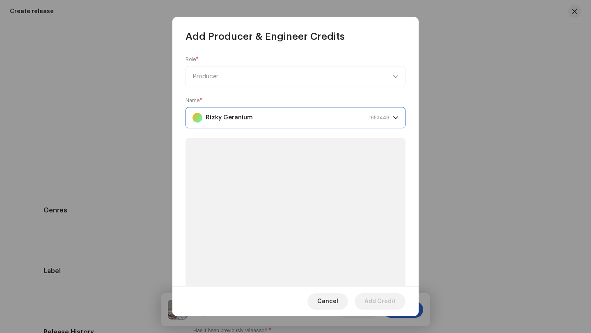
scroll to position [64, 0]
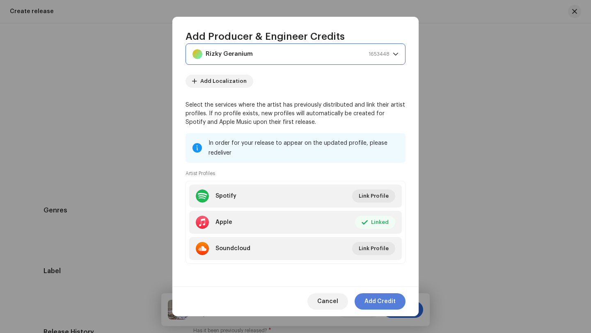
click at [378, 300] on span "Add Credit" at bounding box center [379, 301] width 31 height 16
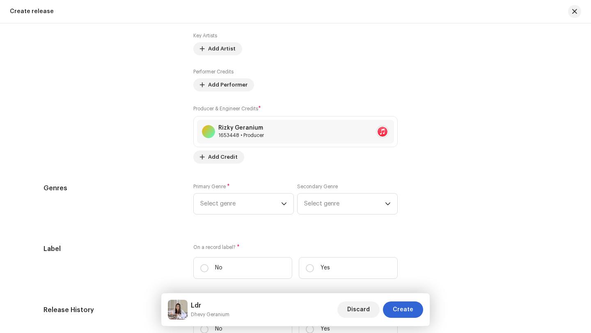
scroll to position [1060, 0]
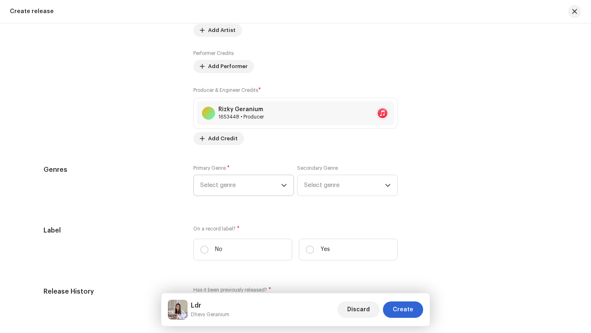
click at [281, 187] on icon "dropdown trigger" at bounding box center [284, 186] width 6 height 6
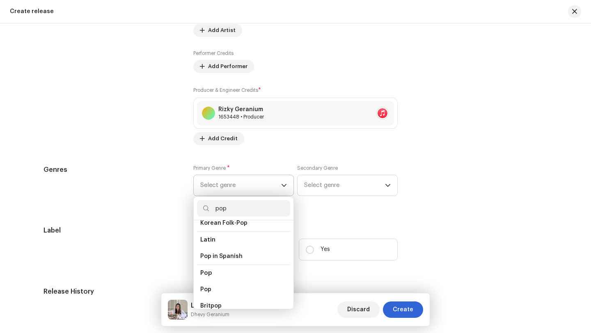
scroll to position [268, 0]
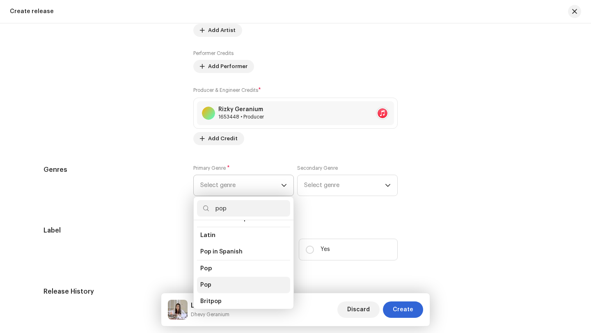
type input "pop"
click at [207, 281] on span "Pop" at bounding box center [205, 285] width 11 height 8
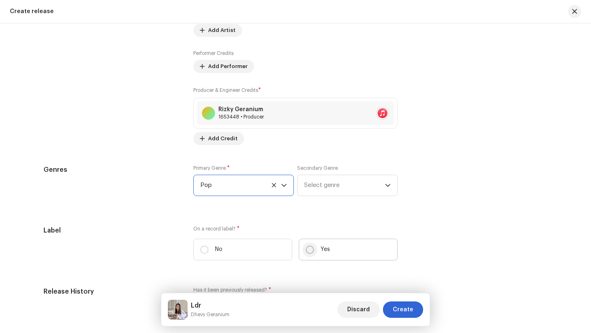
click at [308, 252] on input "Yes" at bounding box center [310, 250] width 8 height 8
radio input "true"
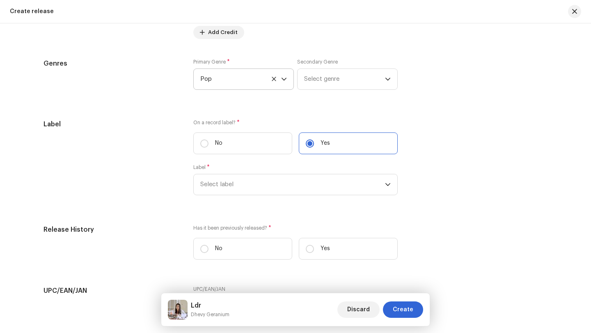
scroll to position [1191, 0]
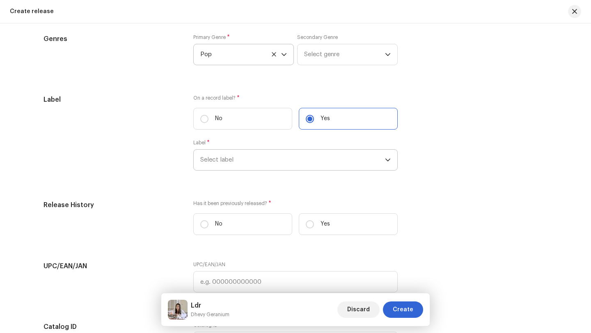
click at [240, 162] on span "Select label" at bounding box center [292, 160] width 185 height 21
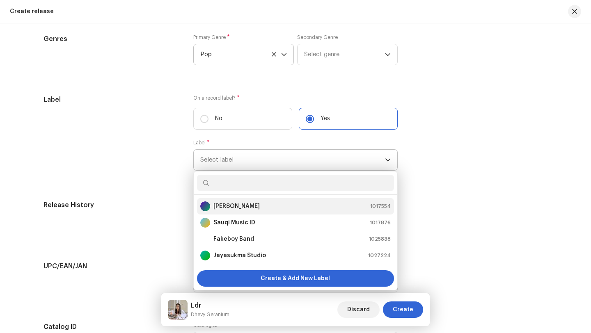
click at [226, 208] on strong "[PERSON_NAME]" at bounding box center [236, 206] width 46 height 8
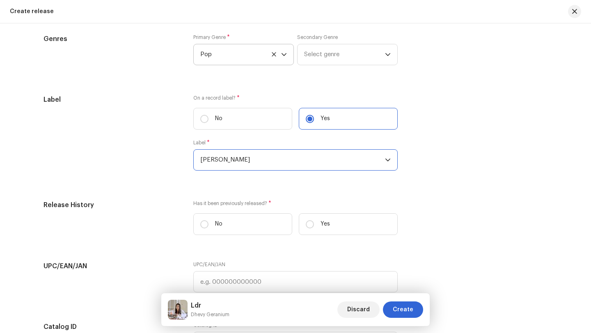
scroll to position [1223, 0]
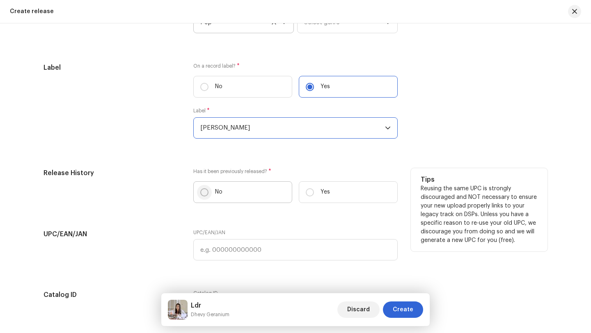
click at [202, 194] on input "No" at bounding box center [204, 192] width 8 height 8
radio input "true"
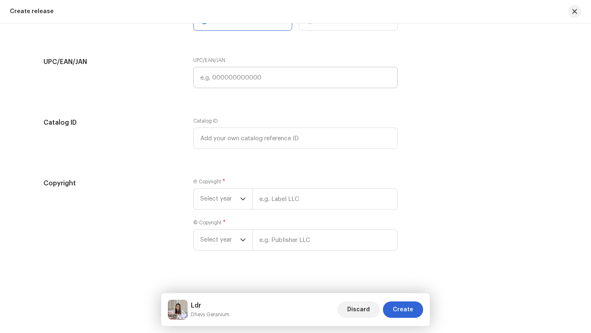
scroll to position [1404, 0]
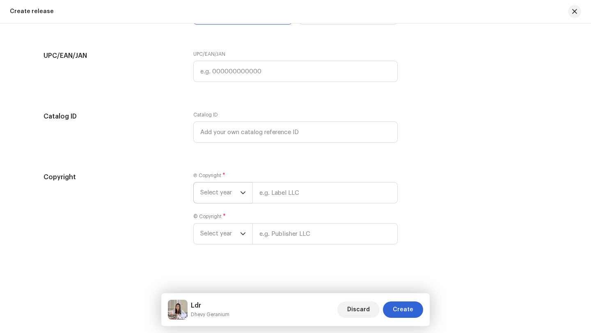
click at [240, 193] on icon "dropdown trigger" at bounding box center [243, 193] width 6 height 6
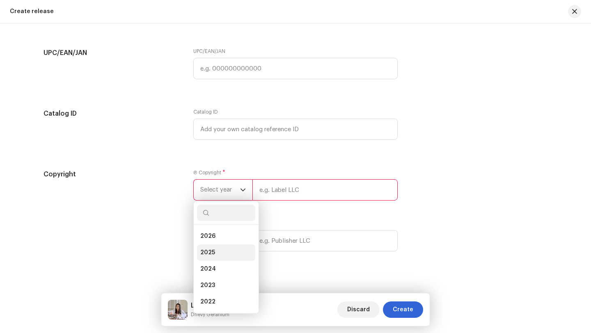
click at [211, 256] on span "2025" at bounding box center [207, 253] width 15 height 8
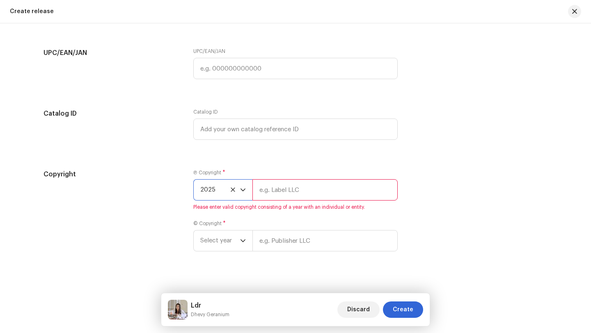
click at [258, 192] on input "text" at bounding box center [324, 189] width 145 height 21
type input "[PERSON_NAME]"
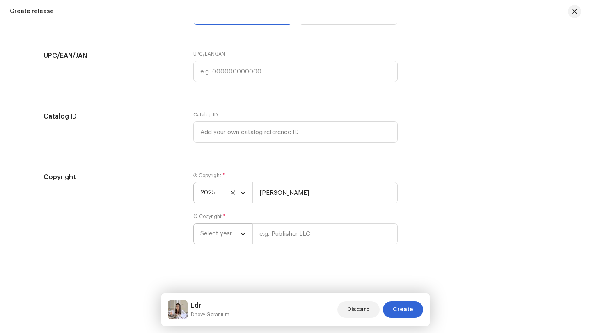
click at [240, 235] on icon "dropdown trigger" at bounding box center [243, 234] width 6 height 6
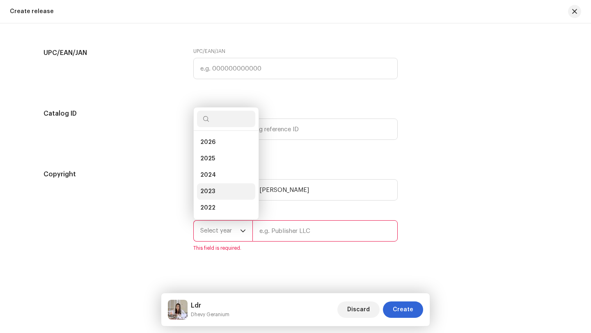
scroll to position [13, 0]
click at [206, 147] on span "2025" at bounding box center [207, 146] width 15 height 8
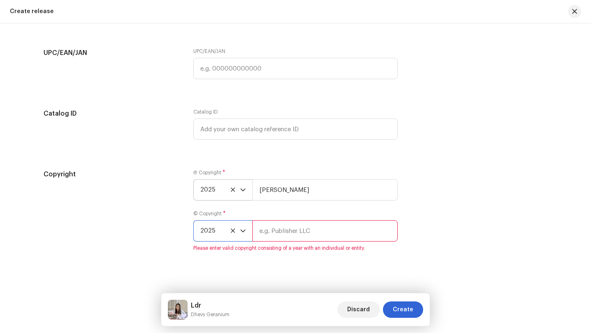
click at [261, 235] on input "text" at bounding box center [324, 230] width 145 height 21
type input "[PERSON_NAME]"
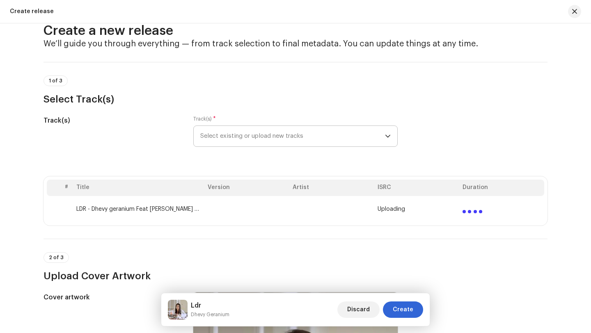
scroll to position [0, 0]
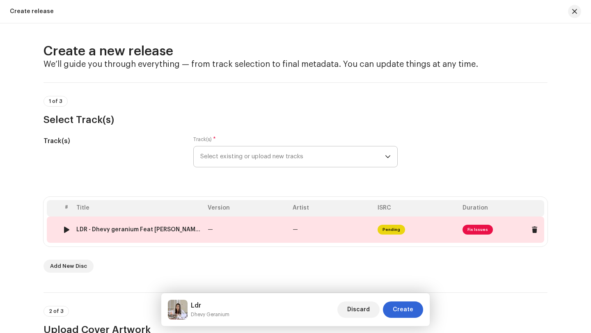
click at [322, 230] on td "—" at bounding box center [331, 230] width 85 height 26
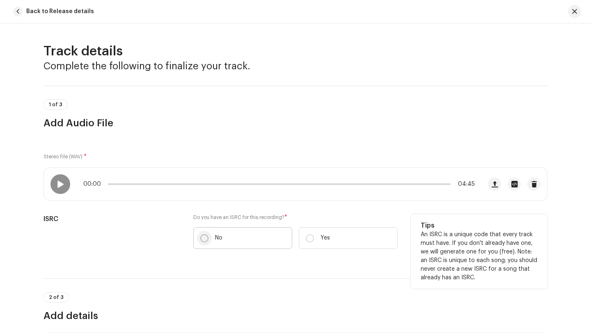
click at [203, 238] on input "No" at bounding box center [204, 238] width 8 height 8
radio input "true"
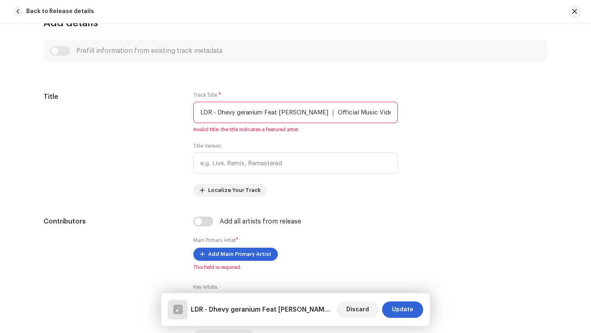
scroll to position [317, 0]
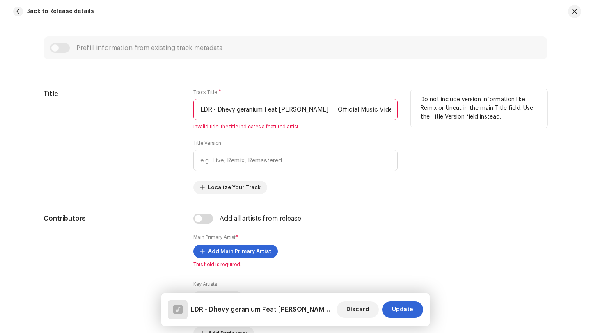
drag, startPoint x: 196, startPoint y: 111, endPoint x: 402, endPoint y: 112, distance: 205.9
click at [402, 112] on div "Title Track Title * LDR - Dhevy geranium Feat Sam Kawe ｜ Official Music Video.w…" at bounding box center [295, 141] width 504 height 105
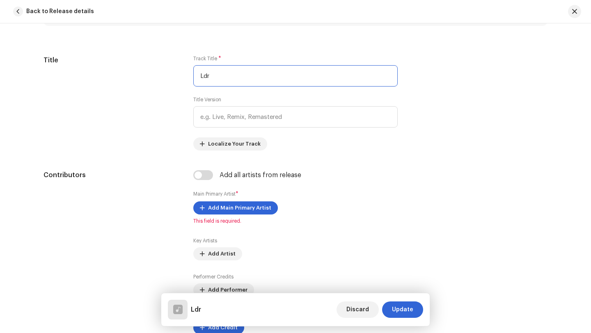
scroll to position [386, 0]
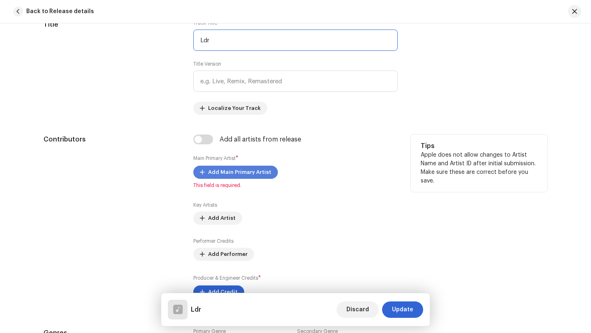
type input "Ldr"
click at [229, 172] on span "Add Main Primary Artist" at bounding box center [239, 172] width 63 height 16
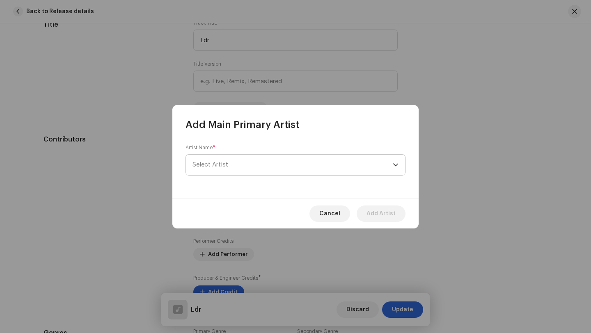
click at [237, 163] on span "Select Artist" at bounding box center [292, 165] width 200 height 21
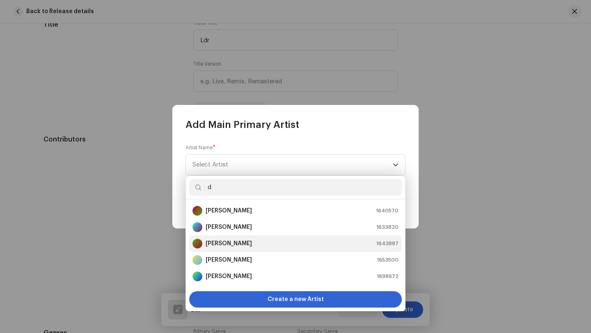
type input "dh"
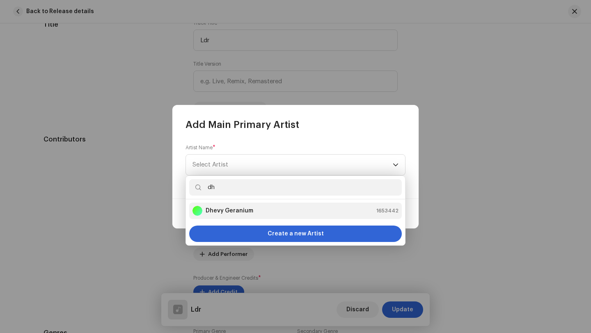
click at [224, 212] on strong "Dhevy Geranium" at bounding box center [230, 211] width 48 height 8
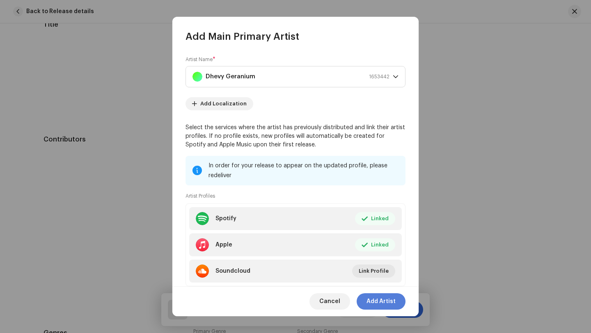
click at [381, 302] on span "Add Artist" at bounding box center [380, 301] width 29 height 16
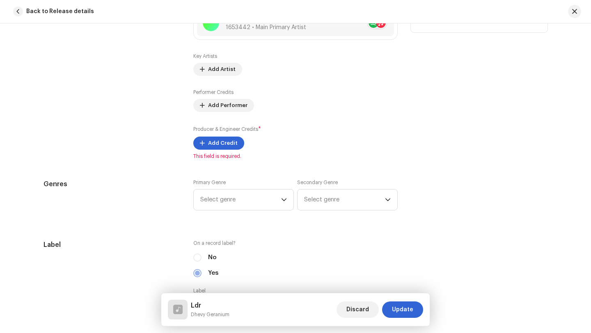
scroll to position [554, 0]
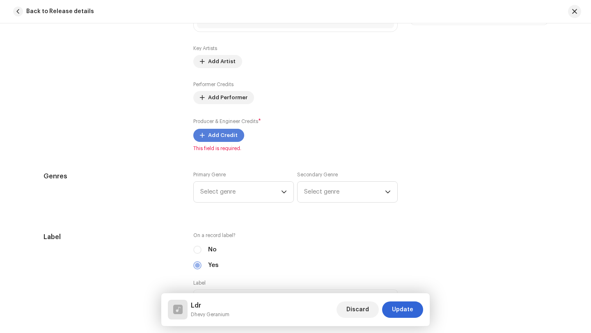
click at [212, 136] on span "Add Credit" at bounding box center [223, 135] width 30 height 16
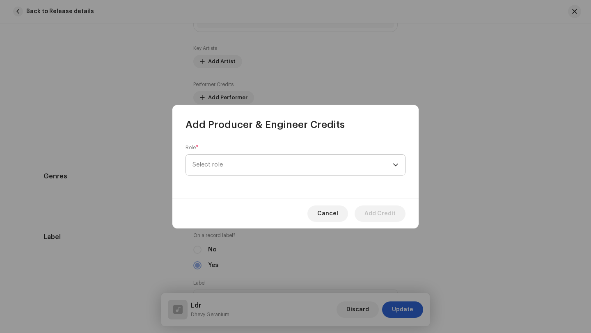
click at [215, 165] on span "Select role" at bounding box center [292, 165] width 200 height 21
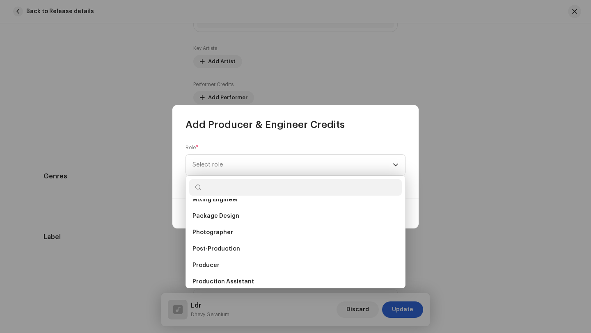
scroll to position [276, 0]
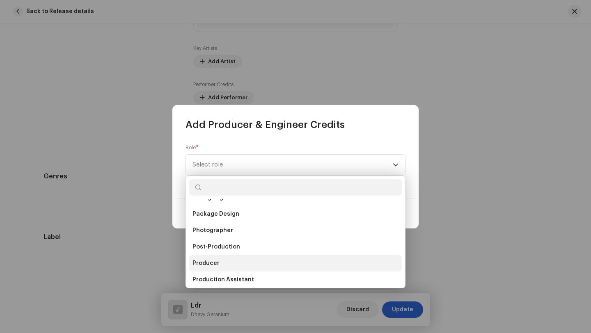
click at [208, 262] on span "Producer" at bounding box center [205, 263] width 27 height 8
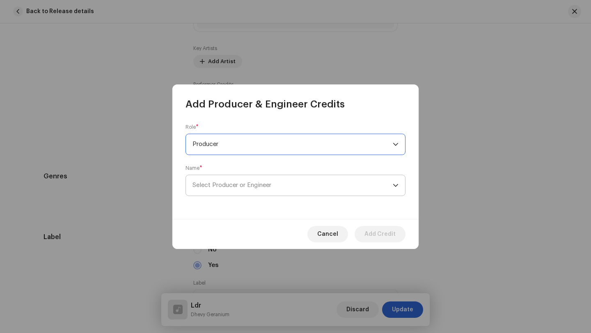
click at [270, 185] on span "Select Producer or Engineer" at bounding box center [231, 185] width 79 height 6
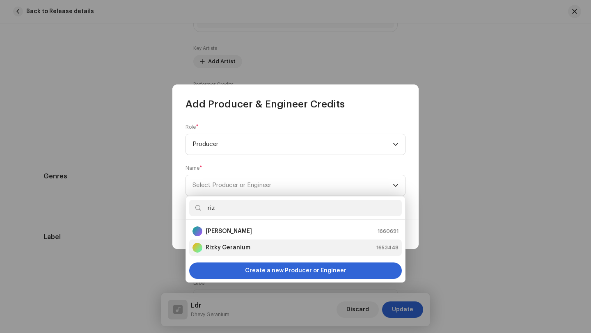
type input "riz"
click at [231, 249] on strong "Rizky Geranium" at bounding box center [228, 248] width 45 height 8
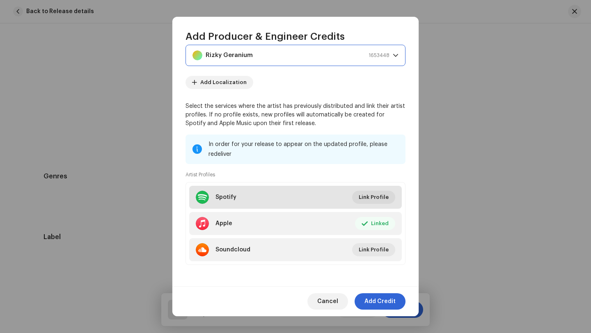
scroll to position [64, 0]
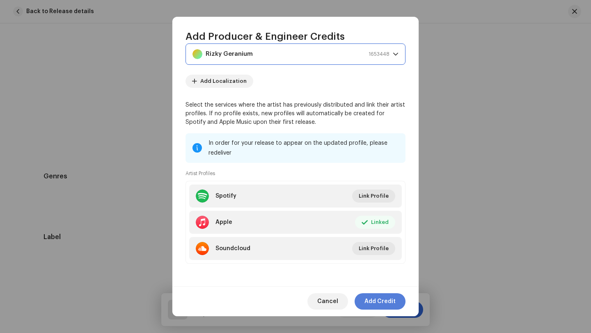
click at [378, 302] on span "Add Credit" at bounding box center [379, 301] width 31 height 16
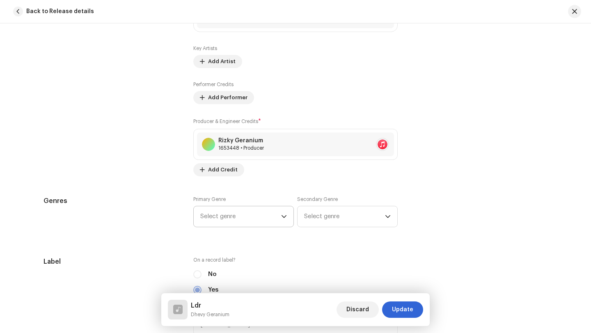
click at [282, 217] on icon "dropdown trigger" at bounding box center [284, 217] width 6 height 6
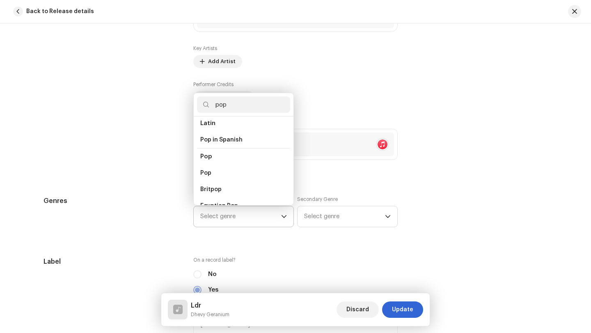
scroll to position [282, 0]
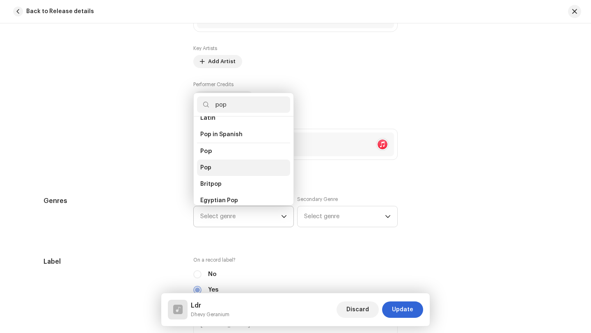
type input "pop"
click at [206, 160] on li "Pop" at bounding box center [243, 168] width 93 height 16
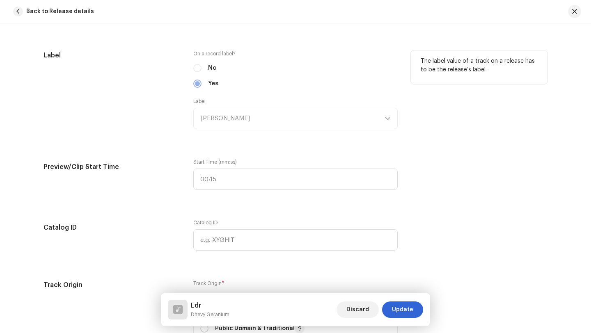
scroll to position [761, 0]
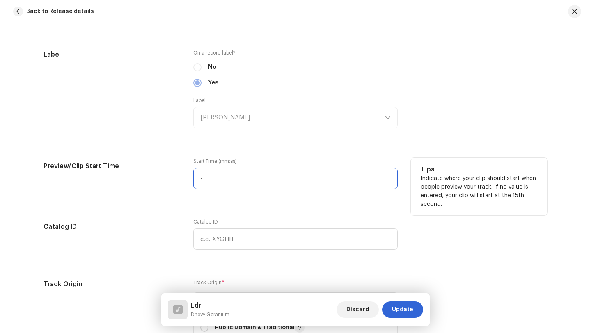
drag, startPoint x: 226, startPoint y: 181, endPoint x: 204, endPoint y: 181, distance: 22.2
click at [204, 181] on input ":" at bounding box center [295, 178] width 204 height 21
type input "00:60"
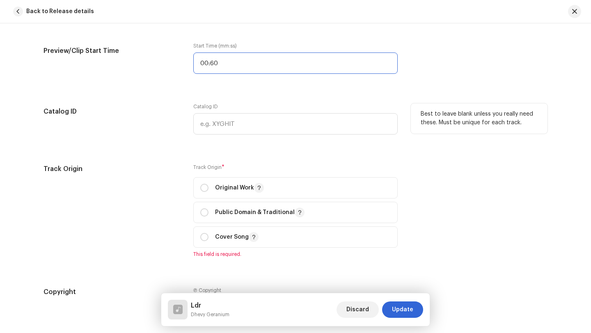
scroll to position [893, 0]
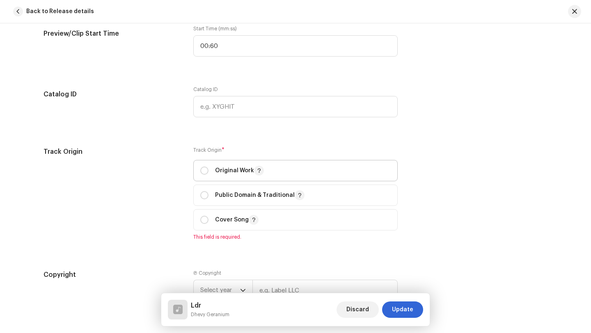
click at [227, 172] on p "Original Work" at bounding box center [239, 171] width 49 height 10
radio input "true"
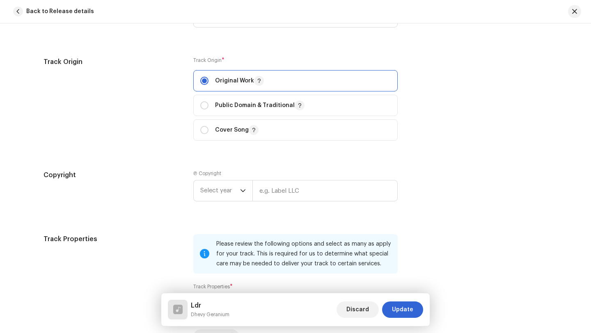
scroll to position [976, 0]
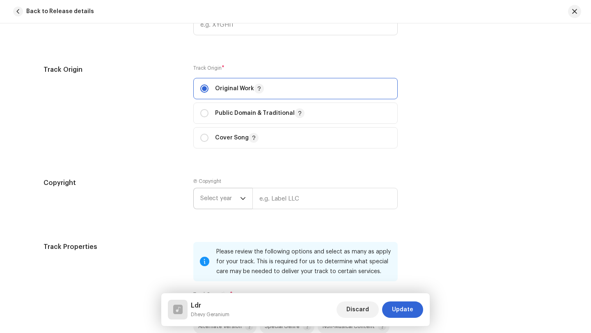
click at [241, 200] on icon "dropdown trigger" at bounding box center [243, 199] width 6 height 6
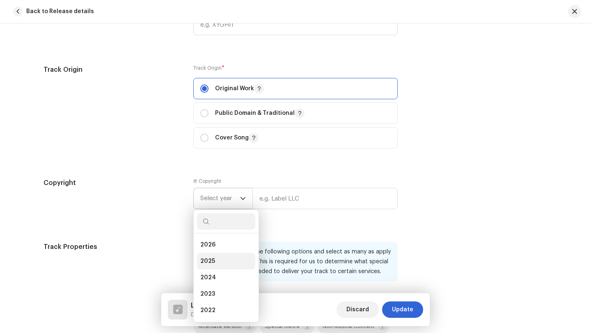
click at [206, 264] on span "2025" at bounding box center [207, 261] width 15 height 8
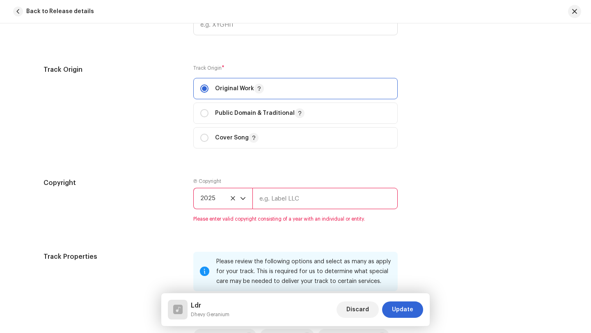
click at [258, 201] on input "text" at bounding box center [324, 198] width 145 height 21
type input "[PERSON_NAME]"
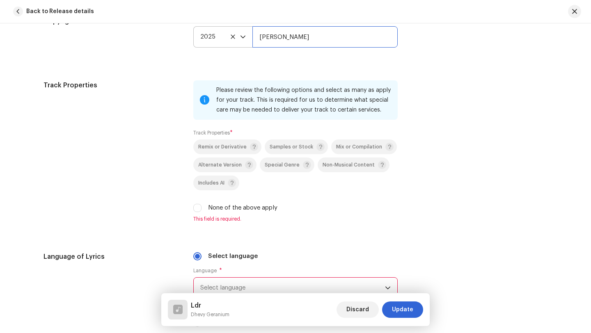
scroll to position [1147, 0]
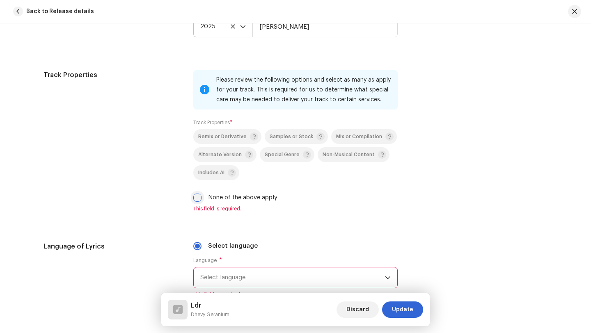
click at [196, 199] on input "None of the above apply" at bounding box center [197, 198] width 8 height 8
checkbox input "true"
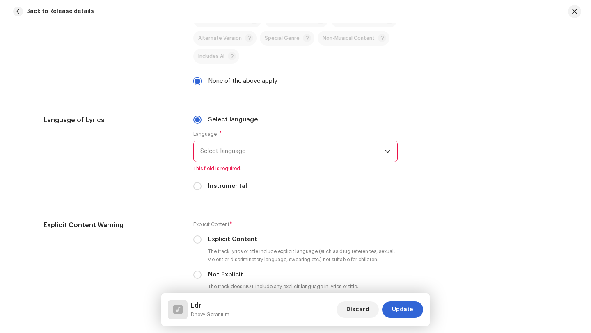
scroll to position [1283, 0]
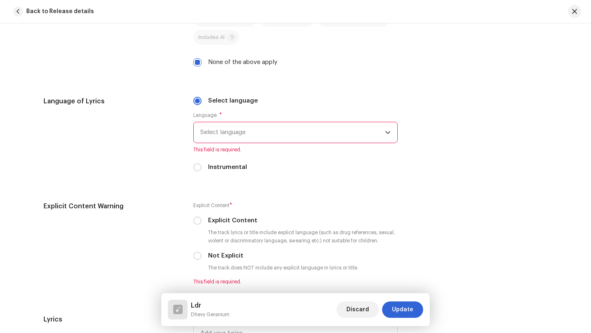
click at [248, 134] on span "Select language" at bounding box center [292, 132] width 185 height 21
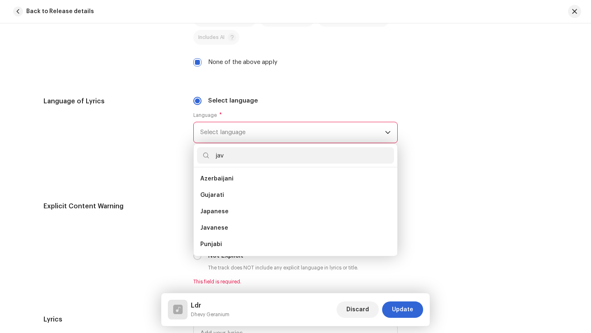
scroll to position [0, 0]
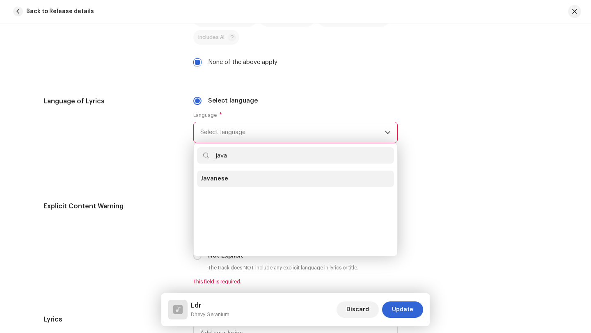
type input "java"
click at [214, 181] on span "Javanese" at bounding box center [214, 179] width 28 height 8
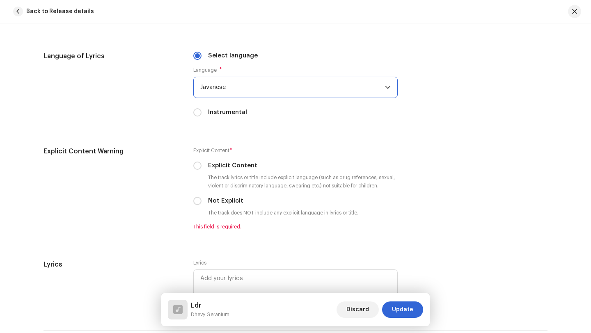
scroll to position [1352, 0]
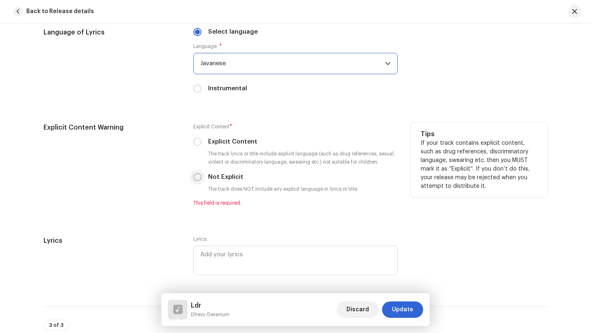
click at [194, 179] on input "Not Explicit" at bounding box center [197, 177] width 8 height 8
radio input "true"
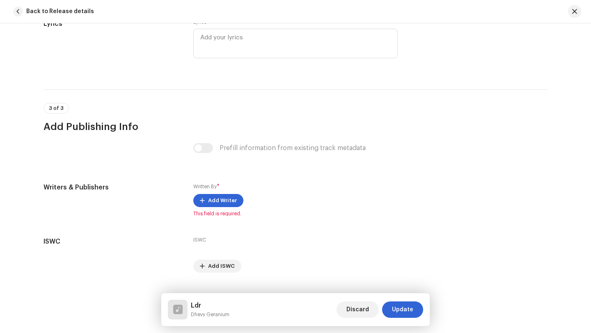
scroll to position [1570, 0]
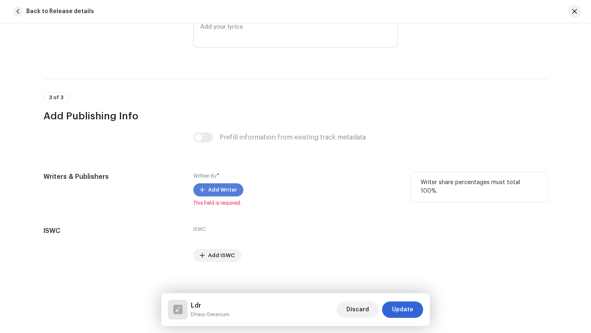
click at [216, 192] on span "Add Writer" at bounding box center [222, 190] width 29 height 16
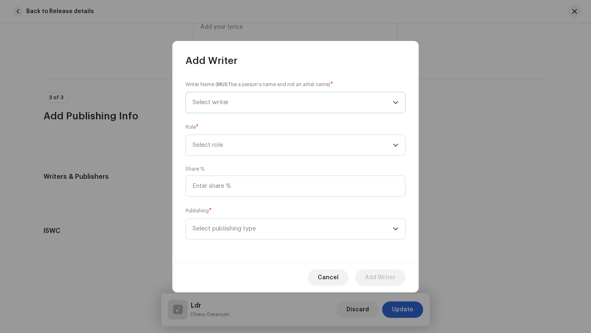
click at [241, 103] on span "Select writer" at bounding box center [292, 102] width 200 height 21
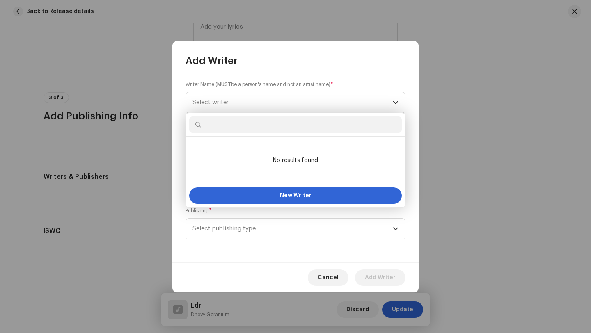
click at [219, 125] on input "text" at bounding box center [295, 125] width 212 height 16
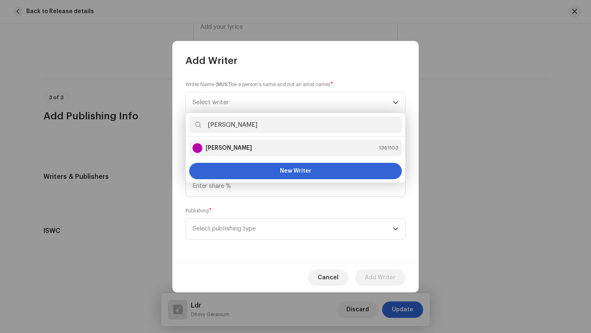
type input "Sam"
click at [231, 153] on div "Sam Kawe" at bounding box center [221, 148] width 59 height 10
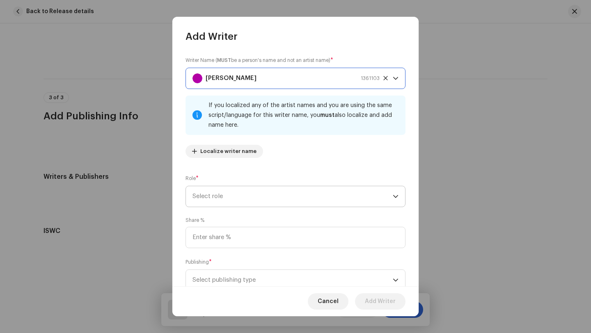
click at [248, 194] on span "Select role" at bounding box center [292, 196] width 200 height 21
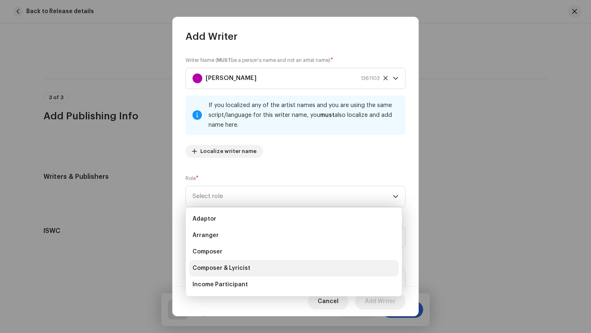
click at [236, 267] on span "Composer & Lyricist" at bounding box center [221, 268] width 58 height 8
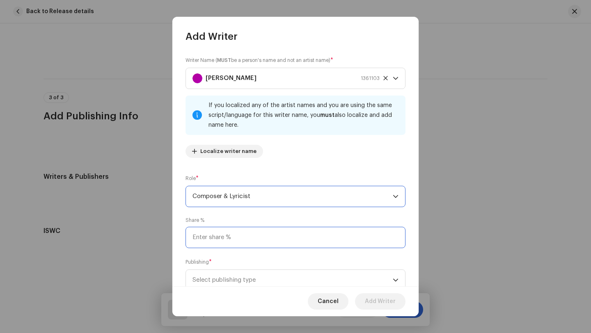
click at [232, 237] on input at bounding box center [295, 237] width 220 height 21
type input "100.00"
click at [259, 277] on span "Select publishing type" at bounding box center [292, 280] width 200 height 21
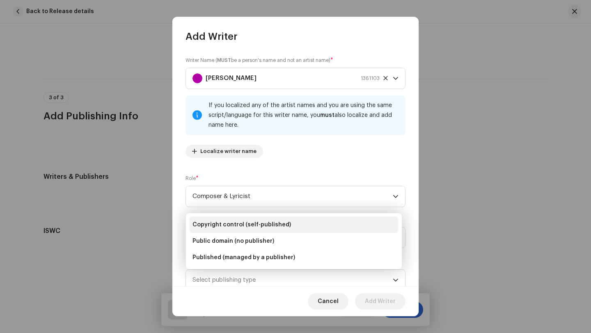
click at [241, 222] on span "Copyright control (self-published)" at bounding box center [241, 225] width 98 height 8
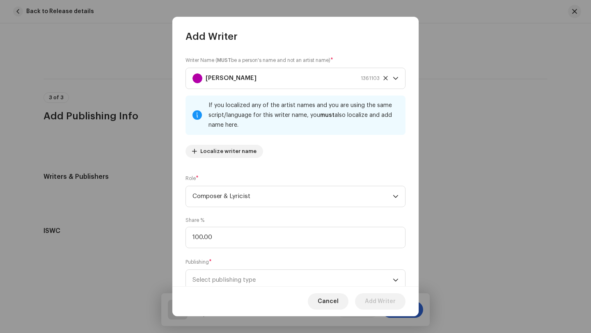
scroll to position [4, 0]
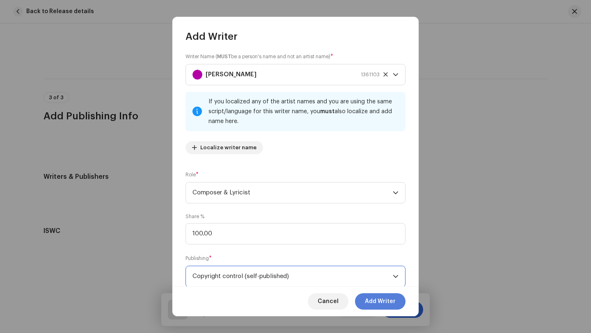
click at [375, 302] on span "Add Writer" at bounding box center [380, 301] width 31 height 16
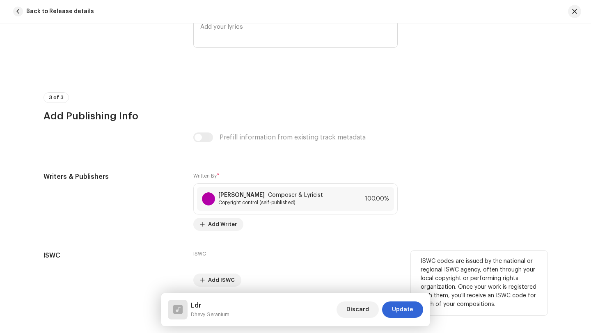
scroll to position [1604, 0]
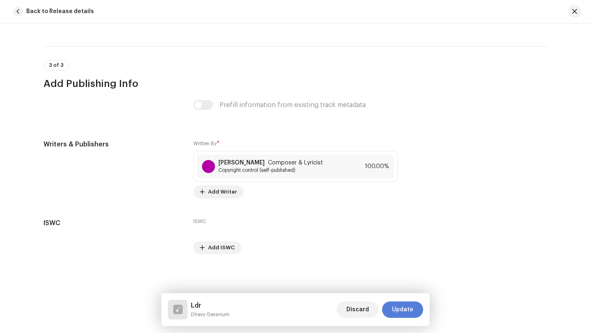
click at [402, 311] on span "Update" at bounding box center [402, 310] width 21 height 16
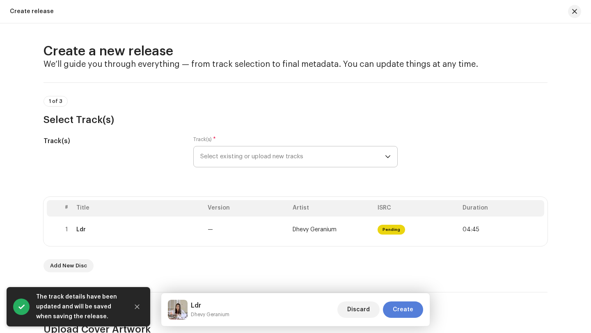
click at [403, 310] on span "Create" at bounding box center [403, 310] width 21 height 16
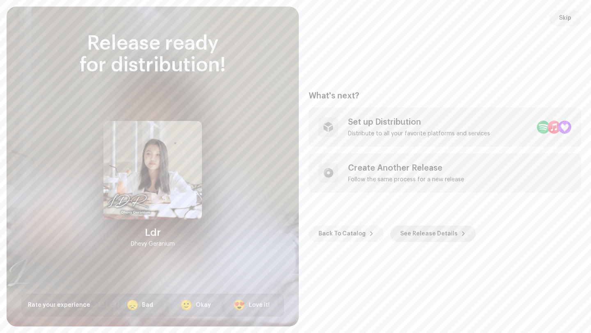
click at [420, 233] on span "See Release Details" at bounding box center [428, 234] width 57 height 16
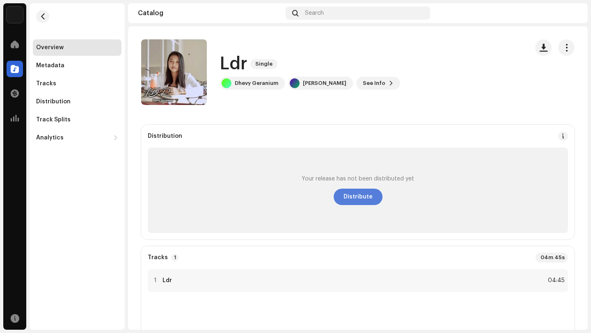
click at [360, 197] on span "Distribute" at bounding box center [357, 197] width 29 height 16
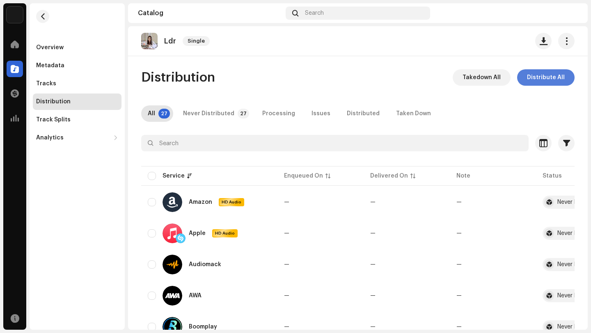
click at [539, 77] on span "Distribute All" at bounding box center [546, 77] width 38 height 16
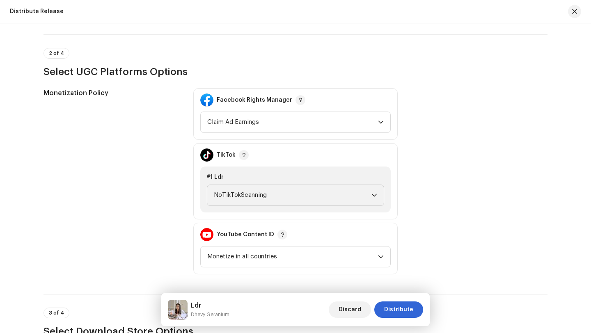
scroll to position [829, 0]
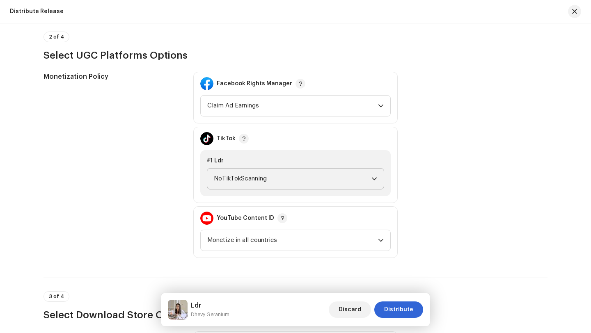
click at [261, 178] on span "NoTikTokScanning" at bounding box center [293, 179] width 158 height 21
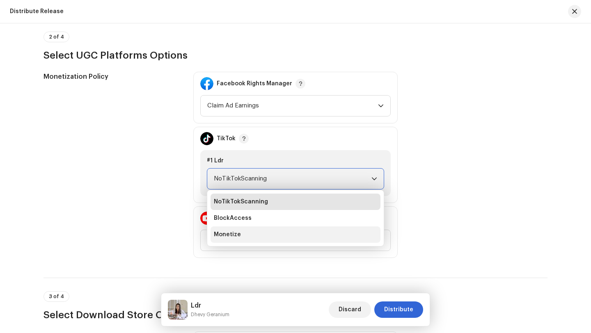
click at [229, 234] on span "Monetize" at bounding box center [227, 235] width 27 height 8
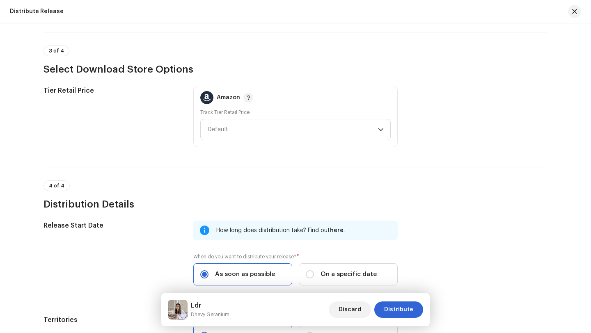
scroll to position [1076, 0]
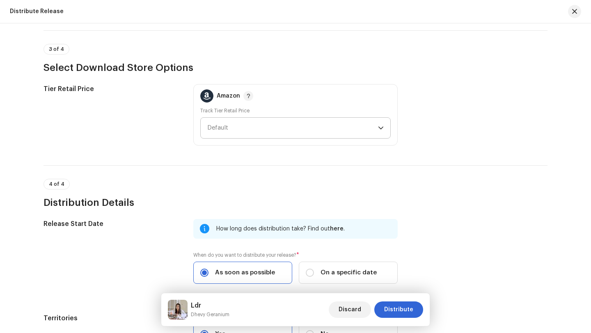
click at [274, 127] on span "Default" at bounding box center [292, 128] width 171 height 21
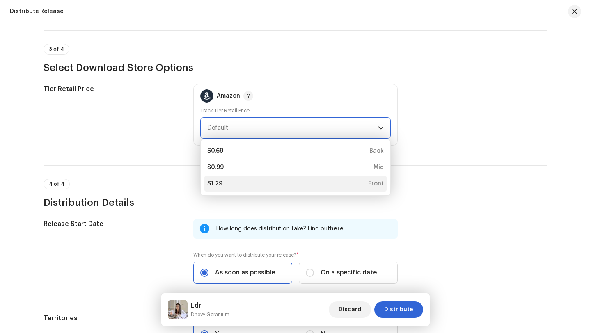
click at [219, 187] on div "$1.29" at bounding box center [214, 184] width 15 height 8
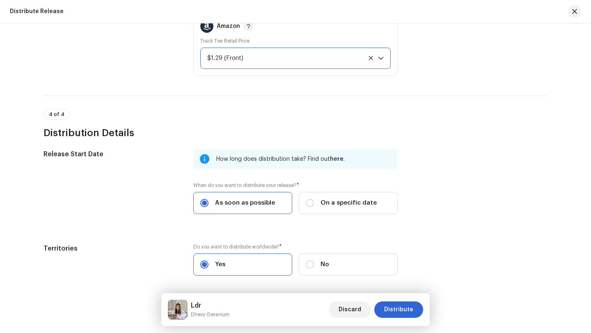
scroll to position [1177, 0]
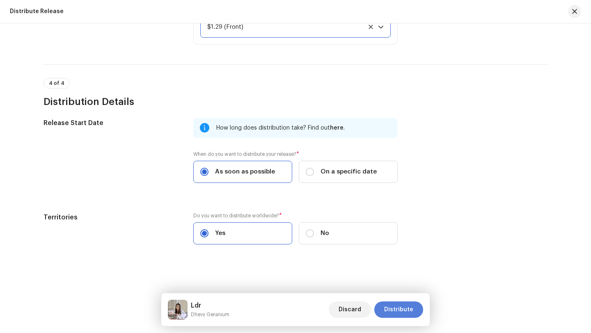
click at [399, 311] on span "Distribute" at bounding box center [398, 310] width 29 height 16
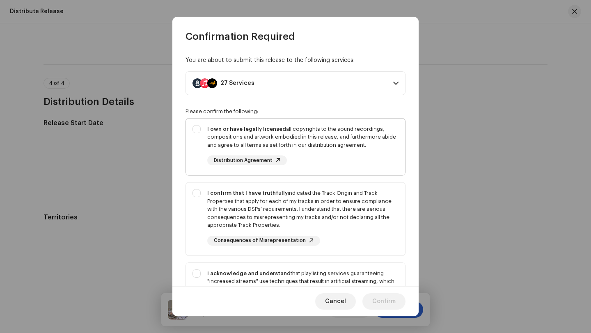
click at [341, 135] on div "I own or have legally licensed all copyrights to the sound recordings, composit…" at bounding box center [302, 137] width 191 height 24
checkbox input "true"
click at [340, 202] on div "I confirm that I have truthfully indicated the Track Origin and Track Propertie…" at bounding box center [302, 209] width 191 height 40
checkbox input "true"
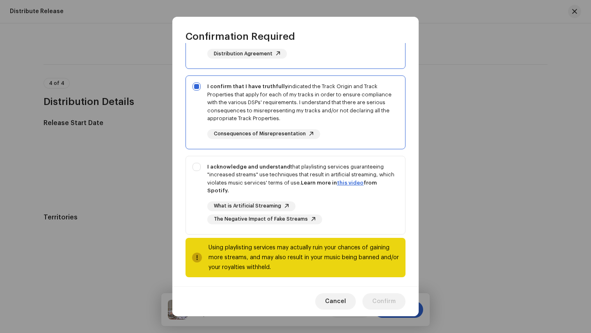
scroll to position [110, 0]
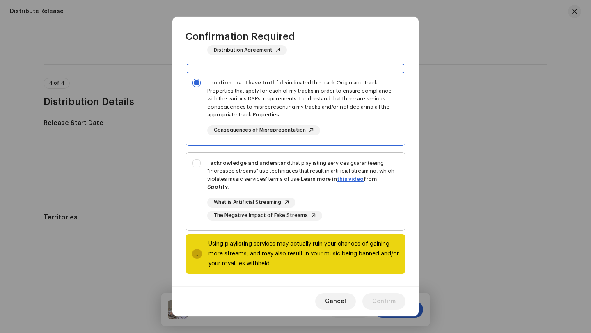
click at [324, 165] on div "I acknowledge and understand that playlisting services guaranteeing "increased …" at bounding box center [302, 175] width 191 height 32
checkbox input "true"
click at [380, 302] on span "Confirm" at bounding box center [383, 301] width 23 height 16
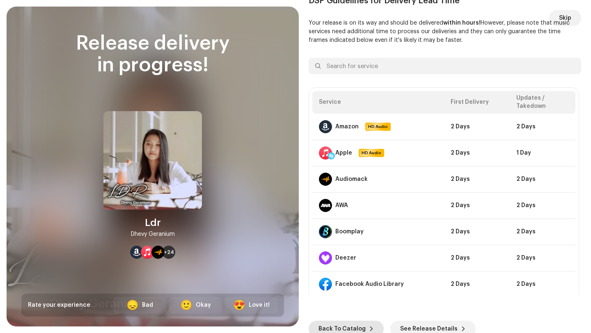
click at [340, 328] on span "Back To Catalog" at bounding box center [341, 329] width 47 height 16
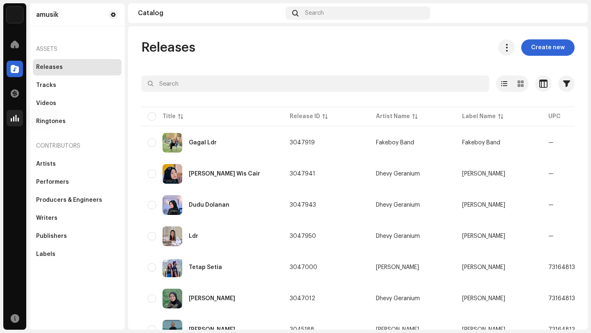
click at [17, 120] on span at bounding box center [15, 118] width 8 height 7
click at [17, 121] on span at bounding box center [15, 118] width 8 height 7
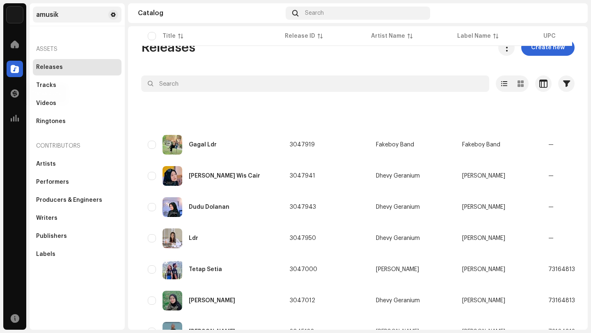
click at [14, 94] on span at bounding box center [15, 93] width 8 height 7
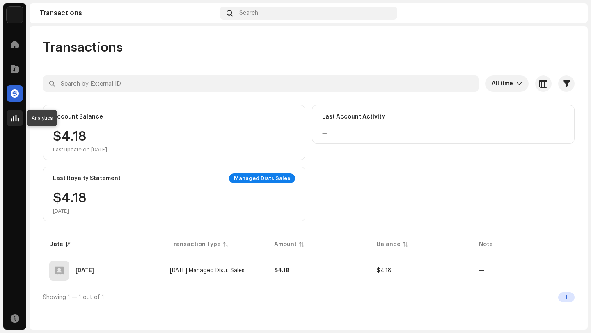
click at [13, 119] on span at bounding box center [15, 118] width 8 height 7
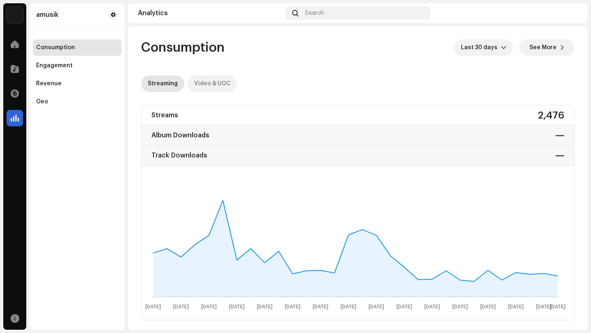
click at [212, 83] on div "Video & UGC" at bounding box center [212, 83] width 37 height 16
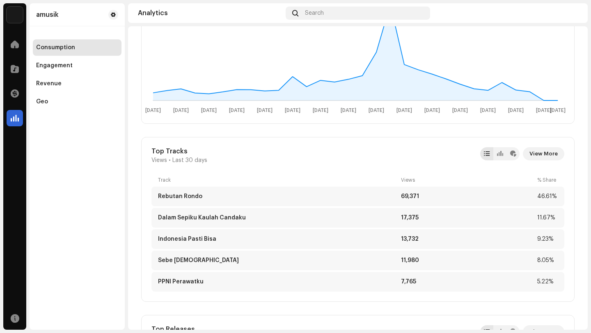
scroll to position [154, 0]
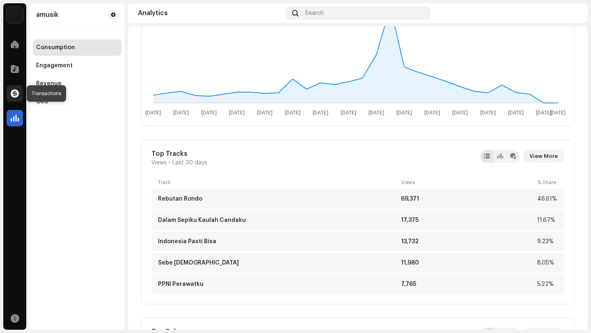
click at [14, 93] on span at bounding box center [15, 93] width 8 height 7
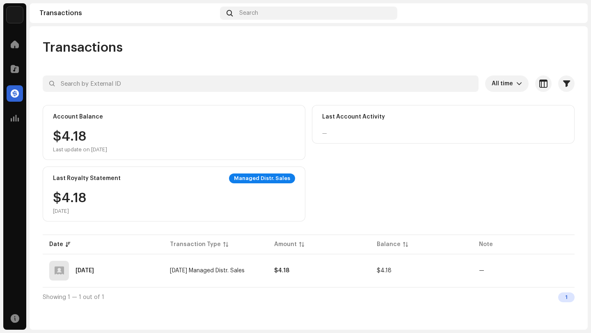
click at [572, 14] on img at bounding box center [570, 13] width 13 height 13
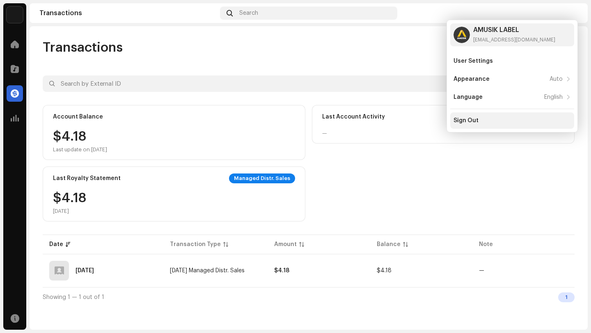
click at [466, 120] on div "Sign Out" at bounding box center [465, 120] width 25 height 7
